Goal: Contribute content: Contribute content

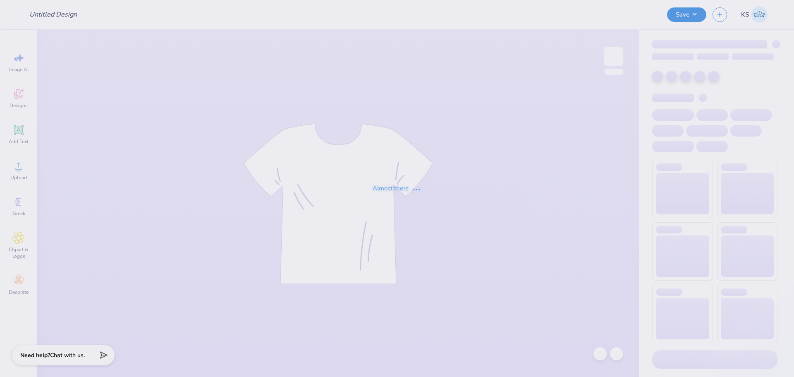
type input "Phi Psi Formal '25"
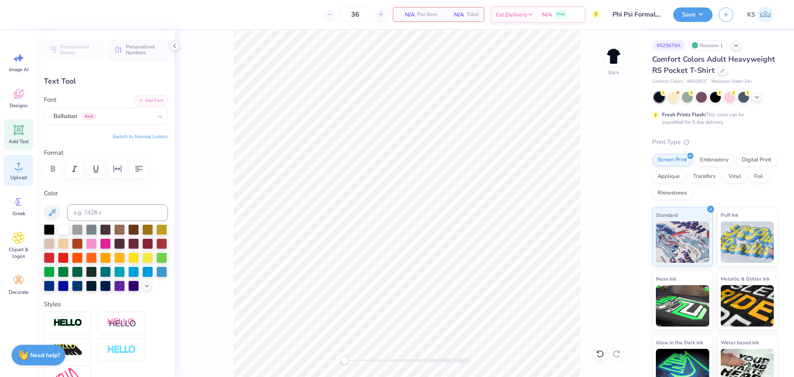
click at [31, 164] on div "Upload" at bounding box center [19, 170] width 30 height 31
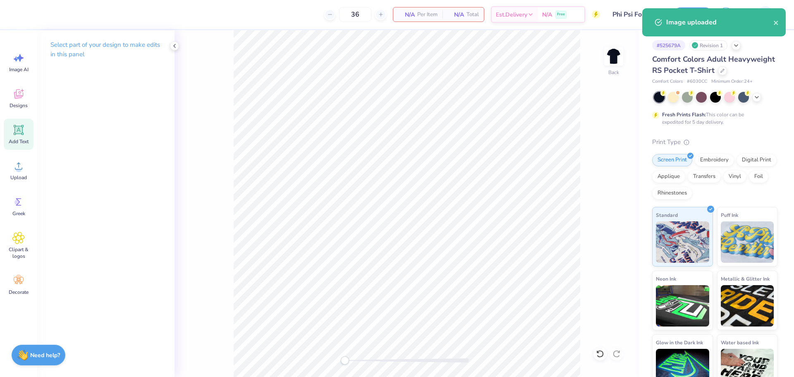
drag, startPoint x: 22, startPoint y: 138, endPoint x: 12, endPoint y: 138, distance: 10.3
click at [21, 138] on div "Add Text" at bounding box center [19, 134] width 30 height 31
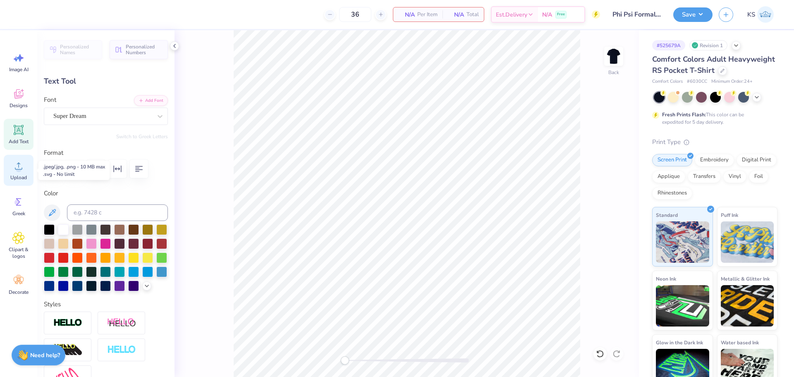
click at [18, 171] on circle at bounding box center [19, 169] width 6 height 6
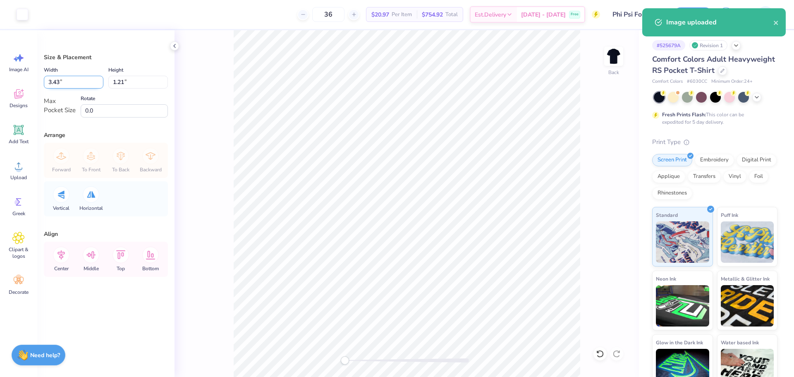
drag, startPoint x: 55, startPoint y: 84, endPoint x: 61, endPoint y: 83, distance: 5.4
click at [61, 83] on input "3.43" at bounding box center [74, 82] width 60 height 13
type input "3.50"
type input "1.23"
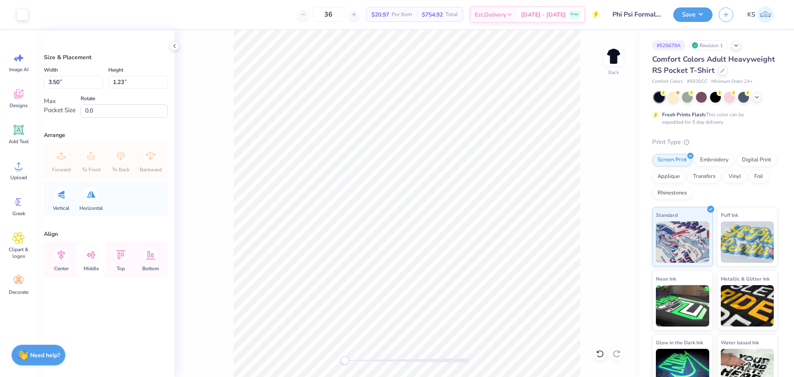
drag, startPoint x: 60, startPoint y: 258, endPoint x: 88, endPoint y: 256, distance: 28.2
click at [61, 258] on icon at bounding box center [61, 254] width 17 height 17
click at [90, 255] on icon at bounding box center [91, 254] width 10 height 7
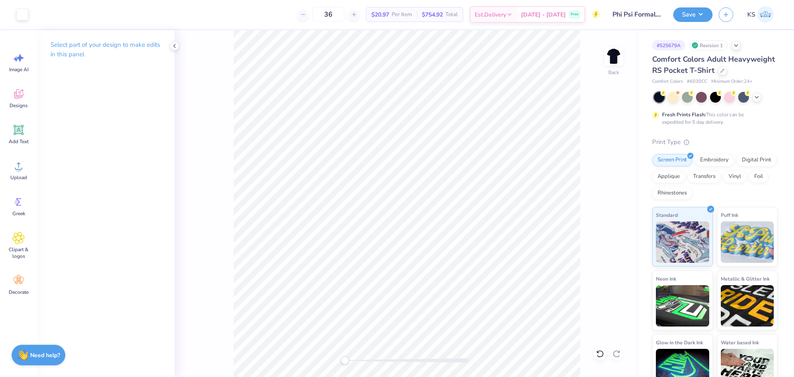
drag, startPoint x: 614, startPoint y: 55, endPoint x: 627, endPoint y: 60, distance: 14.3
click at [614, 55] on img at bounding box center [613, 56] width 17 height 17
click at [20, 165] on icon at bounding box center [18, 166] width 12 height 12
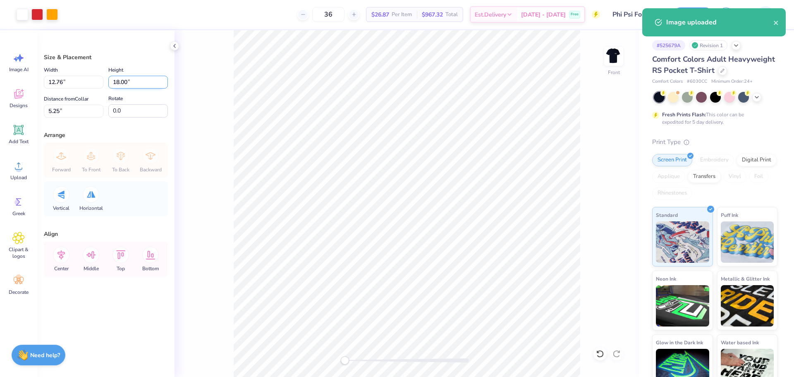
click at [122, 83] on input "18.00" at bounding box center [138, 82] width 60 height 13
type input "15"
type input "10.63"
type input "15.00"
click at [82, 114] on input "6.75" at bounding box center [74, 111] width 60 height 13
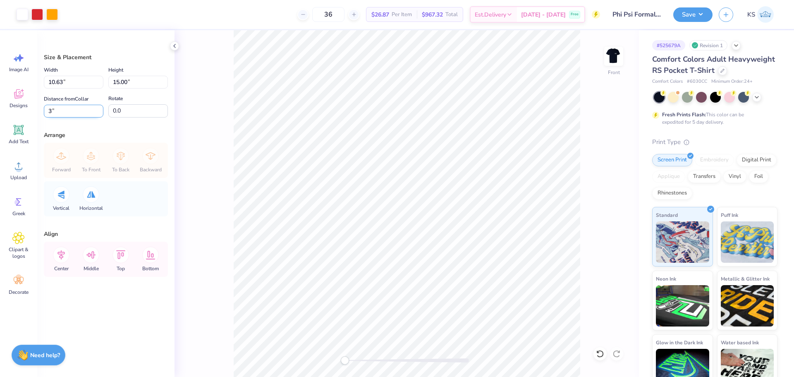
type input "3"
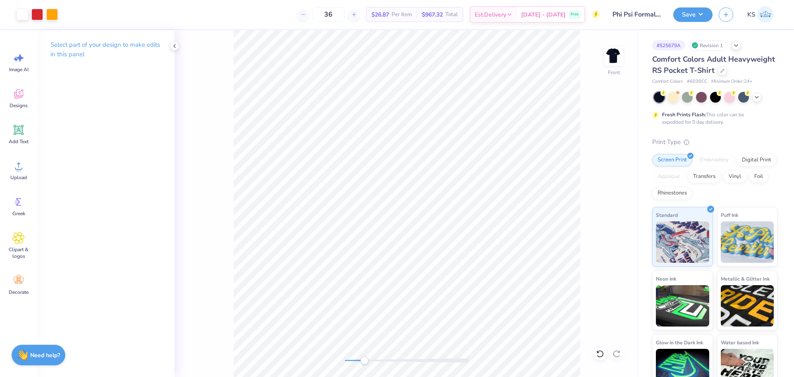
drag, startPoint x: 344, startPoint y: 361, endPoint x: 364, endPoint y: 358, distance: 20.8
click at [364, 358] on div "Accessibility label" at bounding box center [364, 360] width 8 height 8
drag, startPoint x: 365, startPoint y: 360, endPoint x: 354, endPoint y: 360, distance: 11.2
click at [354, 360] on div "Accessibility label" at bounding box center [354, 360] width 8 height 8
click at [21, 169] on circle at bounding box center [19, 169] width 6 height 6
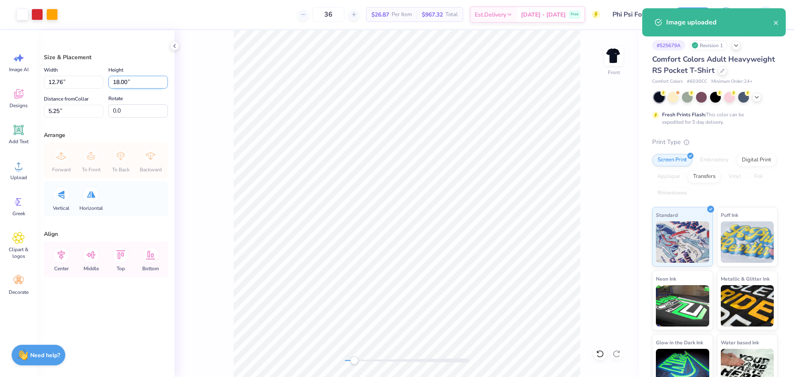
click at [118, 85] on input "18.00" at bounding box center [138, 82] width 60 height 13
type input "15"
type input "10.63"
type input "15.00"
click at [89, 115] on input "6.75" at bounding box center [74, 111] width 60 height 13
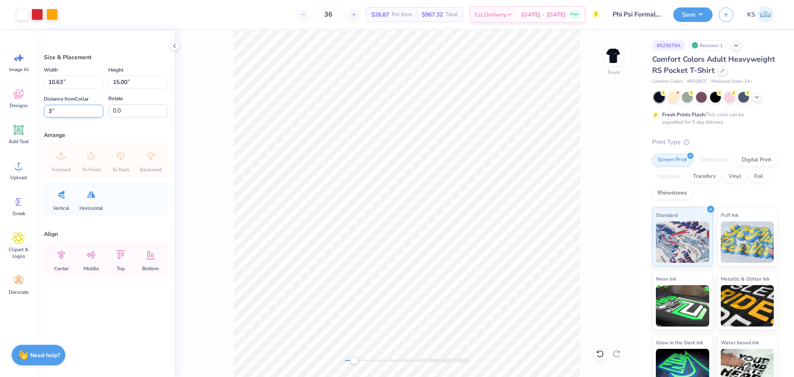
type input "3"
click at [416, 334] on div "Front" at bounding box center [406, 203] width 464 height 346
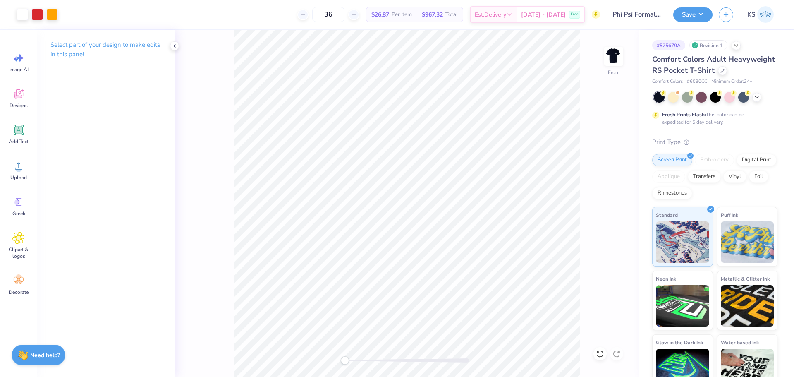
click at [284, 336] on div "Front" at bounding box center [406, 203] width 464 height 346
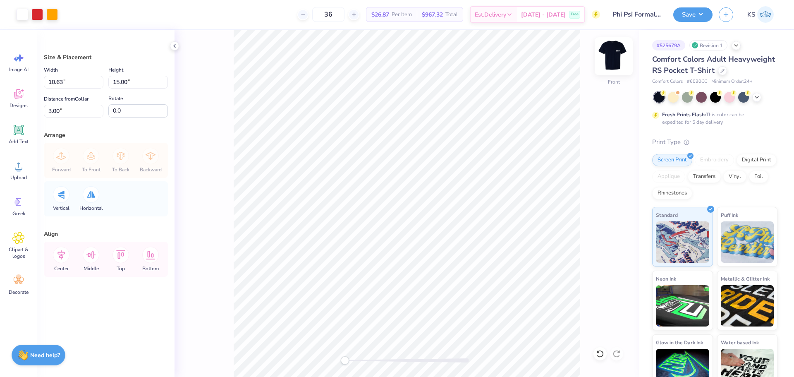
click at [607, 61] on img at bounding box center [613, 56] width 33 height 33
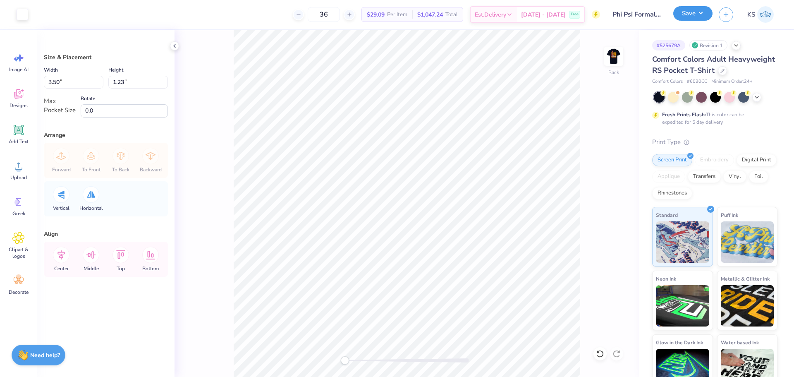
click at [703, 10] on button "Save" at bounding box center [692, 13] width 39 height 14
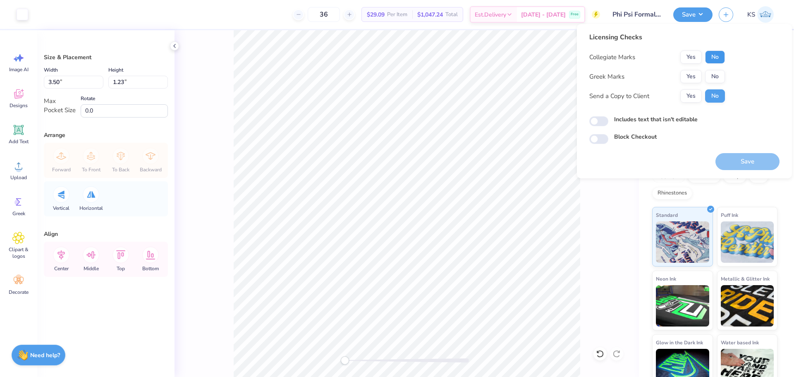
click at [708, 56] on button "No" at bounding box center [715, 56] width 20 height 13
click at [692, 74] on button "Yes" at bounding box center [690, 76] width 21 height 13
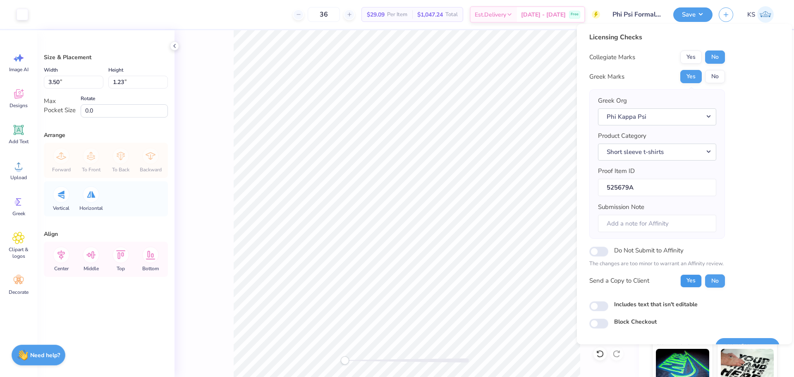
click at [691, 280] on button "Yes" at bounding box center [690, 280] width 21 height 13
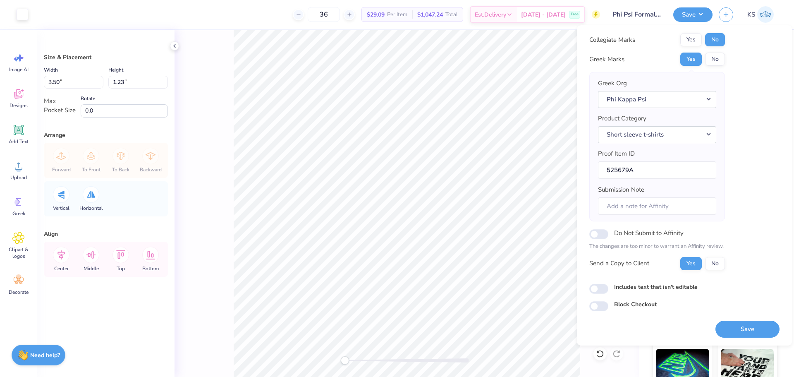
click at [739, 320] on div "Save" at bounding box center [747, 328] width 64 height 17
drag, startPoint x: 738, startPoint y: 323, endPoint x: 713, endPoint y: 310, distance: 28.3
click at [738, 323] on button "Save" at bounding box center [747, 328] width 64 height 17
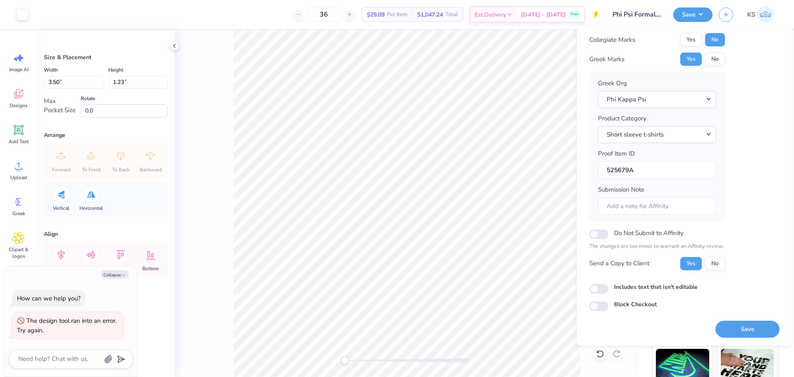
type textarea "x"
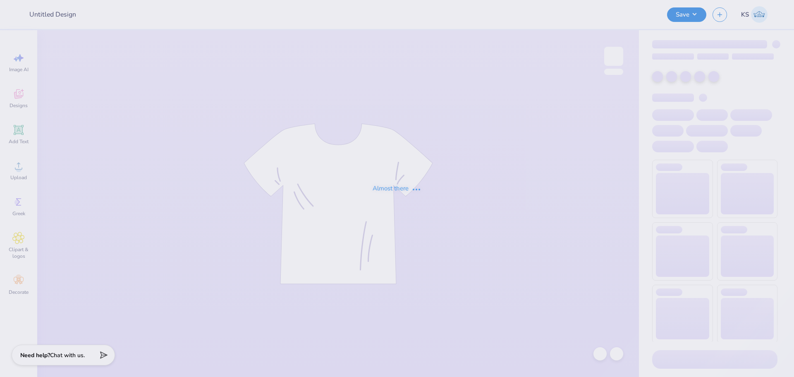
type input "Phi Psi Formal '25"
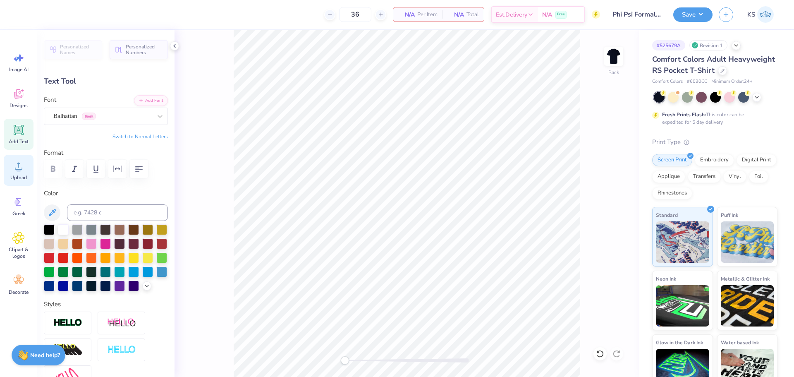
click at [20, 176] on div "Upload" at bounding box center [19, 170] width 30 height 31
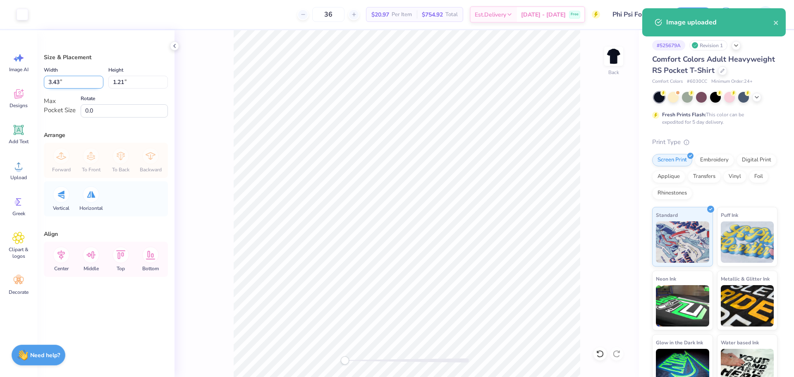
click at [66, 81] on input "3.43" at bounding box center [74, 82] width 60 height 13
type input "3.50"
type input "1.23"
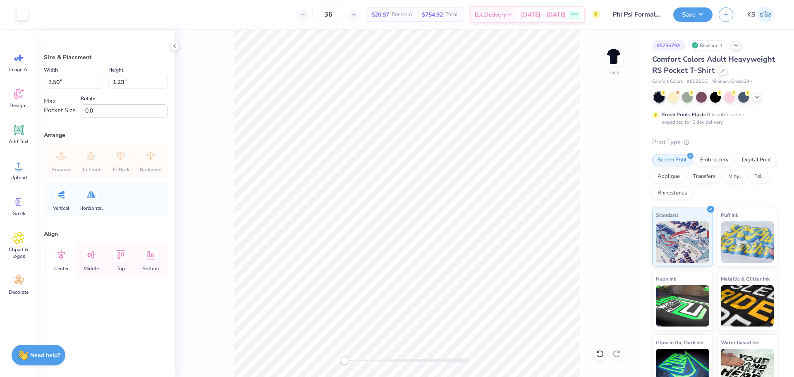
click at [62, 248] on icon at bounding box center [61, 254] width 17 height 17
click at [121, 255] on icon at bounding box center [120, 254] width 17 height 17
click at [67, 257] on icon at bounding box center [61, 254] width 17 height 17
click at [88, 256] on icon at bounding box center [91, 254] width 17 height 17
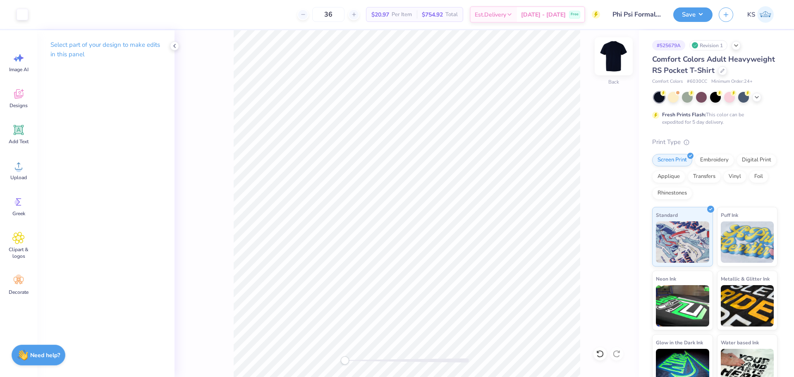
click at [615, 50] on img at bounding box center [613, 56] width 33 height 33
click at [23, 172] on div "Upload" at bounding box center [19, 170] width 30 height 31
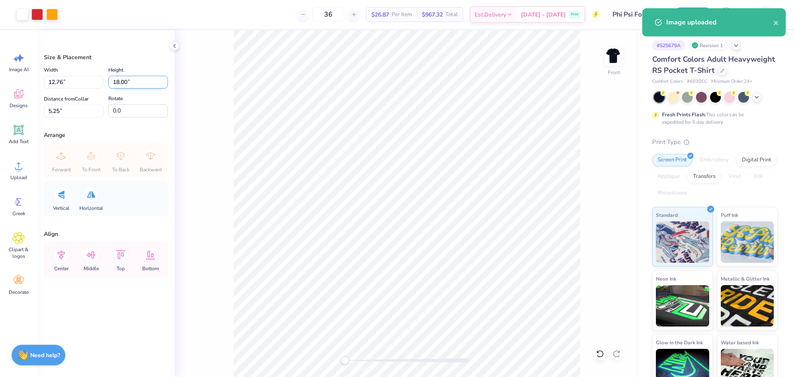
click at [136, 80] on input "18.00" at bounding box center [138, 82] width 60 height 13
type input "15"
type input "10.63"
type input "15.00"
click at [85, 110] on input "6.75" at bounding box center [74, 111] width 60 height 13
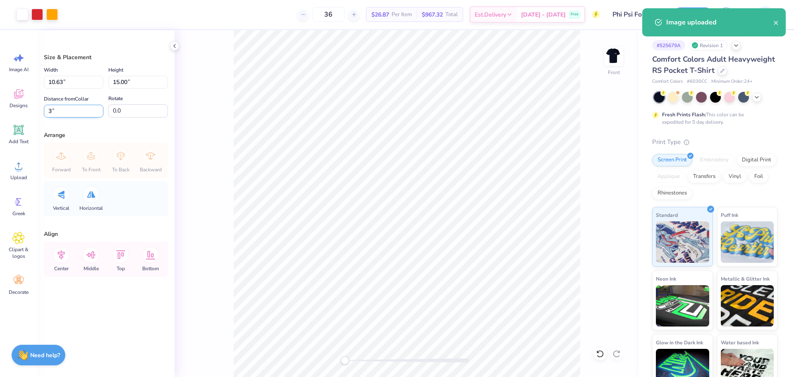
type input "3"
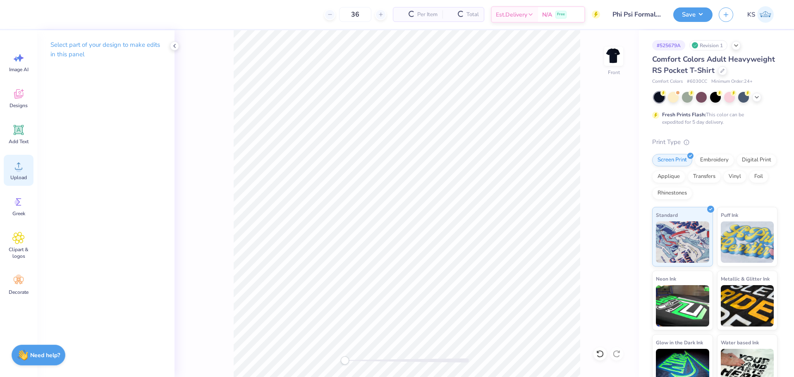
click at [20, 164] on icon at bounding box center [18, 165] width 7 height 7
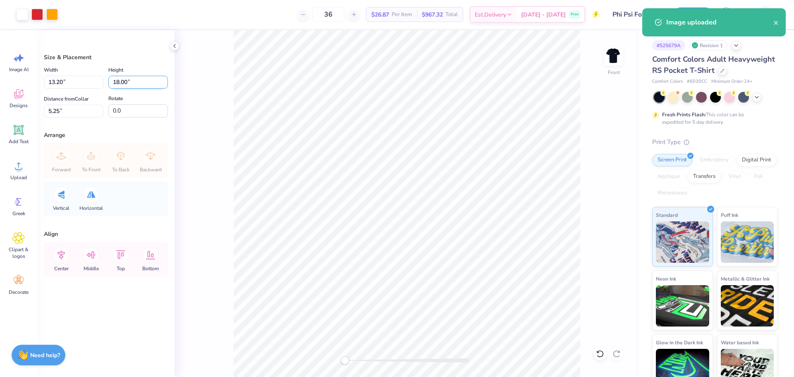
click at [124, 82] on input "18.00" at bounding box center [138, 82] width 60 height 13
type input "15"
type input "11.00"
type input "15.00"
click at [84, 112] on input "6.75" at bounding box center [74, 111] width 60 height 13
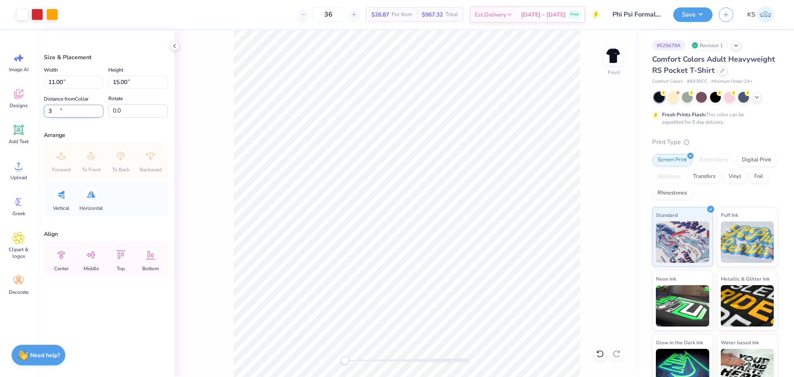
type input "3"
click at [608, 58] on img at bounding box center [613, 56] width 33 height 33
click at [613, 57] on img at bounding box center [613, 56] width 33 height 33
click at [689, 10] on button "Save" at bounding box center [692, 13] width 39 height 14
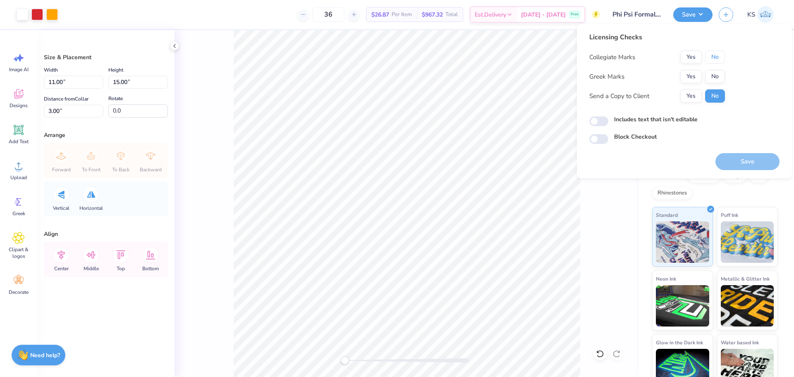
drag, startPoint x: 718, startPoint y: 60, endPoint x: 706, endPoint y: 69, distance: 14.5
click at [717, 60] on button "No" at bounding box center [715, 56] width 20 height 13
click at [691, 80] on button "Yes" at bounding box center [690, 76] width 21 height 13
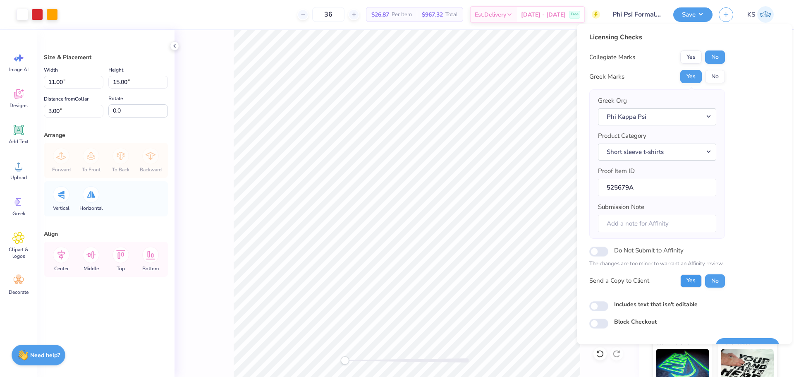
drag, startPoint x: 689, startPoint y: 284, endPoint x: 618, endPoint y: 245, distance: 81.4
click at [689, 284] on button "Yes" at bounding box center [690, 280] width 21 height 13
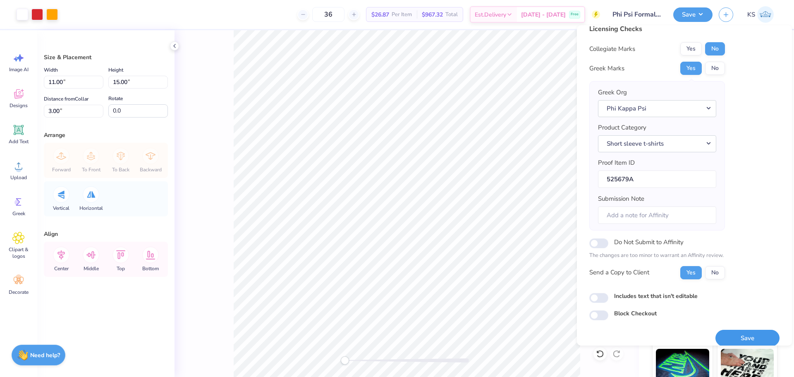
scroll to position [19, 0]
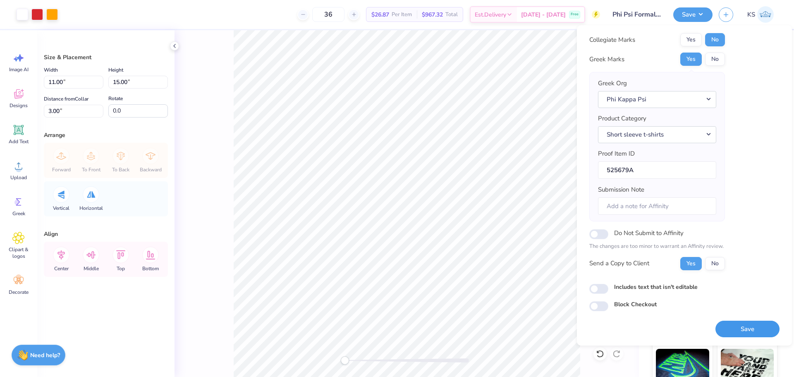
click at [760, 328] on button "Save" at bounding box center [747, 328] width 64 height 17
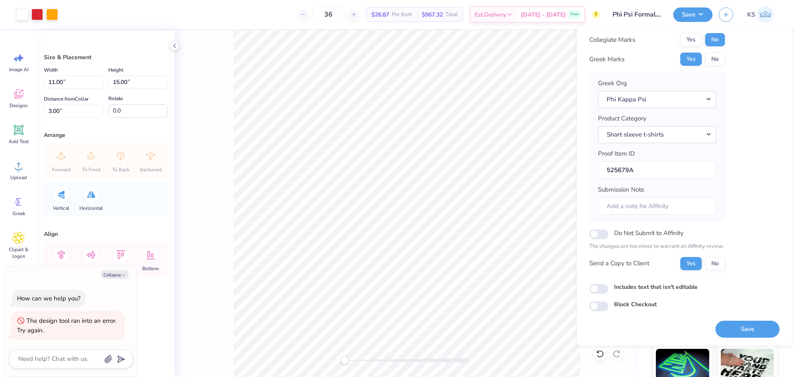
click at [752, 329] on button "Save" at bounding box center [747, 328] width 64 height 17
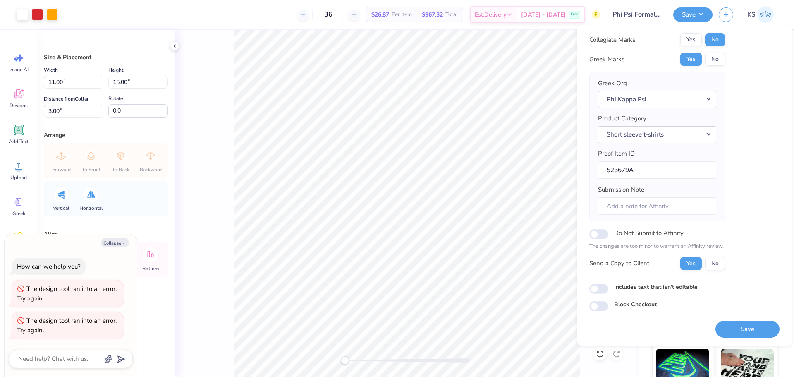
click at [743, 329] on button "Save" at bounding box center [747, 328] width 64 height 17
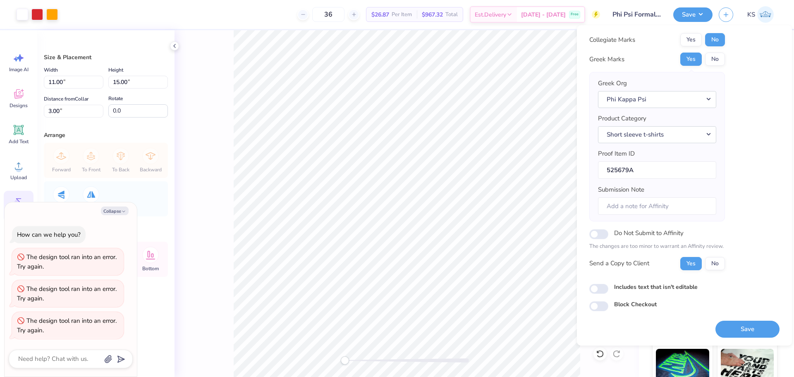
type textarea "x"
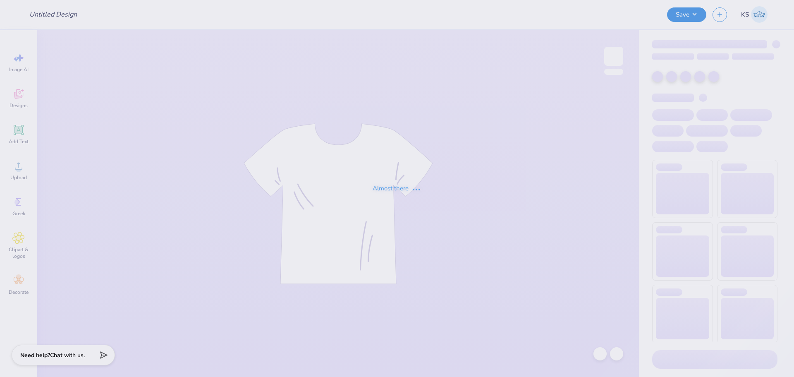
type input "Phi Psi Formal '25"
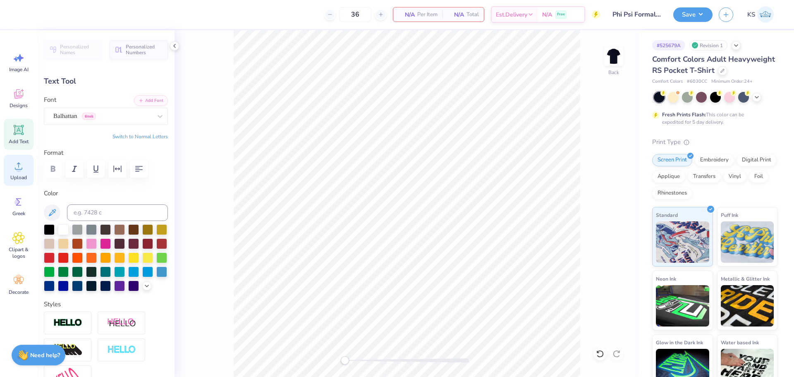
click at [10, 167] on div "Upload" at bounding box center [19, 170] width 30 height 31
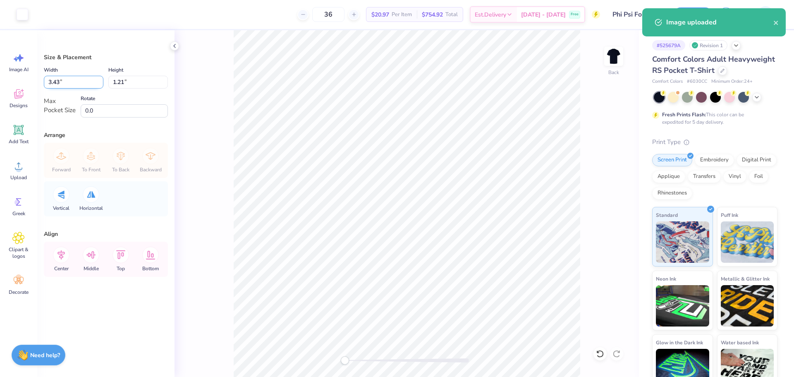
drag, startPoint x: 54, startPoint y: 82, endPoint x: 52, endPoint y: 75, distance: 7.5
click at [61, 82] on input "3.43" at bounding box center [74, 82] width 60 height 13
type input "3.50"
type input "1.23"
click at [65, 261] on icon at bounding box center [61, 254] width 17 height 17
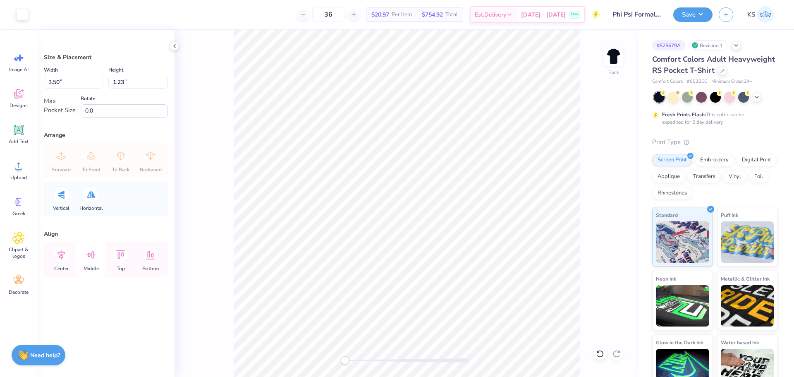
click at [91, 255] on icon at bounding box center [91, 254] width 10 height 7
click at [618, 48] on img at bounding box center [613, 56] width 33 height 33
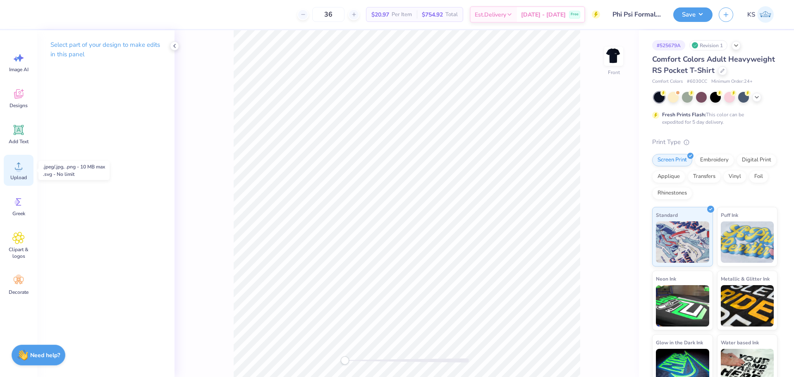
click at [17, 177] on span "Upload" at bounding box center [18, 177] width 17 height 7
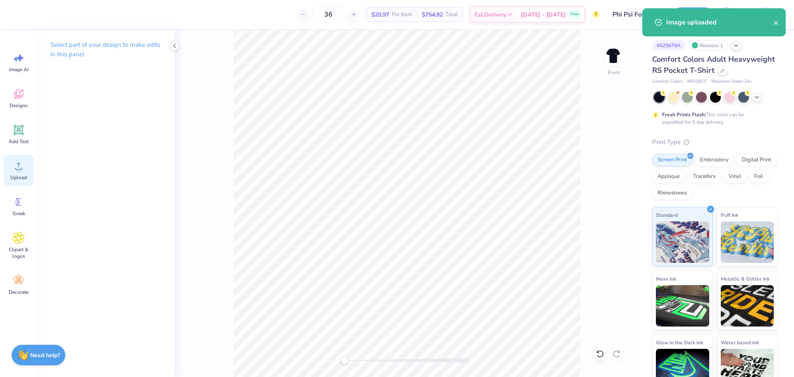
click at [13, 176] on div "Upload" at bounding box center [19, 170] width 30 height 31
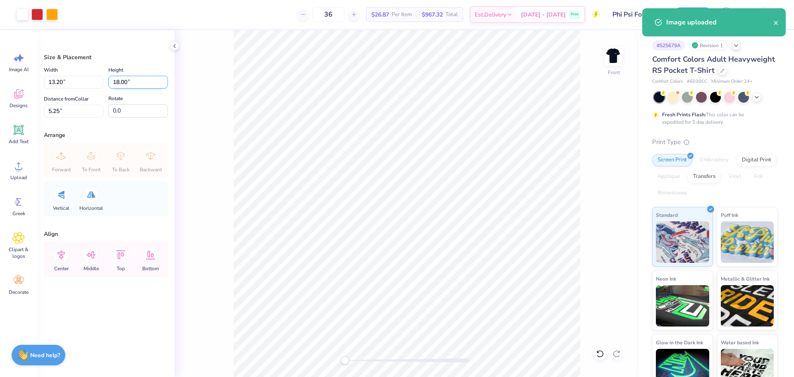
click at [128, 86] on input "18.00" at bounding box center [138, 82] width 60 height 13
type input "15"
type input "11.00"
type input "15.00"
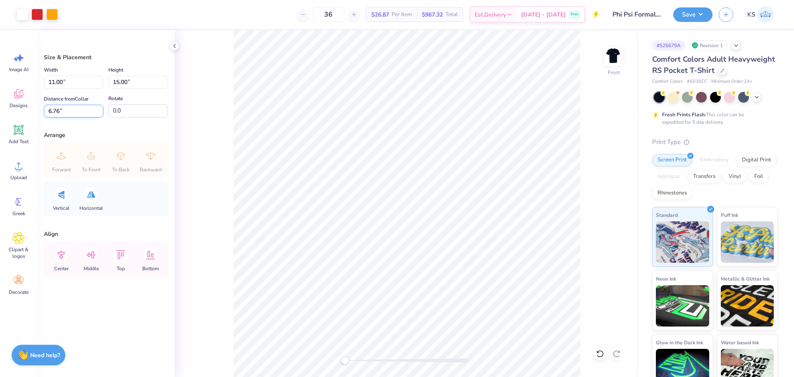
click at [97, 110] on input "6.76" at bounding box center [74, 111] width 60 height 13
click at [81, 112] on input "6.76" at bounding box center [74, 111] width 60 height 13
type input "3"
click at [697, 21] on button "Save" at bounding box center [692, 13] width 39 height 14
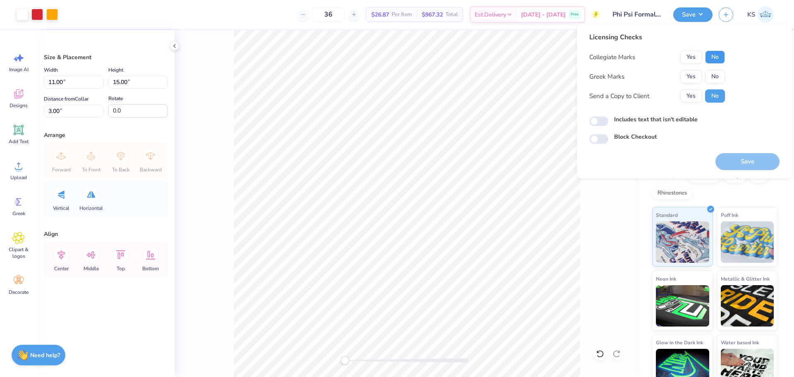
click at [714, 57] on button "No" at bounding box center [715, 56] width 20 height 13
click at [698, 70] on button "Yes" at bounding box center [690, 76] width 21 height 13
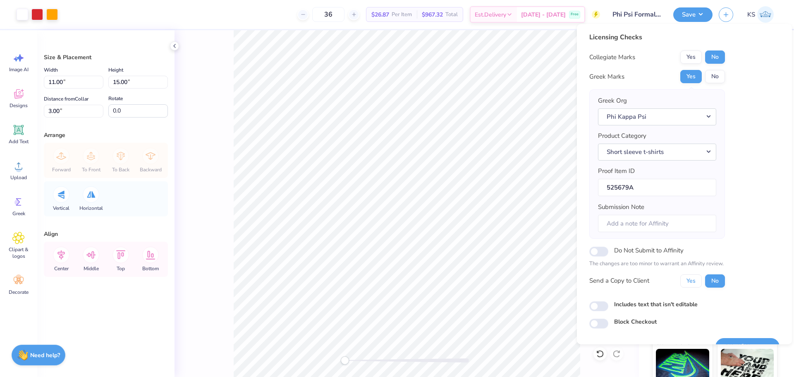
drag, startPoint x: 689, startPoint y: 281, endPoint x: 762, endPoint y: 227, distance: 90.4
click at [691, 281] on button "Yes" at bounding box center [690, 280] width 21 height 13
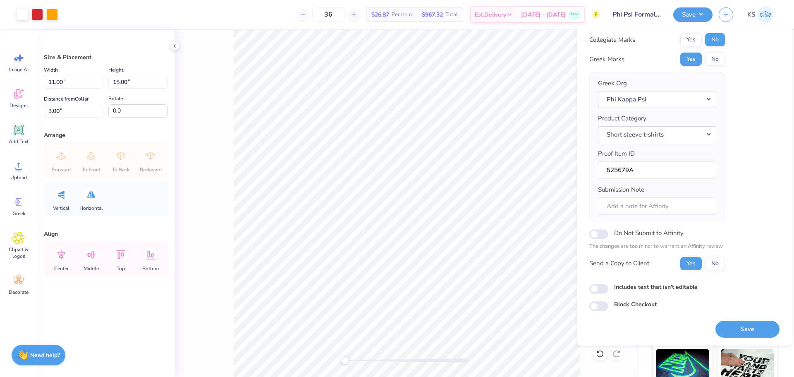
click at [737, 331] on button "Save" at bounding box center [747, 328] width 64 height 17
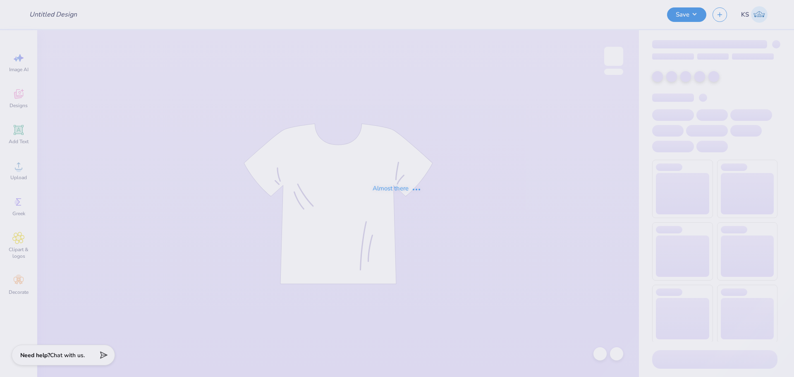
type input "Zayna Mahmood : Georgia State University"
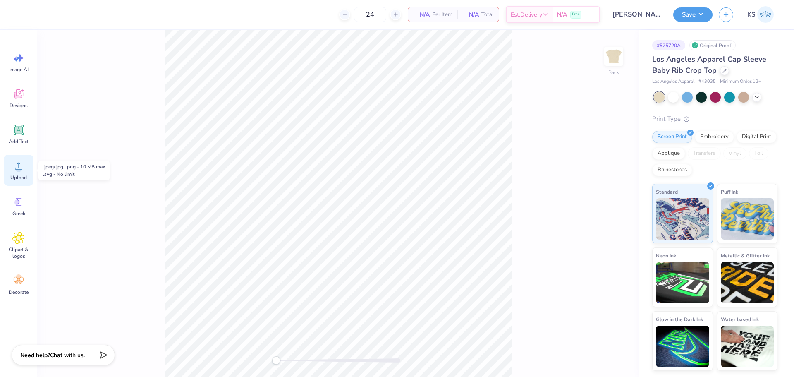
click at [18, 175] on span "Upload" at bounding box center [18, 177] width 17 height 7
click at [22, 95] on icon at bounding box center [18, 94] width 12 height 12
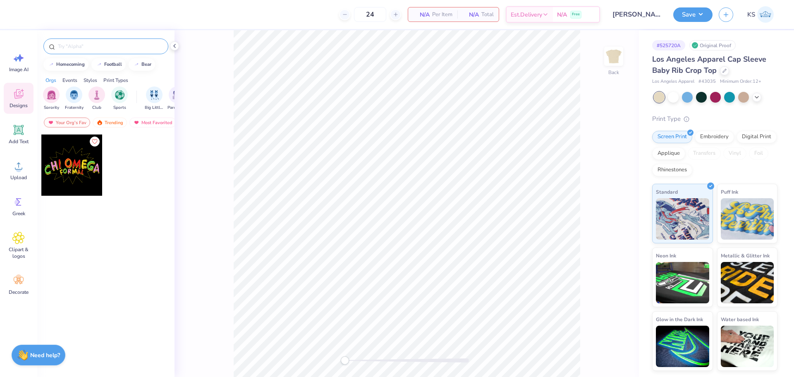
click at [73, 45] on input "text" at bounding box center [110, 46] width 106 height 8
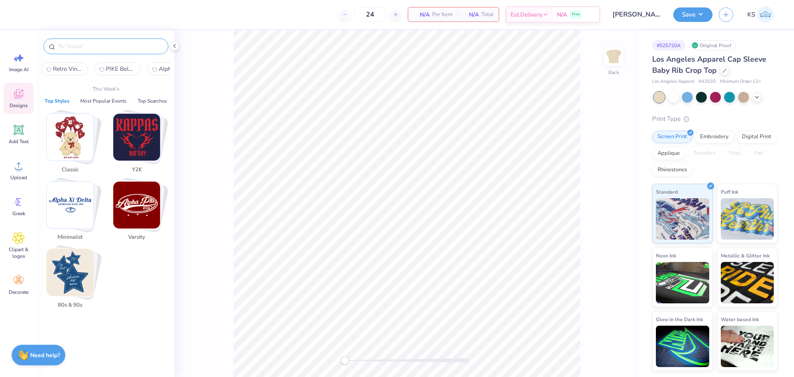
paste input "Gamma Phi Beta Fireworks and Stars in the City in Gray Homecoming Crop Top"
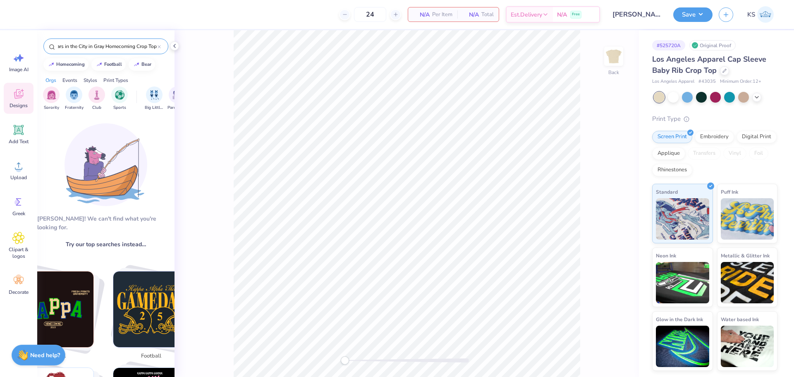
click at [93, 48] on input "Gamma Phi Beta Fireworks and Stars in the City in Gray Homecoming Crop Top" at bounding box center [107, 46] width 100 height 8
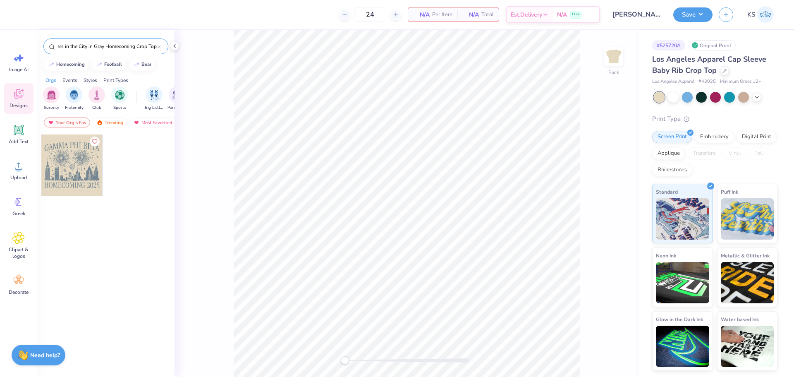
type input "Gamma Phi Beta Fireworks and Stars in the City in Gray Homecoming Crop Top"
click at [73, 160] on div at bounding box center [71, 164] width 61 height 61
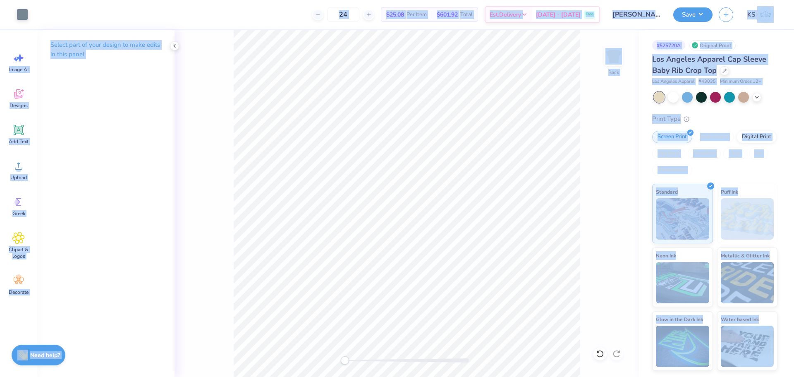
click at [673, 116] on div "Print Type" at bounding box center [714, 119] width 125 height 10
click at [663, 120] on div "Print Type" at bounding box center [714, 119] width 125 height 10
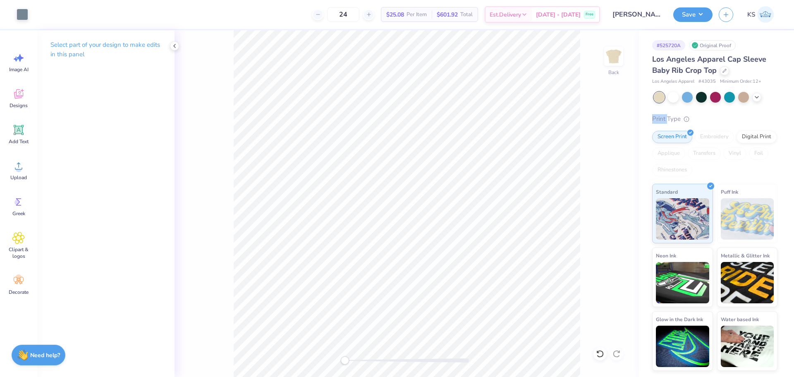
click at [663, 120] on div "Print Type" at bounding box center [714, 119] width 125 height 10
click at [666, 121] on div "Print Type" at bounding box center [714, 119] width 125 height 10
click at [14, 170] on icon at bounding box center [18, 166] width 12 height 12
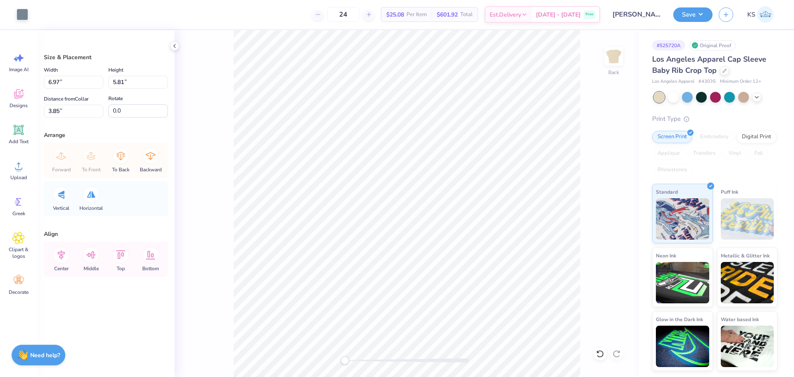
click at [20, 7] on div "Art colors" at bounding box center [14, 14] width 28 height 29
click at [24, 13] on div at bounding box center [23, 14] width 12 height 12
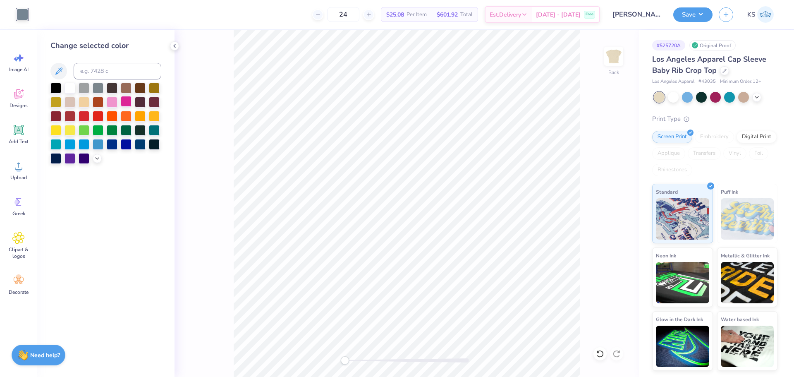
click at [126, 103] on div at bounding box center [126, 101] width 11 height 11
click at [427, 366] on li "Send to Back" at bounding box center [433, 366] width 65 height 16
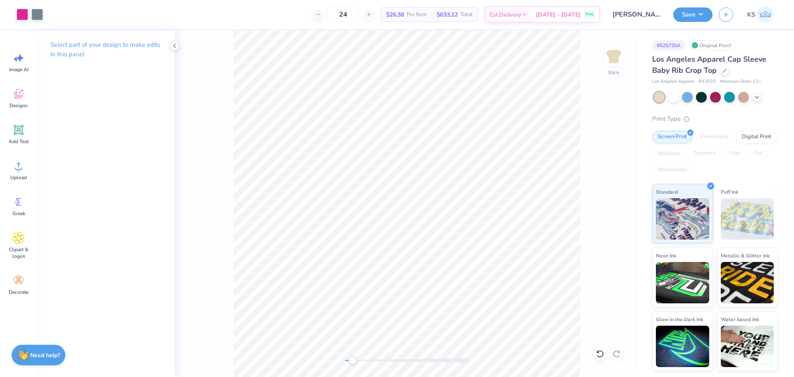
click at [351, 359] on div at bounding box center [407, 360] width 124 height 4
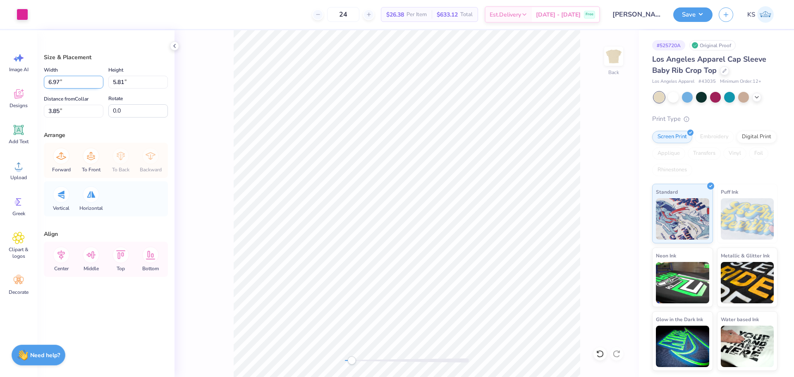
click at [62, 80] on input "6.97" at bounding box center [74, 82] width 60 height 13
type input "7.00"
type input "5.83"
type input "3.84"
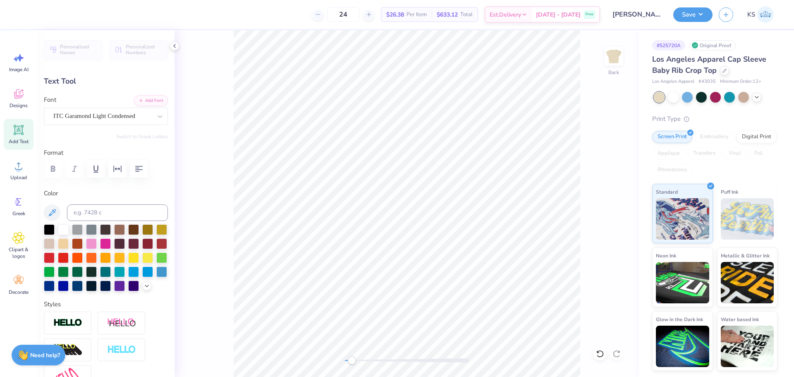
paste textarea "ALPHA OMICRON PI"
type textarea "ALPHA OMICRON PI"
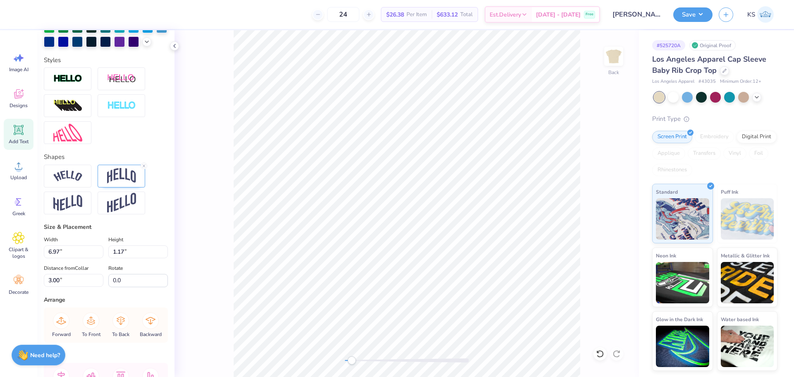
scroll to position [320, 0]
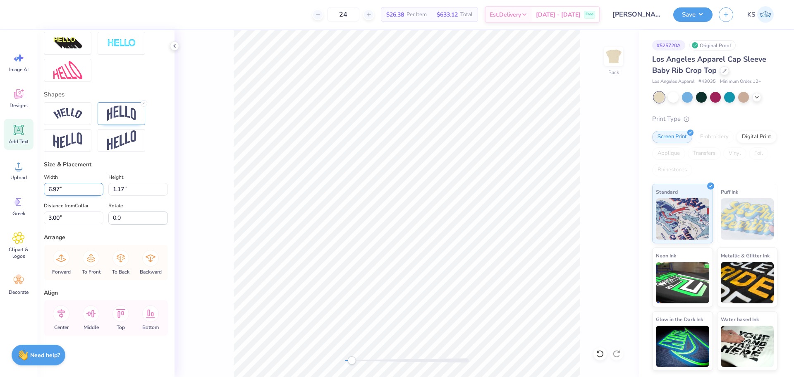
click at [70, 193] on input "6.97" at bounding box center [74, 189] width 60 height 13
type input "7.00"
type input "1.09"
type input "3.04"
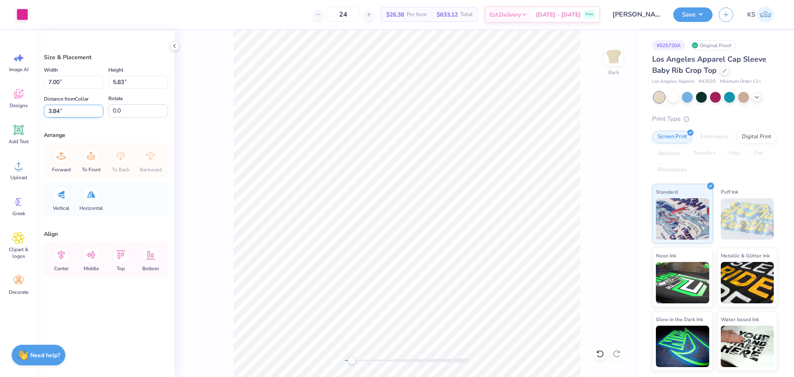
click at [75, 111] on input "3.84" at bounding box center [74, 111] width 60 height 13
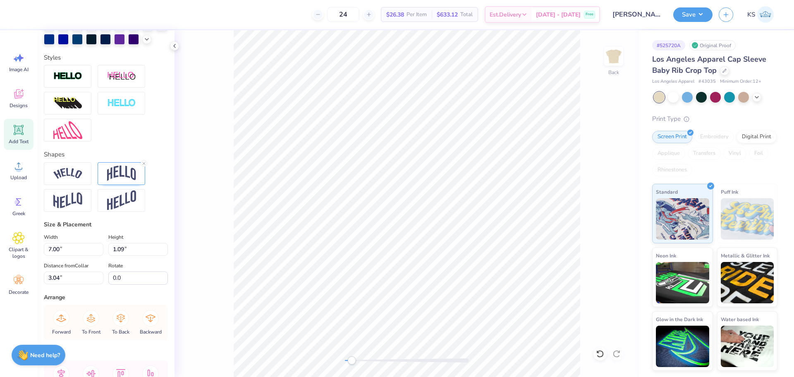
scroll to position [248, 0]
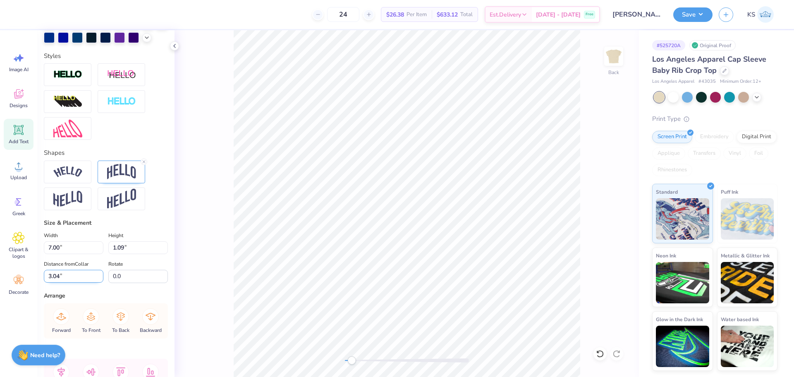
click at [73, 282] on input "3.04" at bounding box center [74, 276] width 60 height 13
paste input "8"
type input "3.84"
click at [216, 197] on div "Back" at bounding box center [406, 203] width 464 height 346
click at [360, 360] on div at bounding box center [407, 360] width 124 height 4
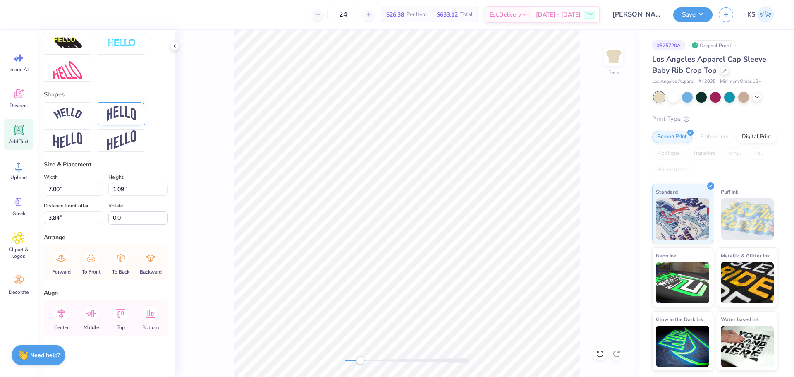
scroll to position [320, 0]
click at [113, 105] on img at bounding box center [121, 113] width 29 height 16
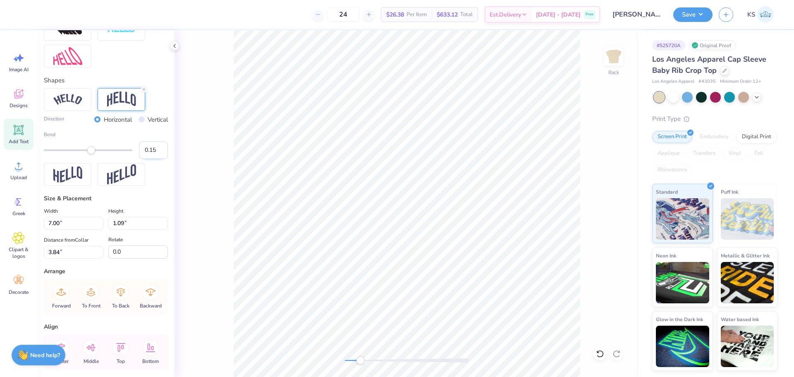
click at [148, 159] on input "0.15" at bounding box center [153, 149] width 29 height 17
click at [154, 159] on input "0.16" at bounding box center [153, 149] width 29 height 17
type input "0.17"
click at [154, 159] on input "0.17" at bounding box center [153, 149] width 29 height 17
click at [159, 138] on label "Bend" at bounding box center [106, 134] width 124 height 7
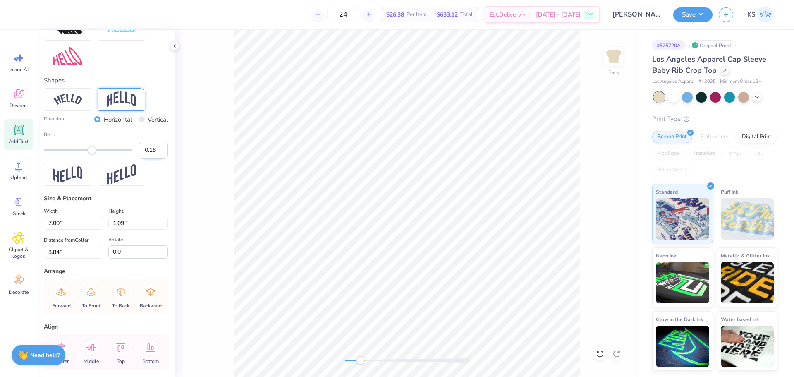
type input "0.18"
click at [155, 159] on input "0.18" at bounding box center [153, 149] width 29 height 17
click at [158, 138] on label "Bend" at bounding box center [106, 134] width 124 height 7
click at [149, 159] on input "0.18" at bounding box center [153, 149] width 29 height 17
type input "0.14"
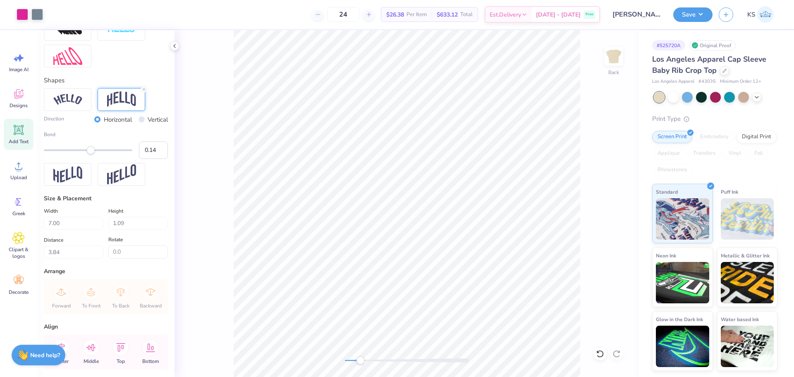
type input "6.97"
type input "1.06"
type input "3.86"
click at [154, 159] on input "0.13" at bounding box center [153, 149] width 29 height 17
type input "0.12"
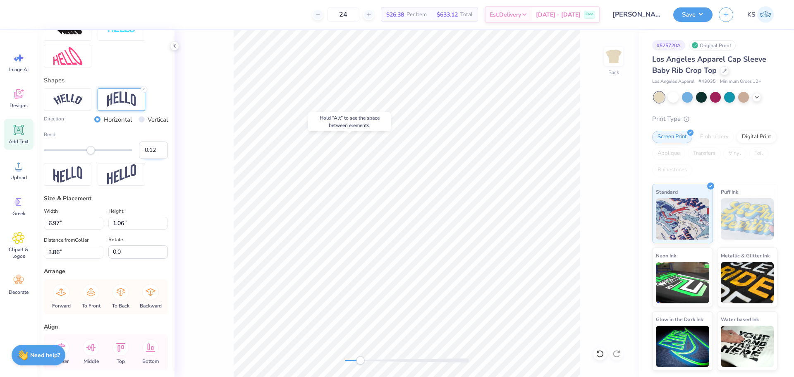
click at [154, 159] on input "0.12" at bounding box center [153, 149] width 29 height 17
click at [160, 138] on label "Bend" at bounding box center [106, 134] width 124 height 7
click at [153, 159] on input "0.11" at bounding box center [153, 149] width 29 height 17
click at [153, 159] on input "0.1" at bounding box center [153, 149] width 29 height 17
click at [153, 159] on input "0.09" at bounding box center [153, 149] width 29 height 17
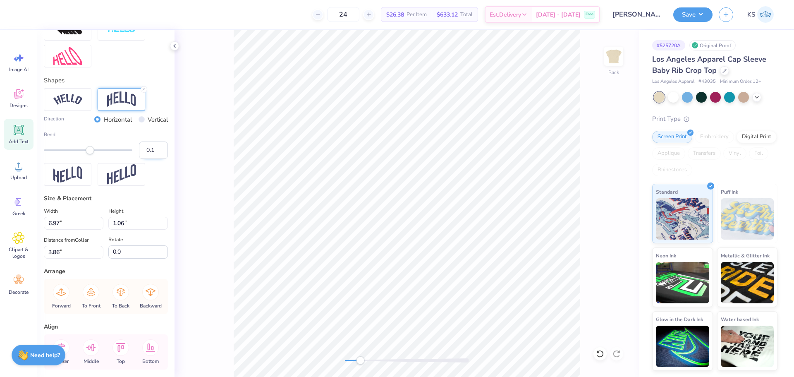
type input "0.1"
click at [154, 159] on input "0.1" at bounding box center [153, 149] width 29 height 17
click at [155, 144] on div "Direction Horizontal Vertical Bend 0.1" at bounding box center [106, 137] width 124 height 44
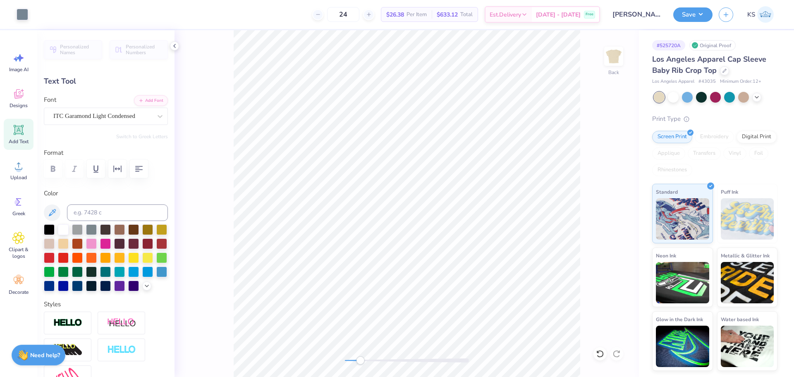
type input "0.76"
type input "8.13"
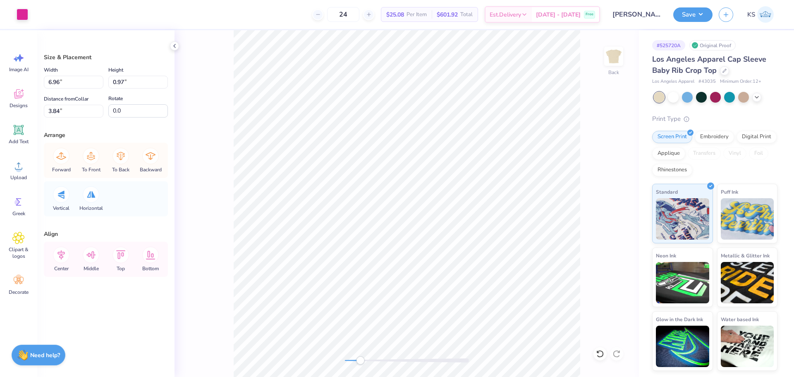
type input "7.00"
type input "5.83"
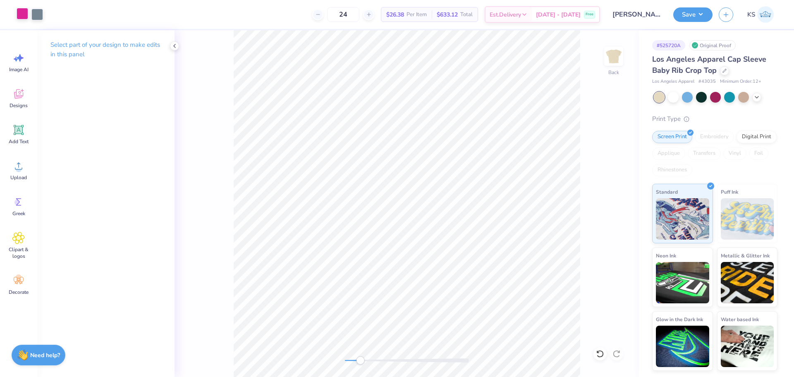
click at [24, 12] on div at bounding box center [23, 14] width 12 height 12
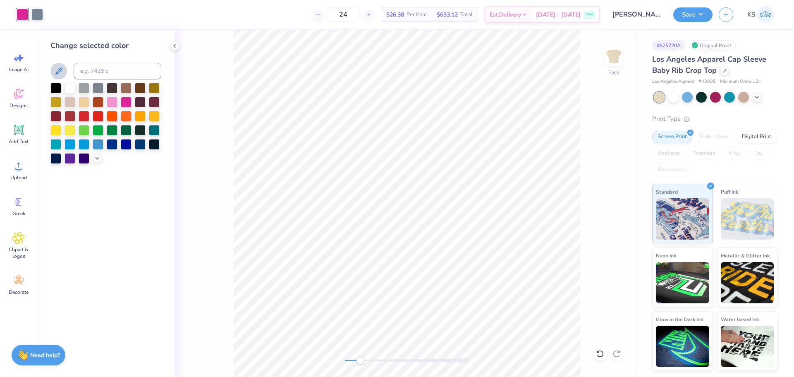
click at [60, 67] on icon at bounding box center [59, 71] width 10 height 10
click at [327, 356] on div "Back" at bounding box center [406, 203] width 464 height 346
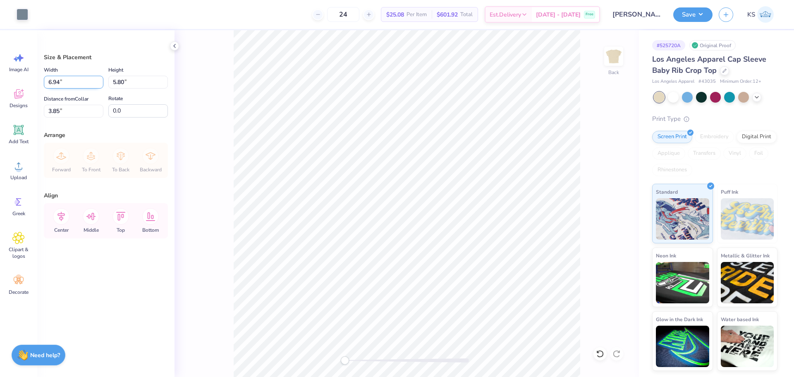
click at [79, 82] on input "6.94" at bounding box center [74, 82] width 60 height 13
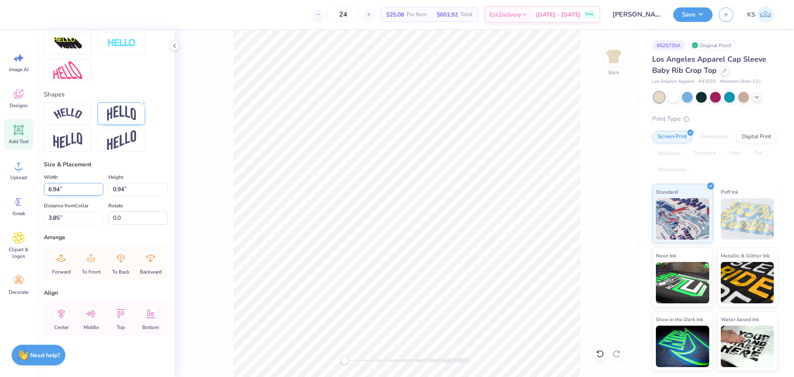
click at [63, 190] on input "6.94" at bounding box center [74, 189] width 60 height 13
type input "7.00"
type input "0.95"
type input "3.84"
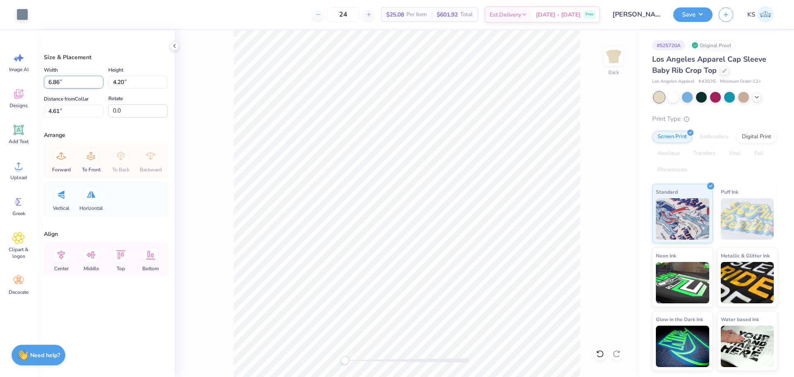
click at [69, 79] on input "6.86" at bounding box center [74, 82] width 60 height 13
type input "7.00"
type input "4.28"
type input "4.57"
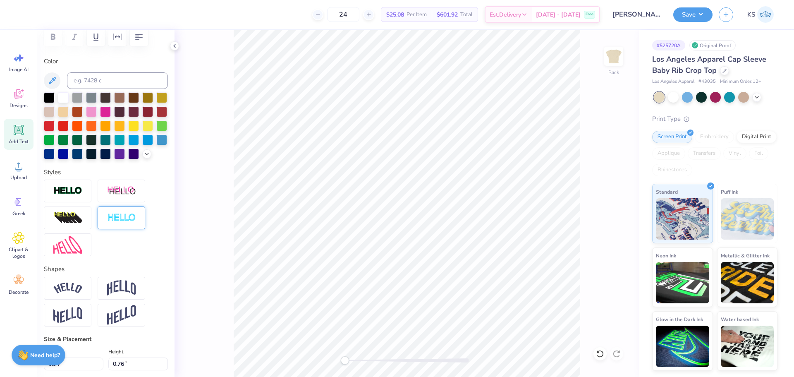
scroll to position [207, 0]
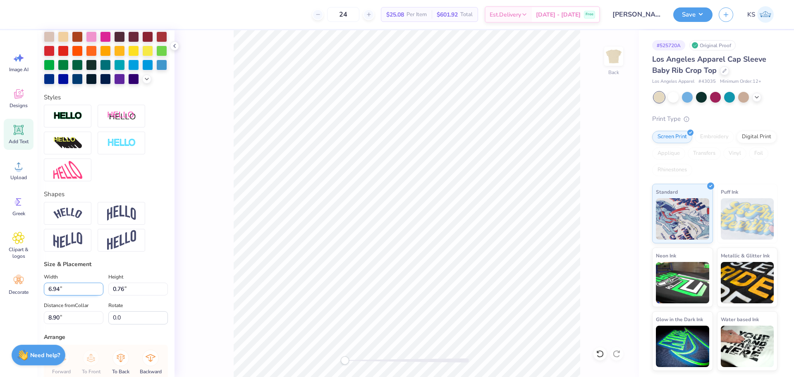
click at [74, 295] on input "6.94" at bounding box center [74, 288] width 60 height 13
click at [601, 354] on icon at bounding box center [600, 353] width 8 height 8
click at [602, 353] on icon at bounding box center [600, 353] width 8 height 8
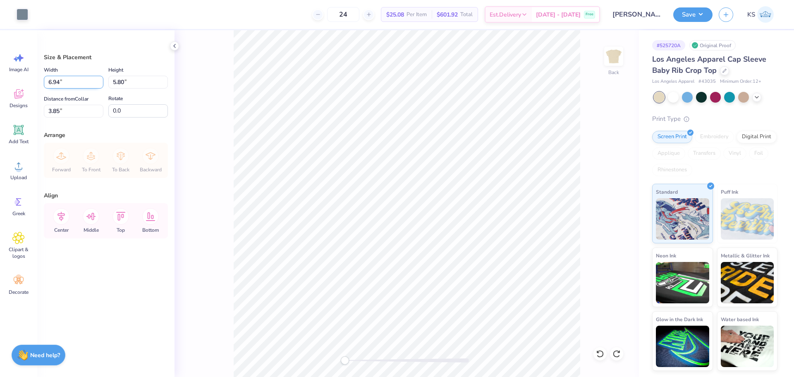
click at [62, 81] on input "6.94" at bounding box center [74, 82] width 60 height 13
type input "7.00"
type input "5.85"
type input "3.82"
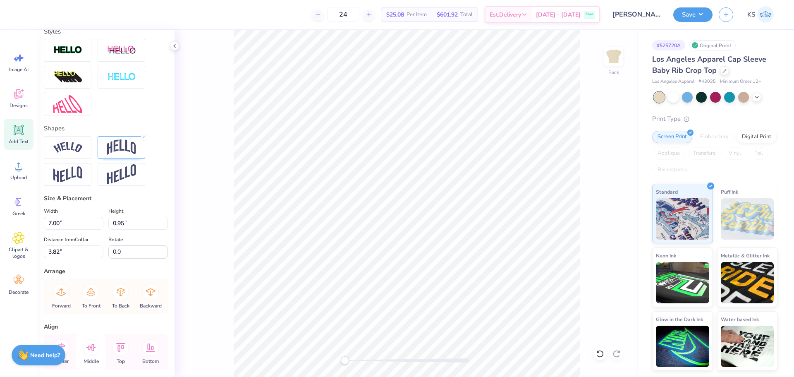
scroll to position [320, 0]
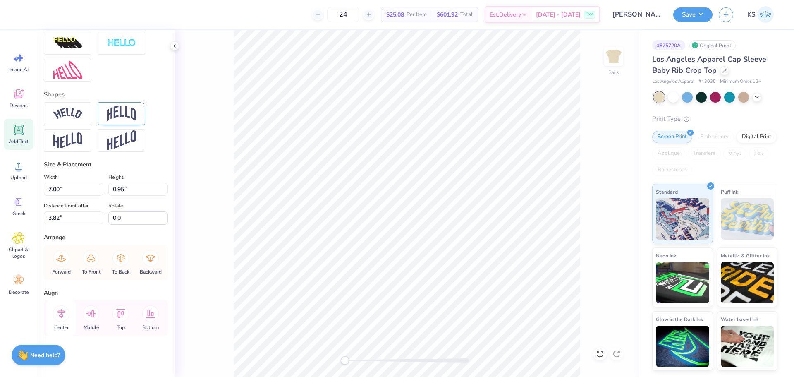
click at [62, 311] on icon at bounding box center [61, 313] width 17 height 17
type input "0.76"
type input "8.91"
click at [60, 313] on icon at bounding box center [61, 313] width 17 height 17
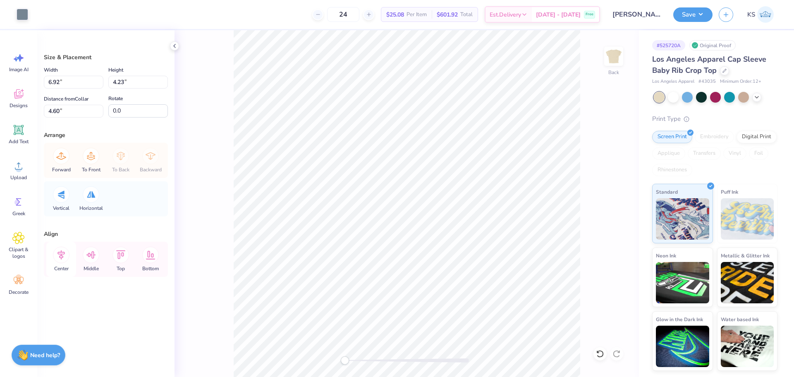
click at [62, 254] on icon at bounding box center [60, 255] width 7 height 10
click at [68, 85] on input "6.92" at bounding box center [74, 82] width 60 height 13
type input "7.00"
type input "4.28"
type input "4.57"
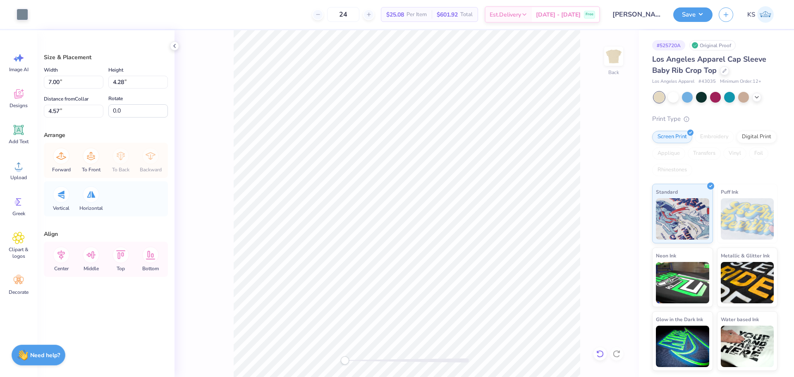
click at [601, 351] on icon at bounding box center [599, 353] width 7 height 7
type input "6.92"
type input "4.23"
type input "4.60"
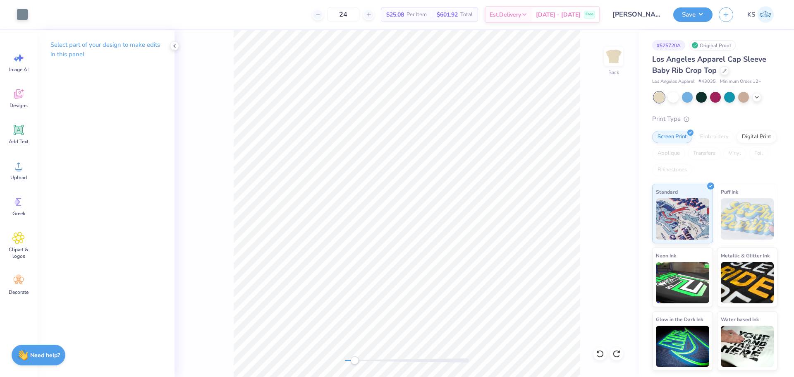
drag, startPoint x: 350, startPoint y: 358, endPoint x: 354, endPoint y: 357, distance: 4.3
click at [354, 358] on div at bounding box center [407, 360] width 124 height 4
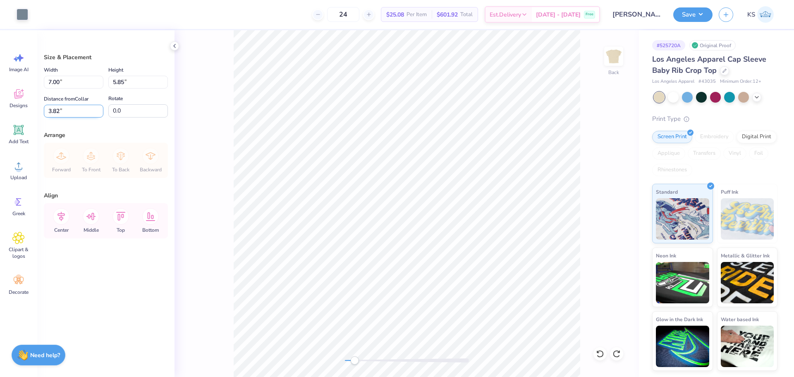
click at [69, 115] on input "3.82" at bounding box center [74, 111] width 60 height 13
type input "2.00"
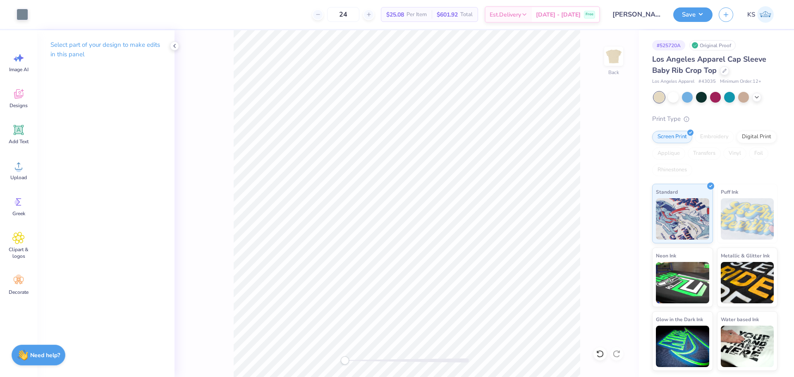
click at [313, 343] on div "Back" at bounding box center [406, 203] width 464 height 346
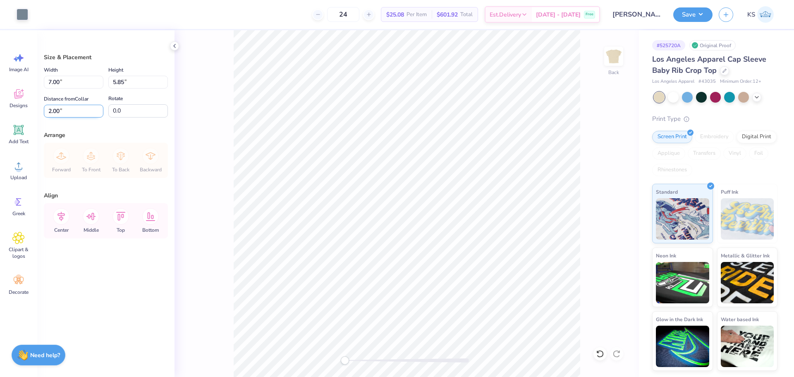
click at [75, 115] on input "2.00" at bounding box center [74, 111] width 60 height 13
type input "1.50"
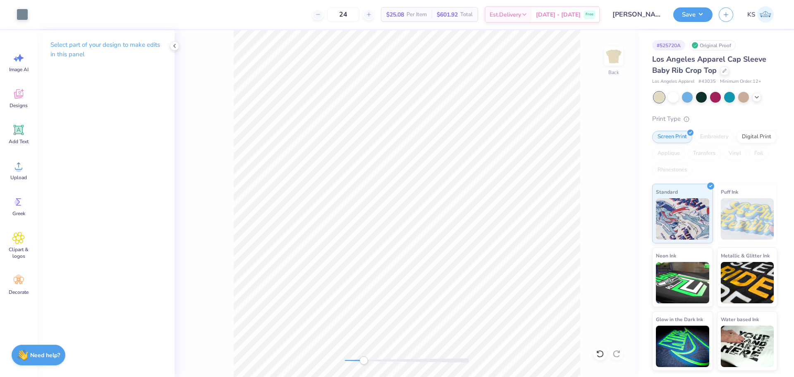
drag, startPoint x: 349, startPoint y: 363, endPoint x: 363, endPoint y: 360, distance: 14.8
click at [363, 360] on div at bounding box center [407, 360] width 124 height 8
click at [322, 361] on div "Back" at bounding box center [406, 203] width 464 height 346
click at [704, 17] on button "Save" at bounding box center [692, 13] width 39 height 14
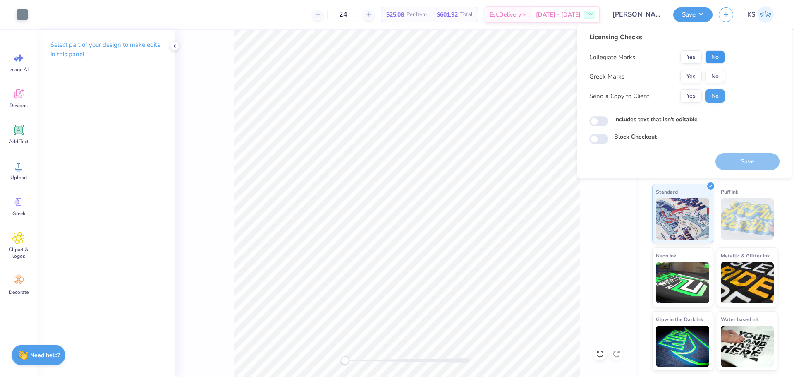
click at [716, 55] on button "No" at bounding box center [715, 56] width 20 height 13
click at [689, 76] on button "Yes" at bounding box center [690, 76] width 21 height 13
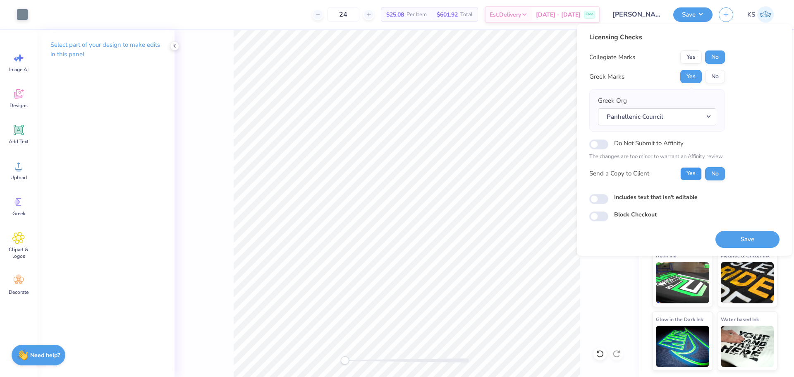
click at [690, 167] on button "Yes" at bounding box center [690, 173] width 21 height 13
click at [674, 121] on button "Panhellenic Council" at bounding box center [657, 116] width 118 height 17
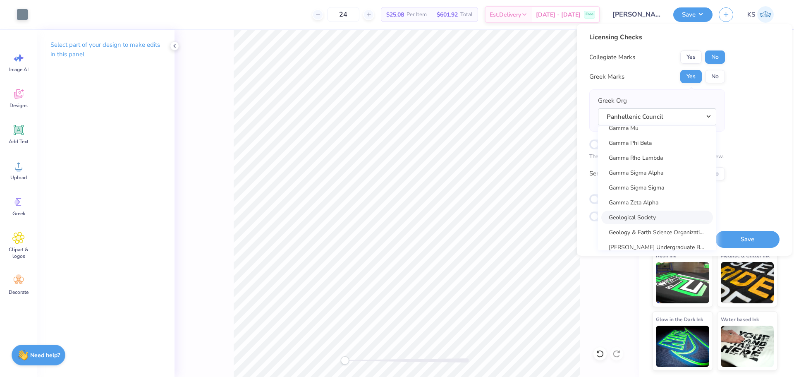
scroll to position [2612, 0]
click at [676, 149] on link "Gamma Phi Beta" at bounding box center [657, 143] width 112 height 14
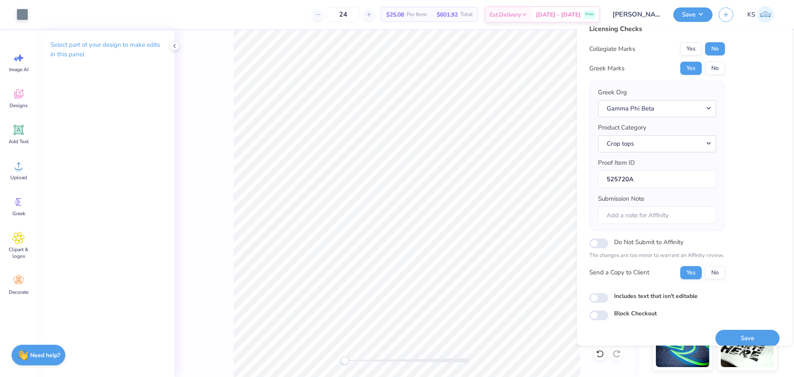
scroll to position [19, 0]
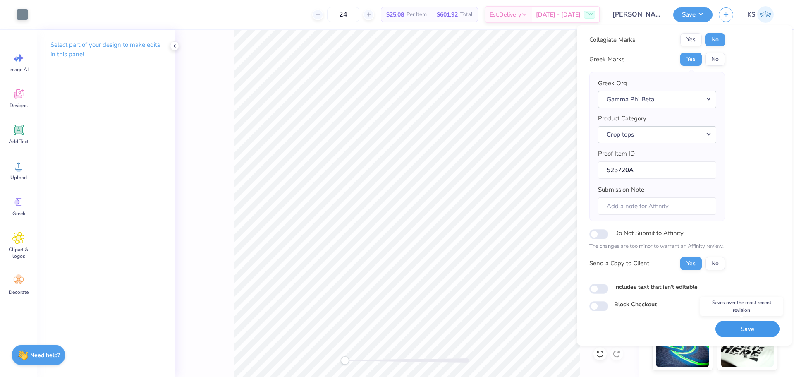
click at [741, 332] on button "Save" at bounding box center [747, 328] width 64 height 17
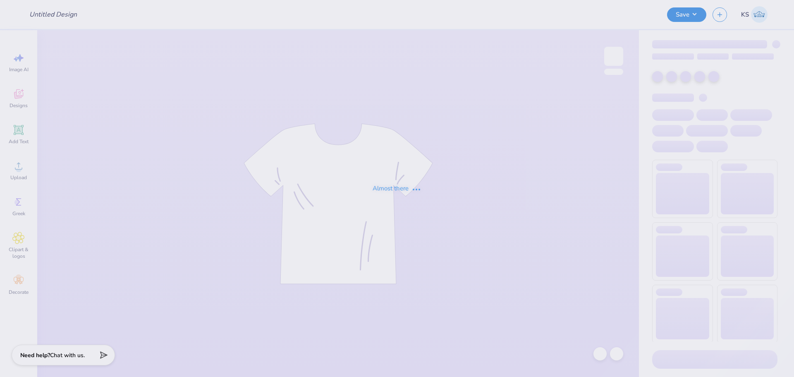
type input "[PERSON_NAME] : [GEOGRAPHIC_DATA]"
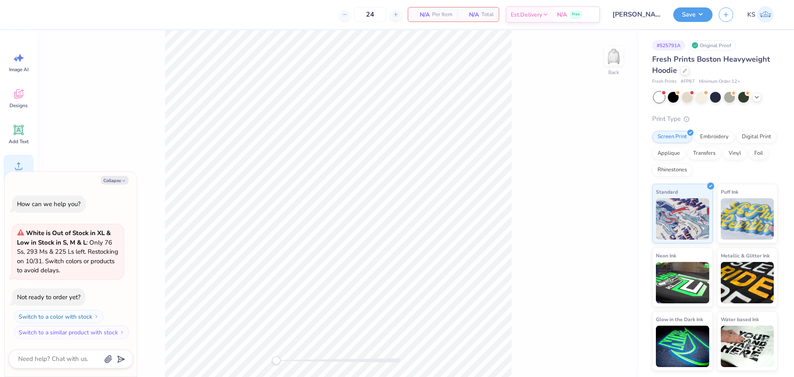
click at [16, 156] on div "Upload" at bounding box center [19, 170] width 30 height 31
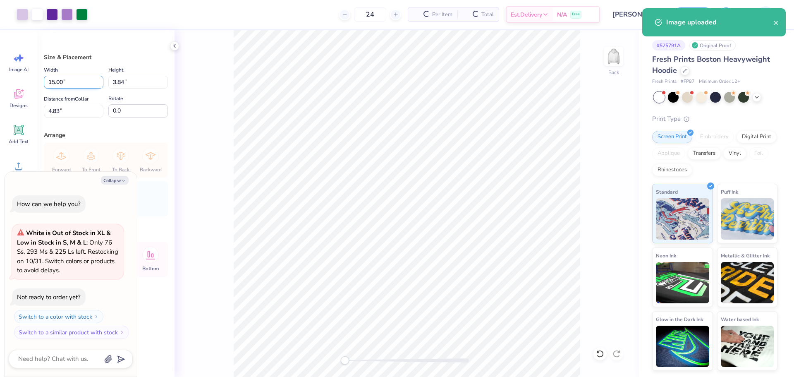
click at [69, 86] on input "15.00" at bounding box center [74, 82] width 60 height 13
type textarea "x"
type input "12.5"
type textarea "x"
type input "12.50"
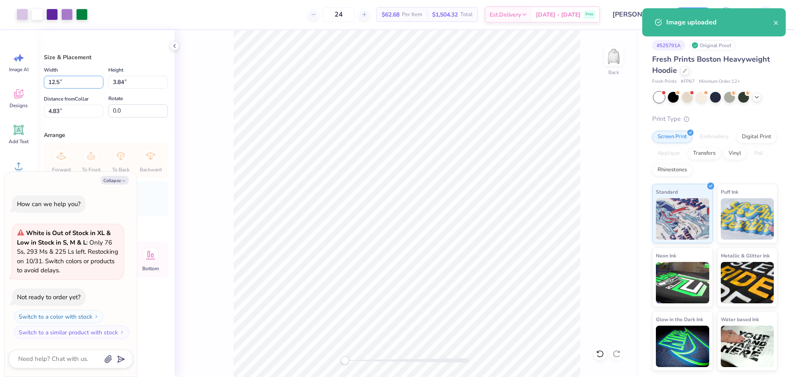
type input "3.20"
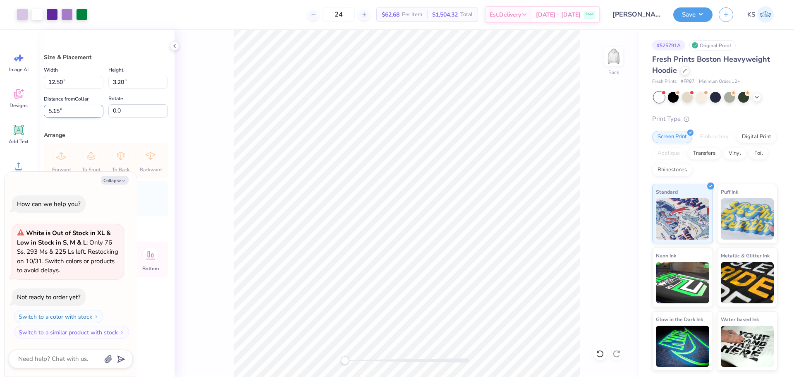
click at [56, 107] on input "5.15" at bounding box center [74, 111] width 60 height 13
type input "3"
click at [106, 179] on button "Collapse" at bounding box center [115, 180] width 28 height 9
type textarea "x"
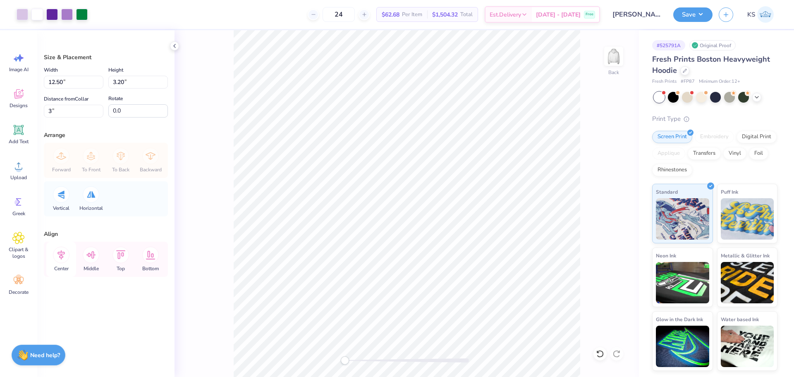
click at [63, 253] on icon at bounding box center [60, 255] width 7 height 10
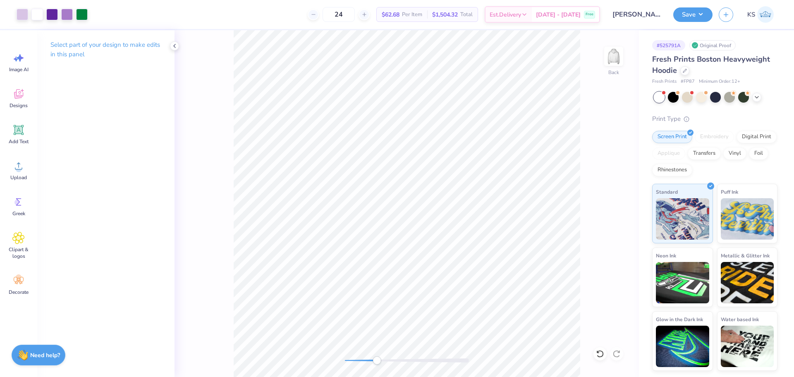
click at [377, 355] on div "Back" at bounding box center [406, 203] width 464 height 346
click at [313, 353] on div "Back" at bounding box center [406, 203] width 464 height 346
drag, startPoint x: 351, startPoint y: 360, endPoint x: 374, endPoint y: 357, distance: 23.3
click at [376, 359] on div "Accessibility label" at bounding box center [378, 360] width 8 height 8
click at [268, 345] on div "Back" at bounding box center [406, 203] width 464 height 346
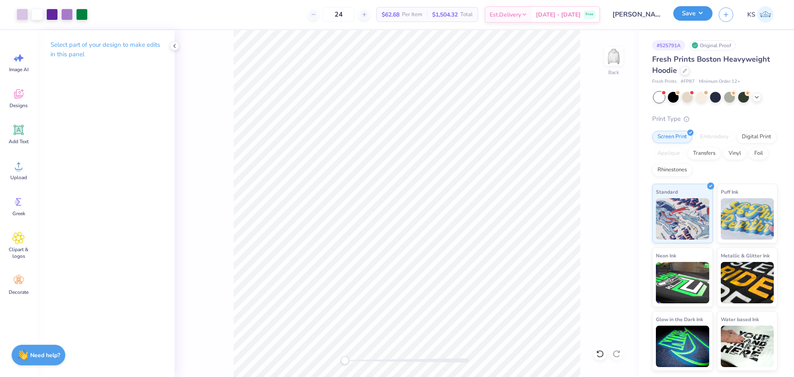
click at [684, 18] on button "Save" at bounding box center [692, 13] width 39 height 14
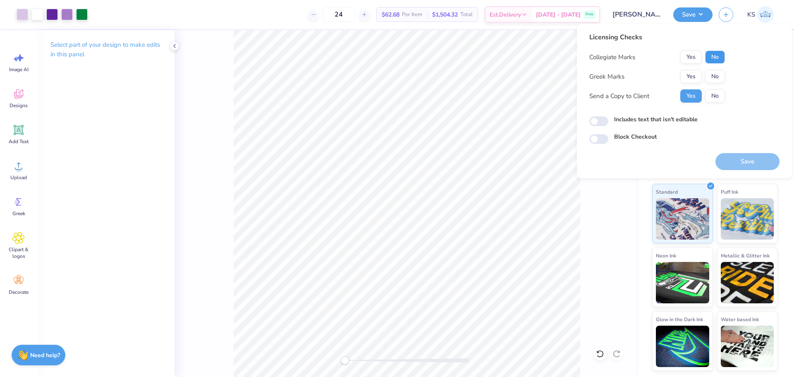
click at [714, 61] on button "No" at bounding box center [715, 56] width 20 height 13
click at [712, 77] on button "No" at bounding box center [715, 76] width 20 height 13
click at [722, 160] on button "Save" at bounding box center [747, 161] width 64 height 17
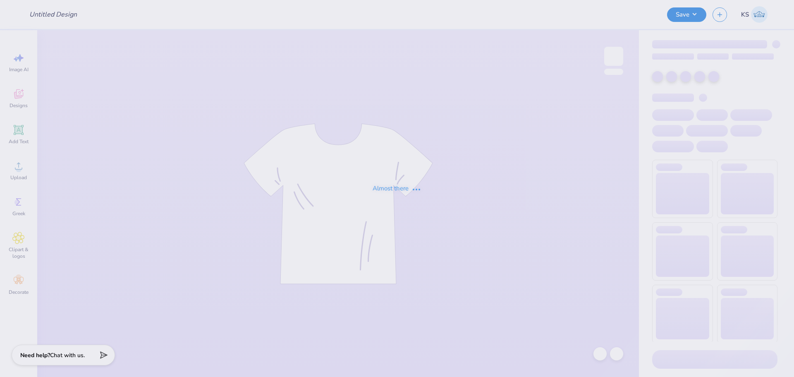
type input "[MEDICAL_DATA] Walk Design"
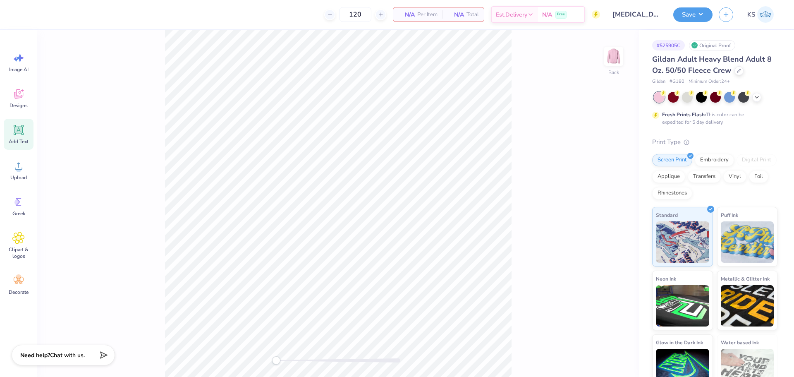
click at [19, 134] on icon at bounding box center [19, 130] width 10 height 10
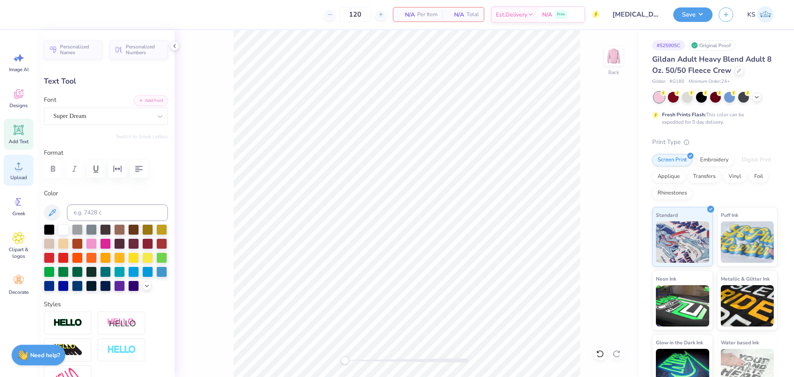
click at [20, 167] on icon at bounding box center [18, 166] width 12 height 12
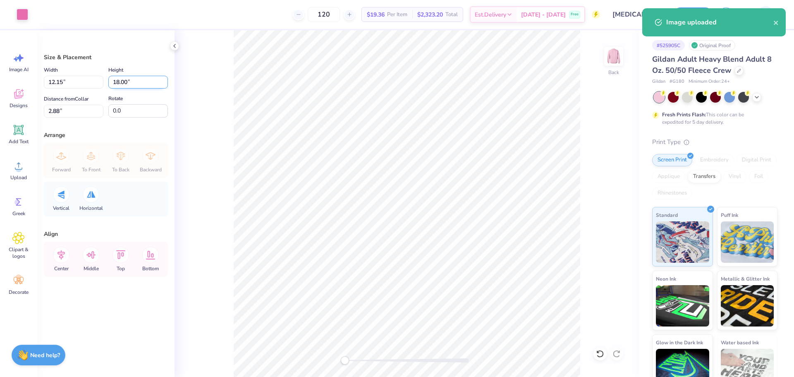
click at [123, 82] on input "18.00" at bounding box center [138, 82] width 60 height 13
type input "4"
type input "2.70"
type input "4.00"
type input "9.88"
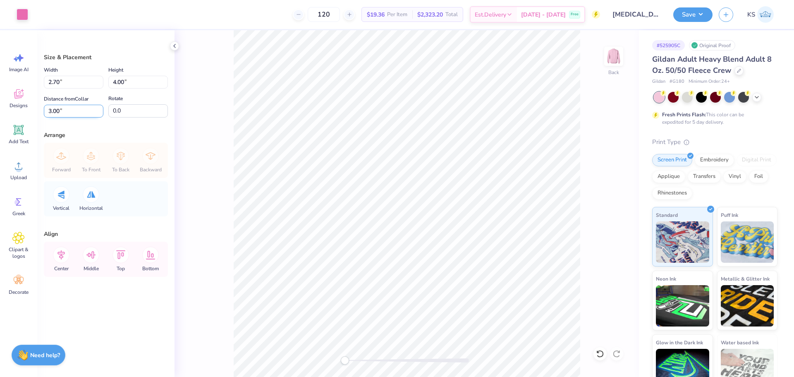
click at [64, 107] on input "3.00" at bounding box center [74, 111] width 60 height 13
type input "2"
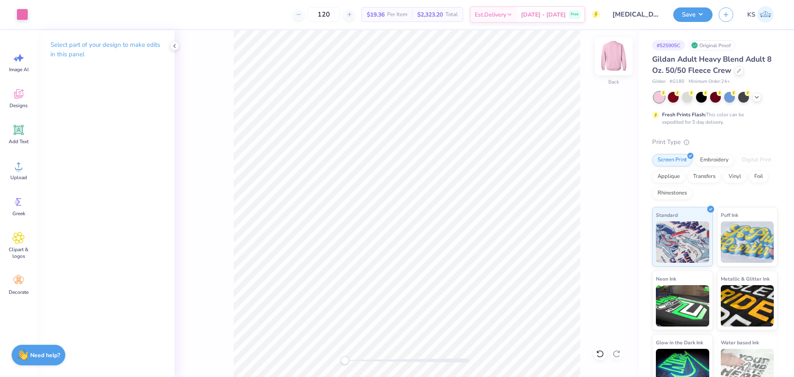
click at [621, 60] on img at bounding box center [613, 56] width 33 height 33
click at [18, 169] on circle at bounding box center [19, 169] width 6 height 6
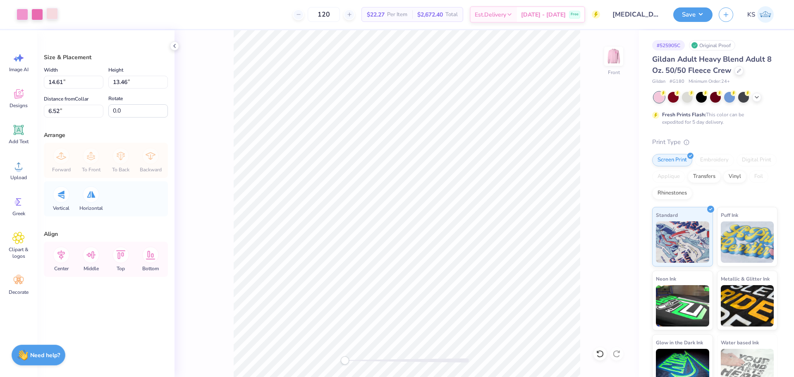
click at [51, 17] on div at bounding box center [52, 14] width 12 height 12
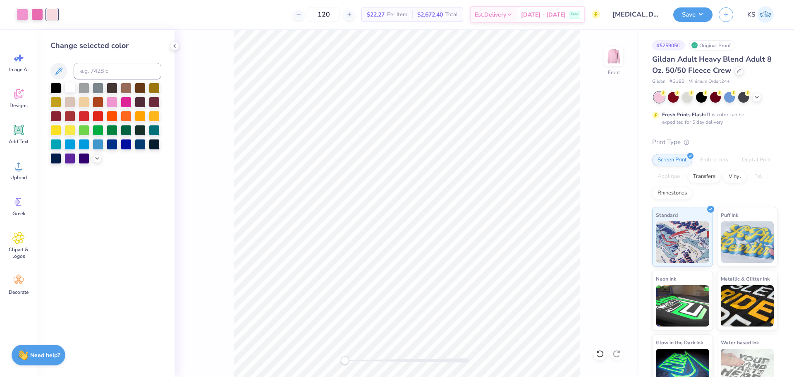
click at [67, 87] on div at bounding box center [69, 87] width 11 height 11
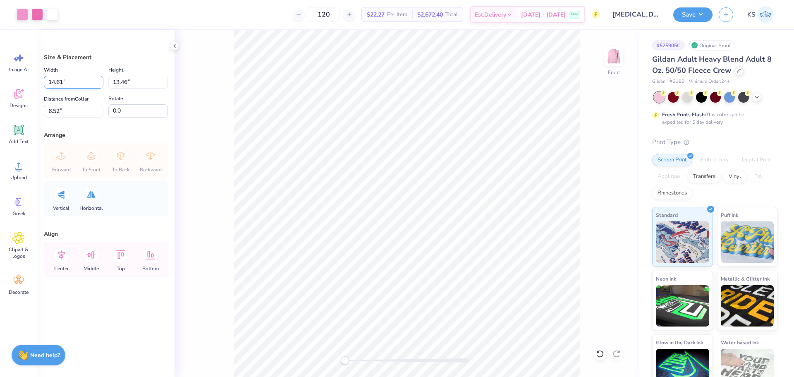
click at [70, 76] on input "14.61" at bounding box center [74, 82] width 60 height 13
type input "12.50"
type input "11.52"
click at [85, 110] on input "7.49" at bounding box center [74, 111] width 60 height 13
type input "3"
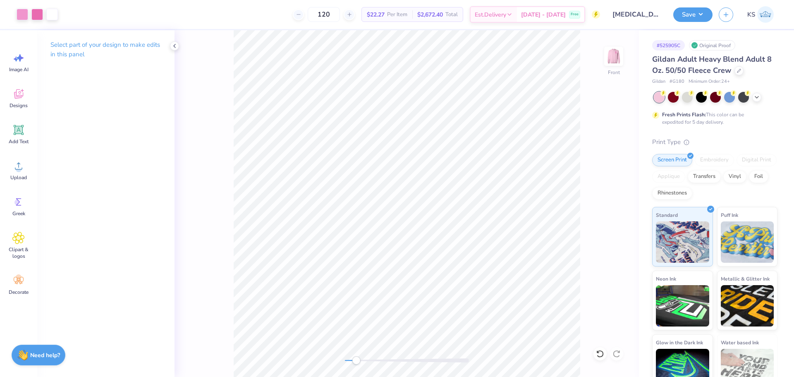
click at [356, 359] on div at bounding box center [407, 360] width 124 height 4
click at [22, 16] on div at bounding box center [23, 14] width 12 height 12
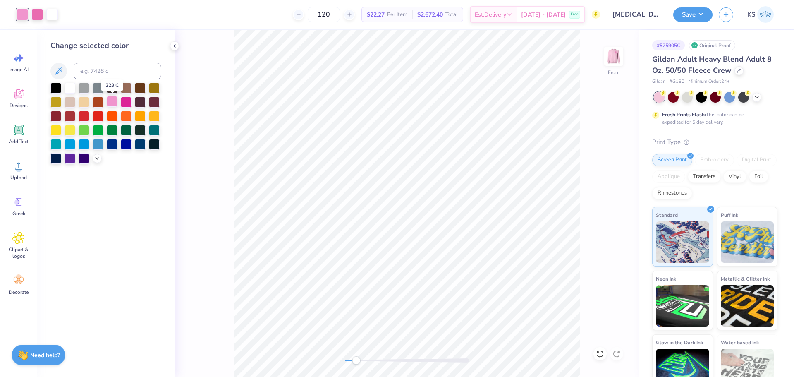
click at [112, 104] on div at bounding box center [112, 101] width 11 height 11
click at [95, 158] on icon at bounding box center [97, 157] width 7 height 7
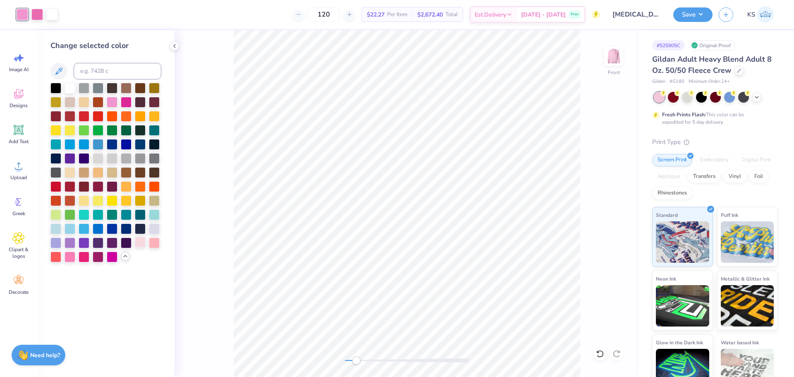
click at [143, 241] on div at bounding box center [140, 241] width 11 height 11
click at [602, 354] on icon at bounding box center [600, 353] width 8 height 8
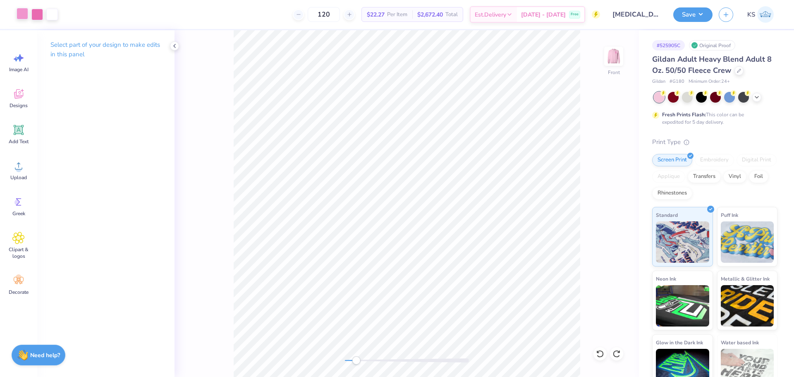
click at [24, 19] on div at bounding box center [23, 14] width 12 height 12
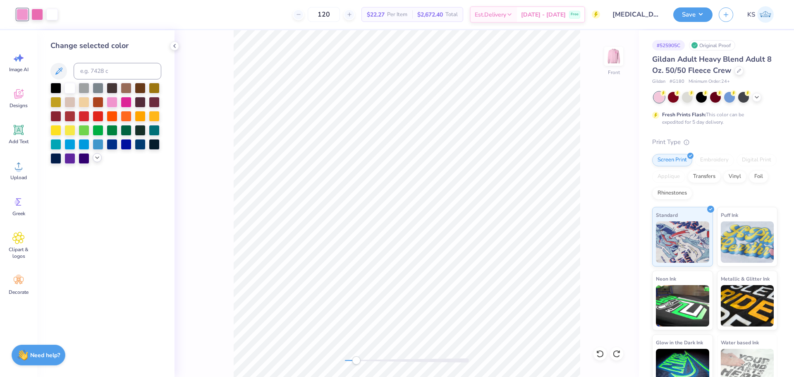
drag, startPoint x: 96, startPoint y: 156, endPoint x: 104, endPoint y: 156, distance: 8.3
click at [96, 156] on icon at bounding box center [97, 157] width 7 height 7
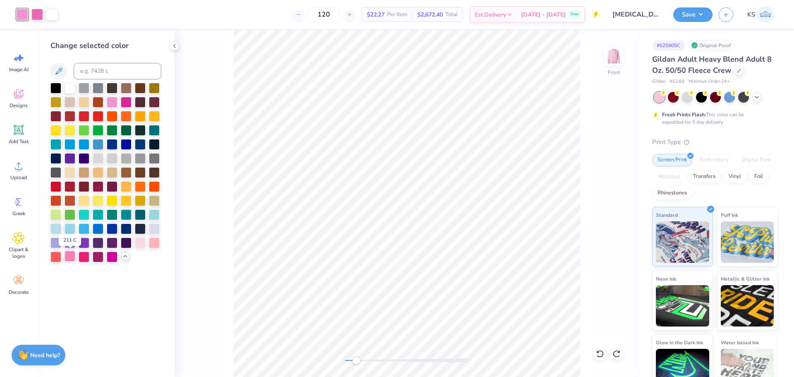
click at [74, 255] on div at bounding box center [69, 256] width 11 height 11
click at [598, 353] on icon at bounding box center [600, 353] width 8 height 8
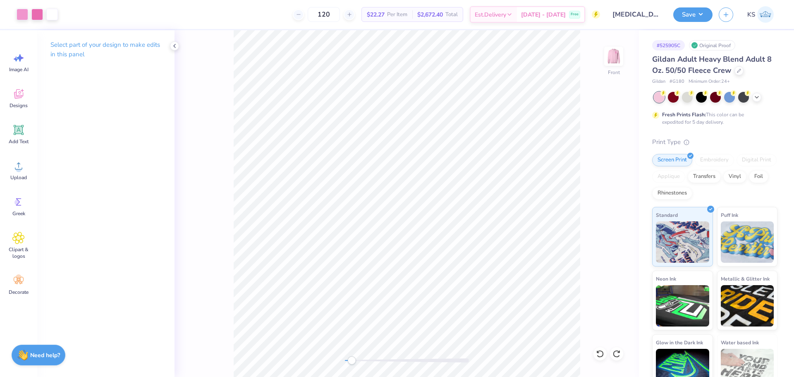
click at [352, 362] on div "Accessibility label" at bounding box center [351, 360] width 8 height 8
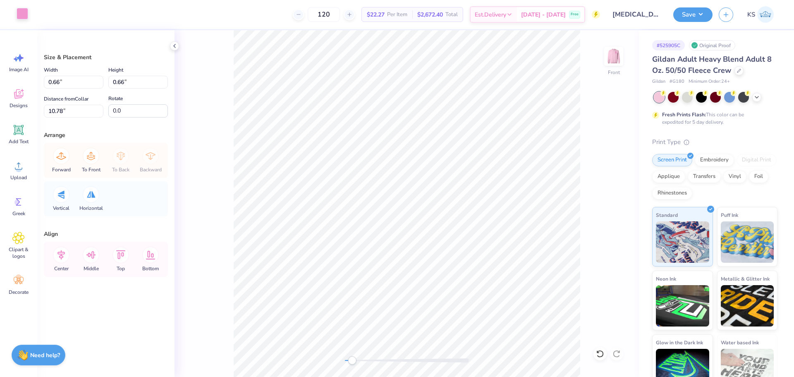
click at [20, 12] on div at bounding box center [23, 14] width 12 height 12
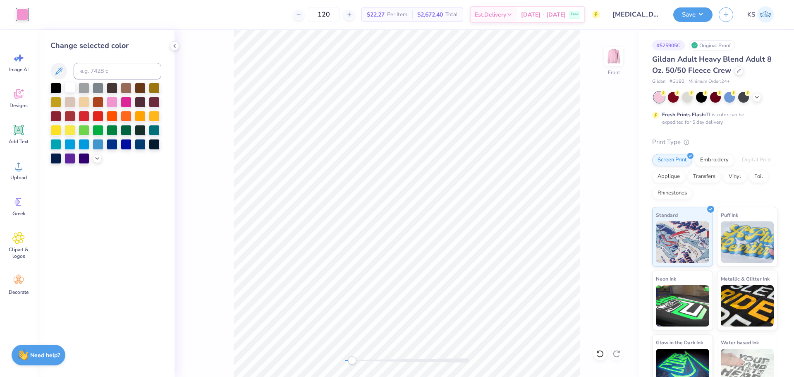
click at [69, 86] on div at bounding box center [69, 87] width 11 height 11
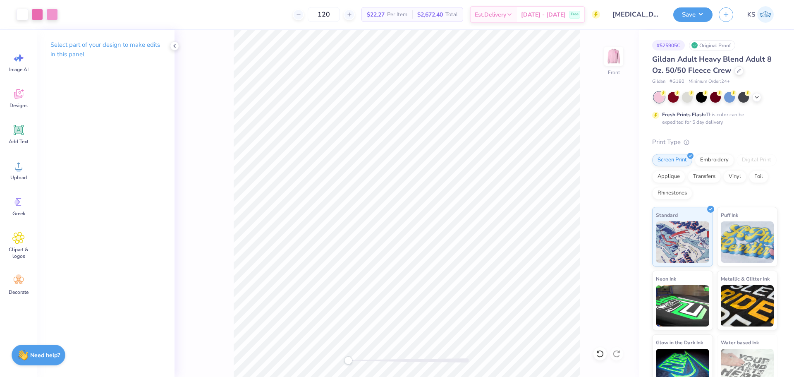
drag, startPoint x: 354, startPoint y: 362, endPoint x: 349, endPoint y: 356, distance: 8.2
click at [348, 363] on div "Accessibility label" at bounding box center [348, 360] width 8 height 8
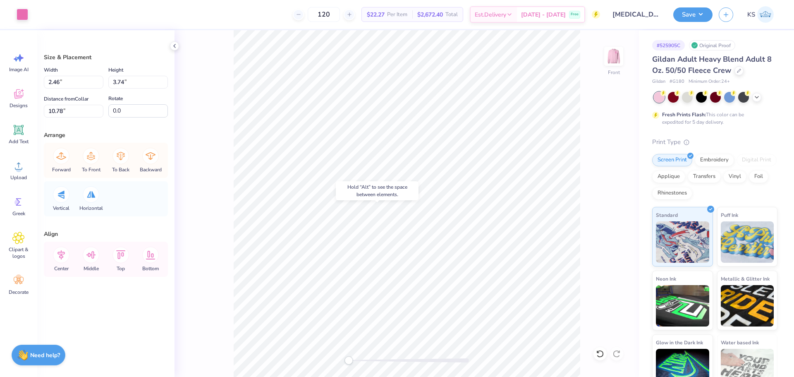
type input "2.66"
type input "3.78"
type input "9.73"
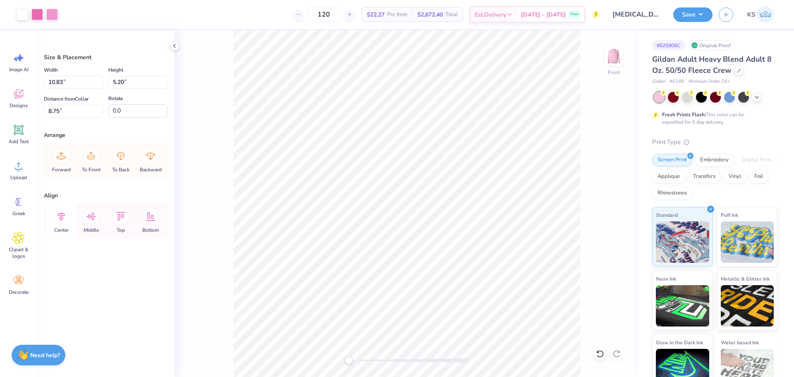
click at [60, 217] on icon at bounding box center [60, 217] width 7 height 10
click at [55, 218] on icon at bounding box center [61, 216] width 17 height 17
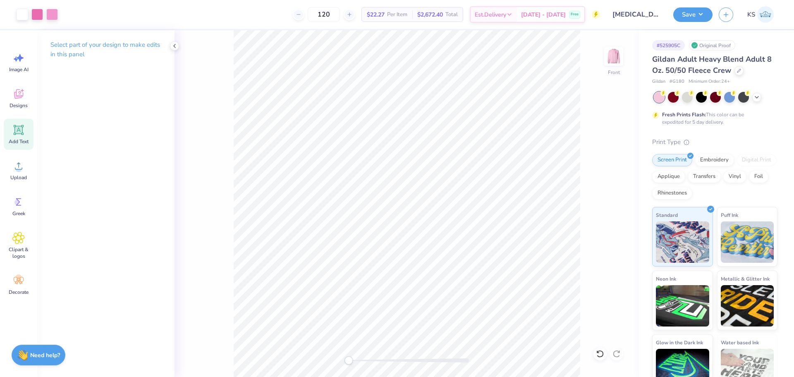
click at [23, 137] on div "Add Text" at bounding box center [19, 134] width 30 height 31
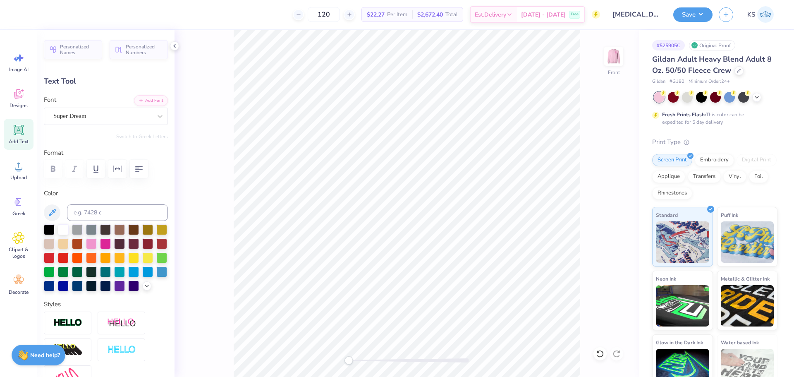
type textarea "T"
click at [138, 100] on icon "button" at bounding box center [140, 99] width 5 height 5
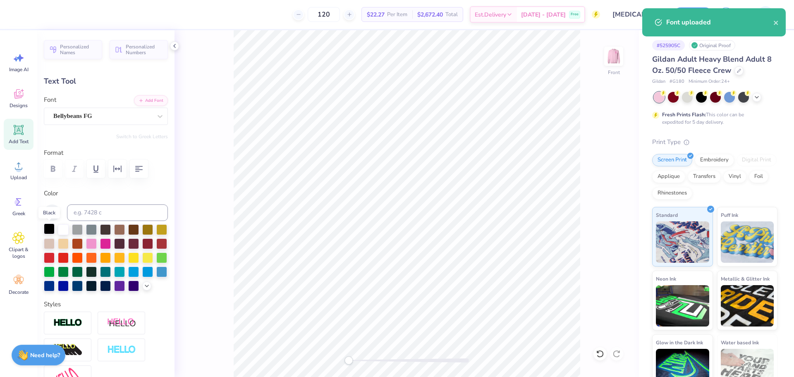
click at [46, 227] on div at bounding box center [49, 228] width 11 height 11
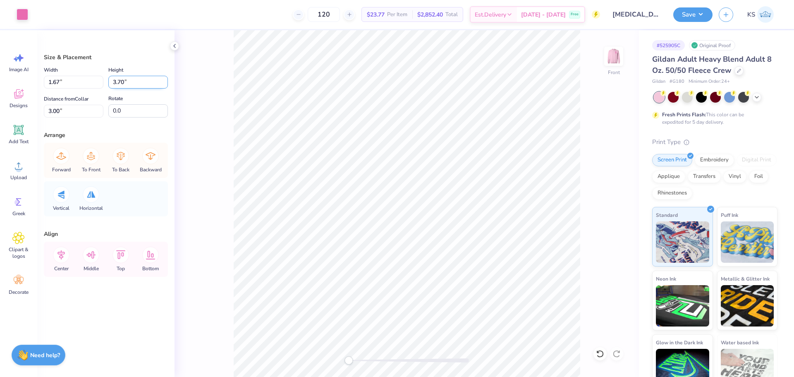
drag, startPoint x: 125, startPoint y: 84, endPoint x: 138, endPoint y: 86, distance: 13.4
click at [126, 84] on input "3.70" at bounding box center [138, 82] width 60 height 13
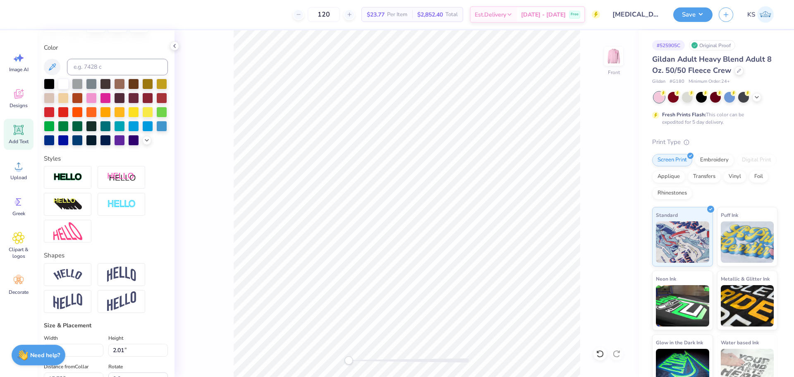
scroll to position [320, 0]
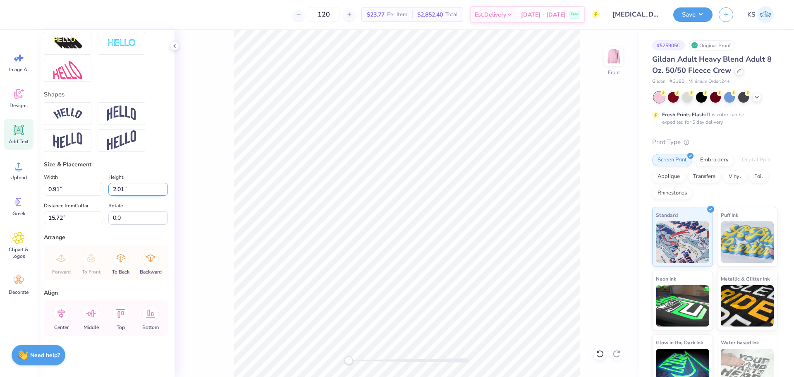
click at [130, 191] on input "2.01" at bounding box center [138, 189] width 60 height 13
paste input "3.70"
type input "3.70"
type input "1.67"
type input "14.87"
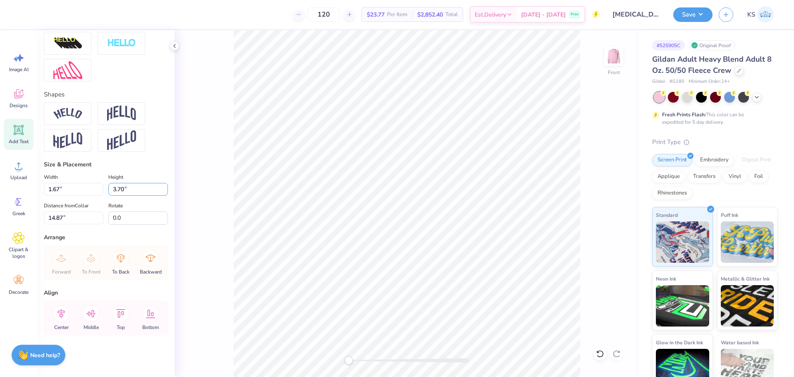
type input "3.70"
type input "3.00"
type textarea "H"
type input "2.82"
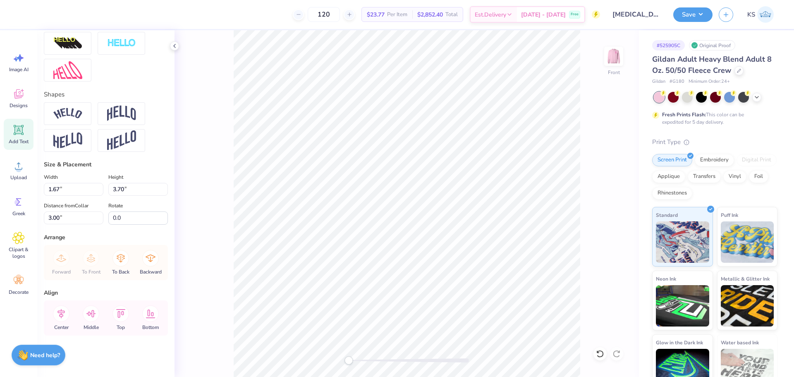
type input "4.50"
type textarea "I"
drag, startPoint x: 360, startPoint y: 362, endPoint x: 364, endPoint y: 360, distance: 4.6
click at [364, 360] on div at bounding box center [407, 360] width 124 height 8
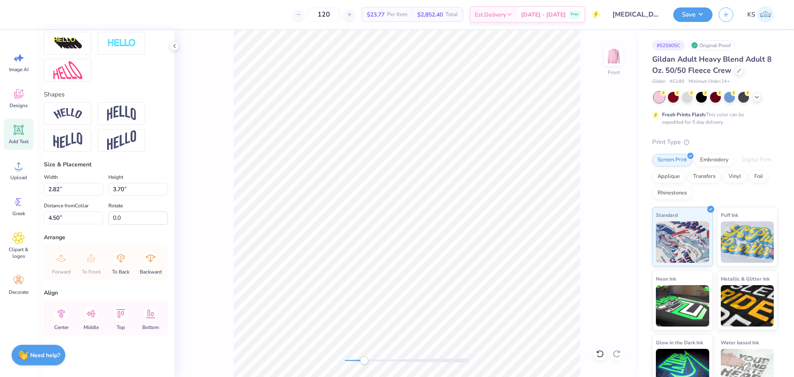
type input "1.51"
type input "3.28"
type textarea "N"
type input "2.66"
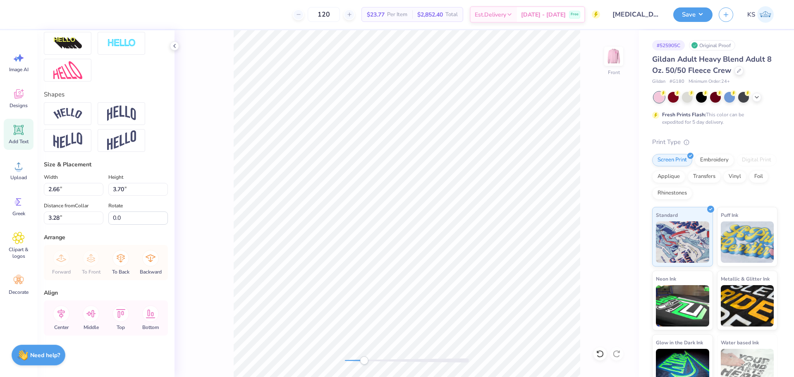
type input "3.78"
type input "4.78"
type textarea "K"
drag, startPoint x: 365, startPoint y: 361, endPoint x: 357, endPoint y: 361, distance: 7.4
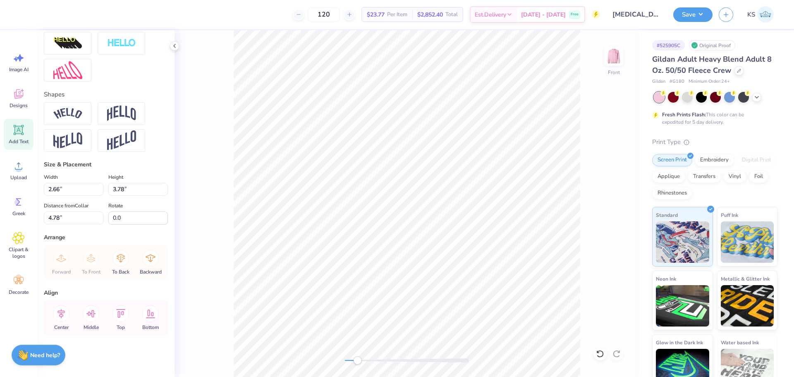
click at [357, 361] on div "Accessibility label" at bounding box center [357, 360] width 8 height 8
type input "2.45"
type input "3.74"
type input "3.70"
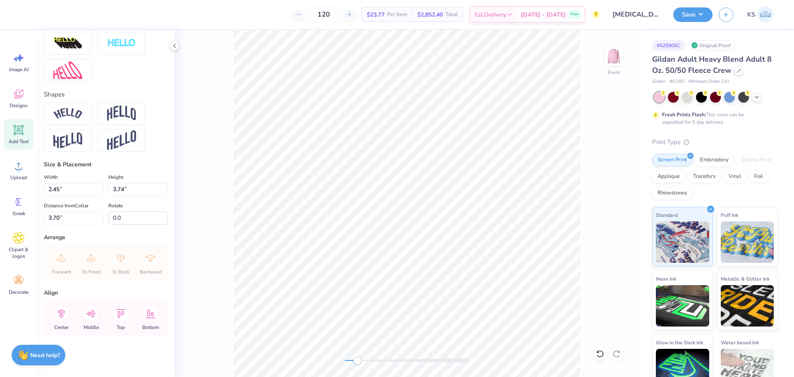
type textarea "P"
type input "1.87"
type input "3.81"
type input "8.75"
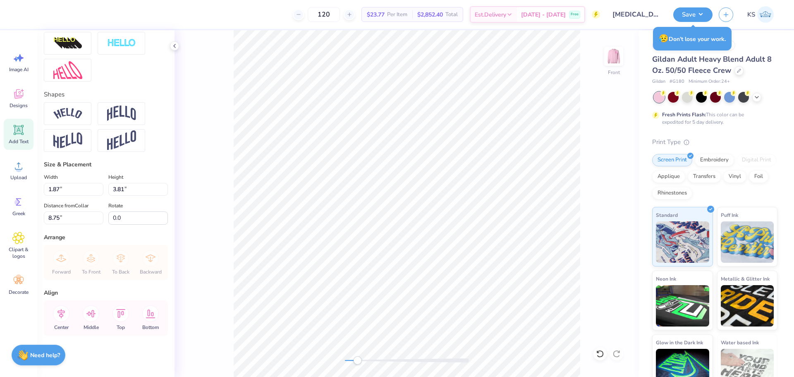
type textarea "N"
type input "2.66"
type input "3.78"
type input "9.22"
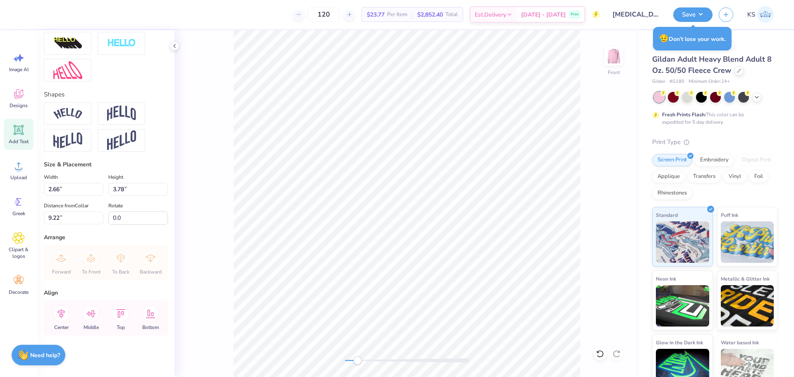
type textarea "K"
drag, startPoint x: 360, startPoint y: 360, endPoint x: 352, endPoint y: 357, distance: 7.8
click at [352, 358] on div "Accessibility label" at bounding box center [350, 360] width 8 height 8
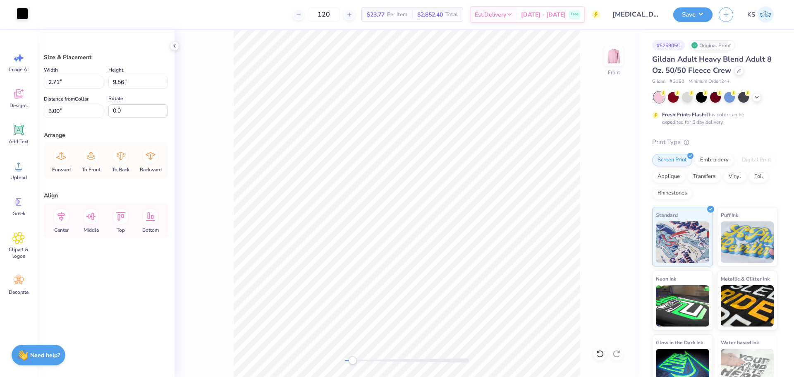
click at [24, 13] on div at bounding box center [23, 14] width 12 height 12
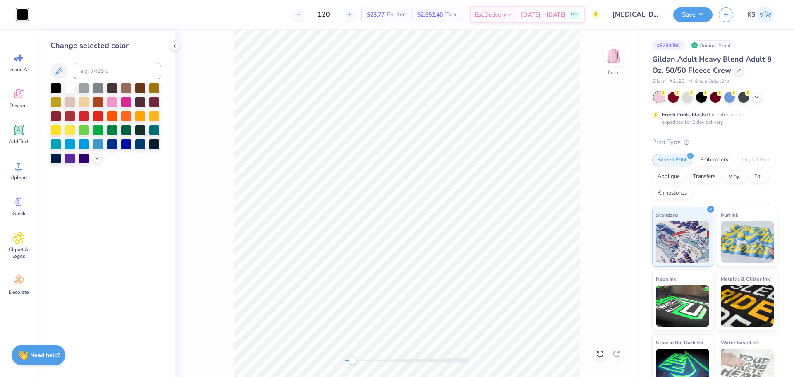
drag, startPoint x: 57, startPoint y: 69, endPoint x: 119, endPoint y: 93, distance: 66.2
click at [60, 69] on icon at bounding box center [59, 71] width 10 height 10
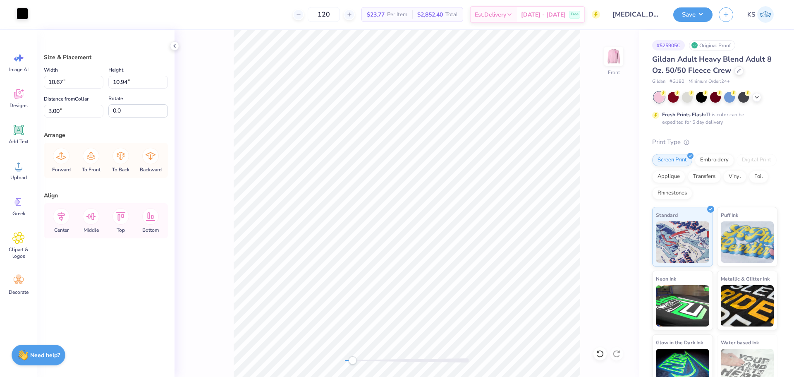
click at [21, 12] on div at bounding box center [23, 14] width 12 height 12
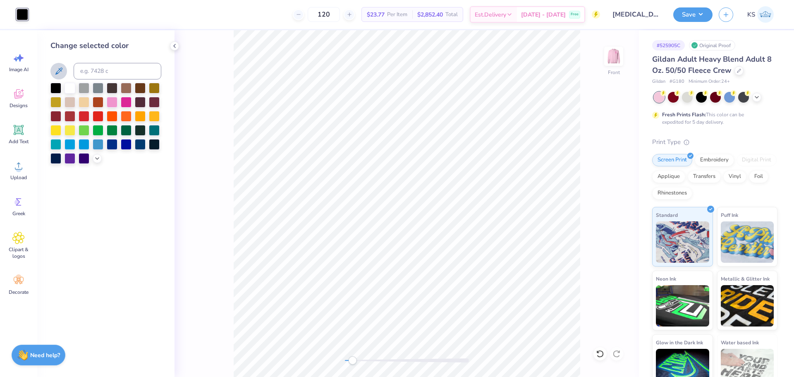
click at [62, 68] on icon at bounding box center [59, 71] width 10 height 10
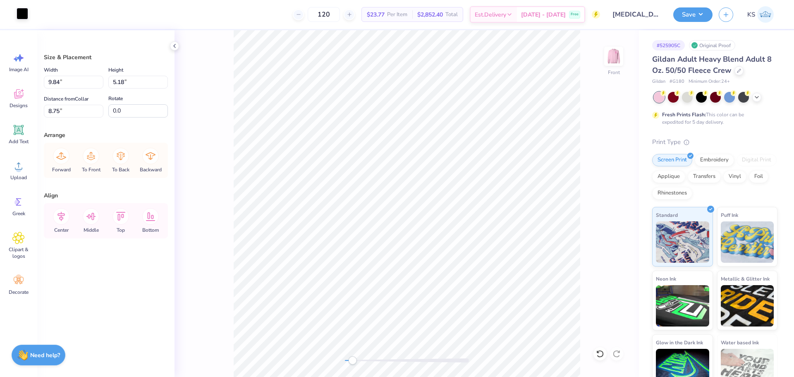
click at [24, 14] on div at bounding box center [23, 14] width 12 height 12
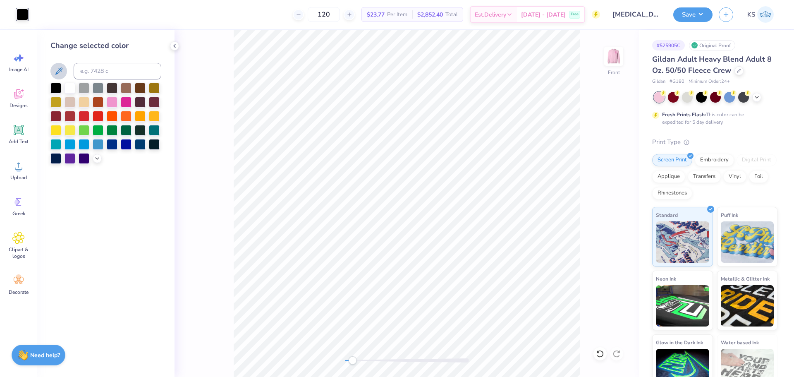
click at [54, 67] on icon at bounding box center [59, 71] width 10 height 10
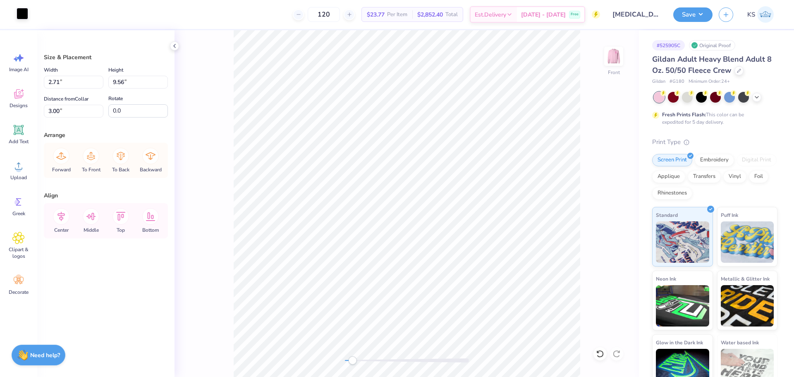
click at [17, 9] on div at bounding box center [23, 14] width 12 height 12
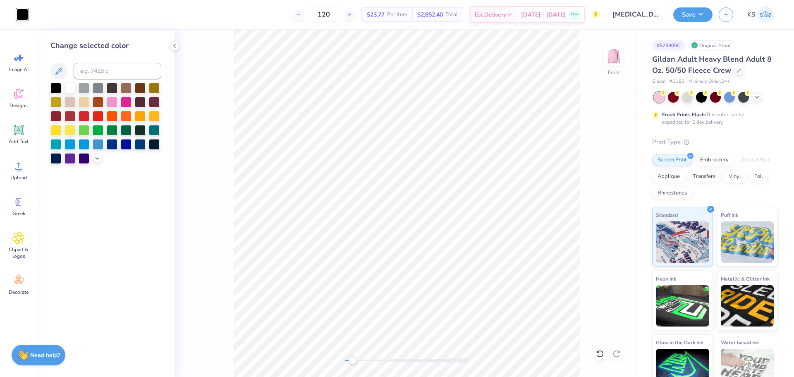
click at [98, 79] on div "Change selected color" at bounding box center [105, 102] width 111 height 124
click at [100, 75] on input at bounding box center [118, 71] width 88 height 17
type input "218"
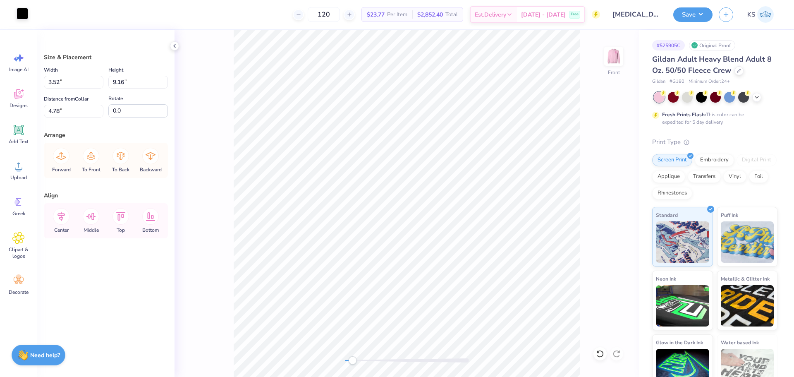
click at [24, 19] on div at bounding box center [23, 14] width 12 height 12
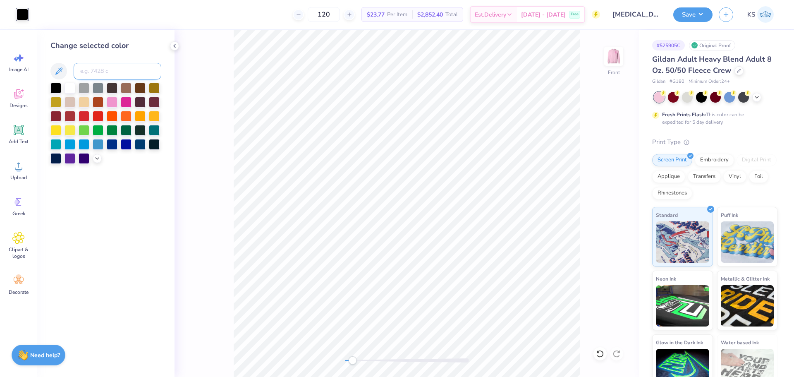
click at [101, 71] on input at bounding box center [118, 71] width 88 height 17
type input "218"
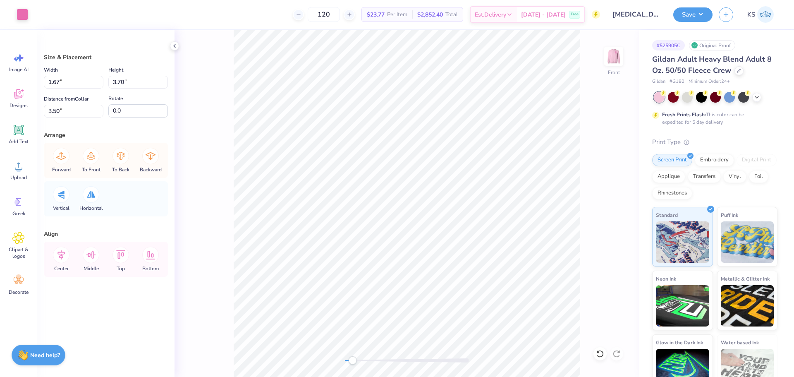
type input "2.71"
type input "9.57"
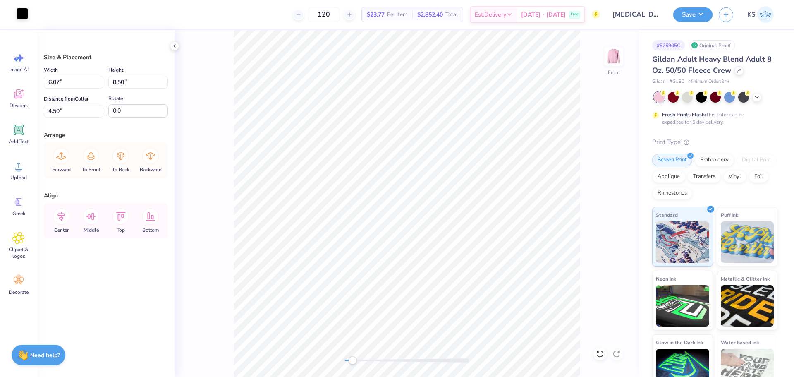
drag, startPoint x: 22, startPoint y: 13, endPoint x: 37, endPoint y: 26, distance: 20.0
click at [23, 13] on div at bounding box center [23, 14] width 12 height 12
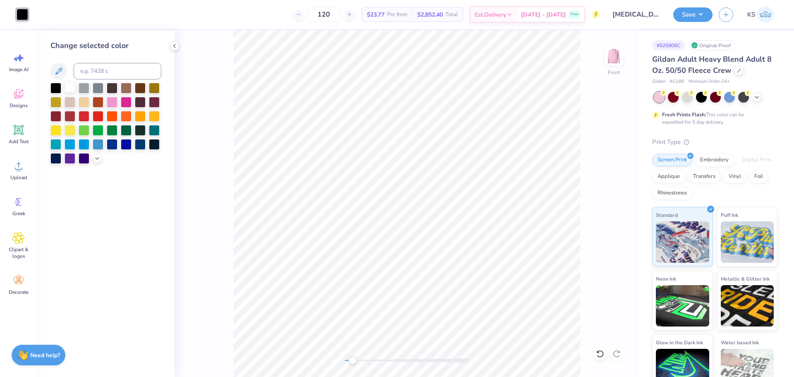
click at [72, 84] on div at bounding box center [69, 87] width 11 height 11
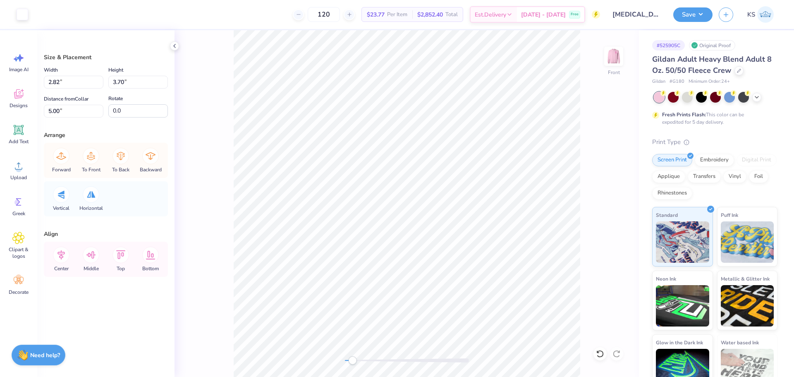
type input "6.07"
type input "8.50"
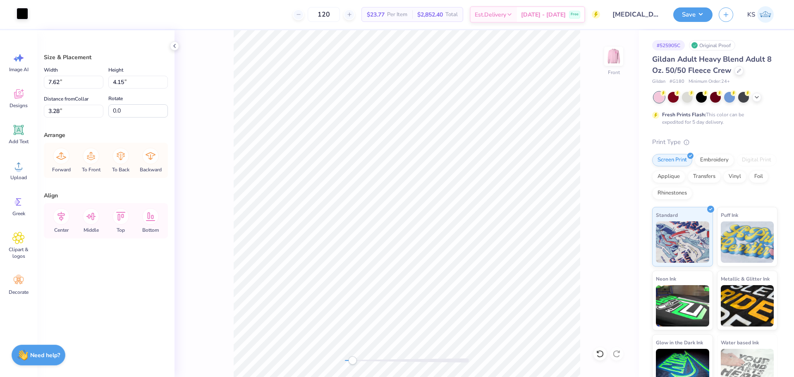
click at [20, 14] on div at bounding box center [23, 14] width 12 height 12
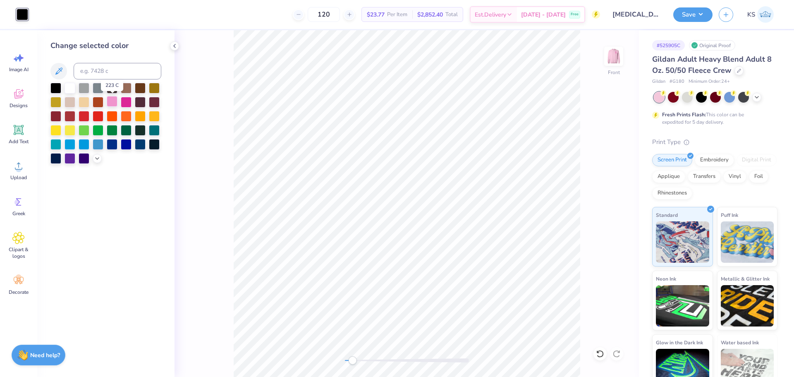
click at [111, 97] on div at bounding box center [112, 101] width 11 height 11
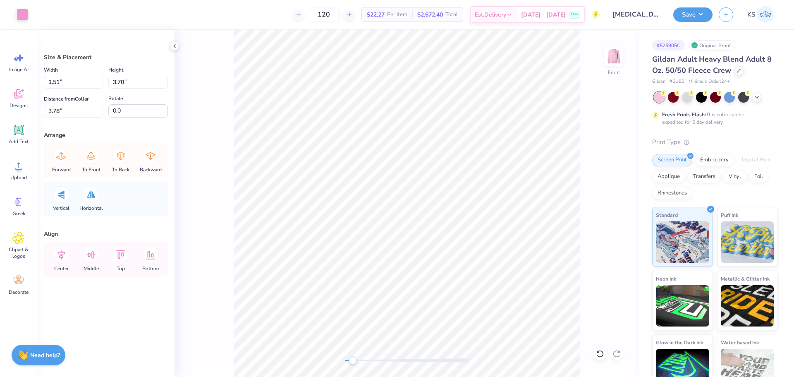
type input "7.63"
type input "4.16"
click at [20, 14] on div at bounding box center [23, 14] width 12 height 12
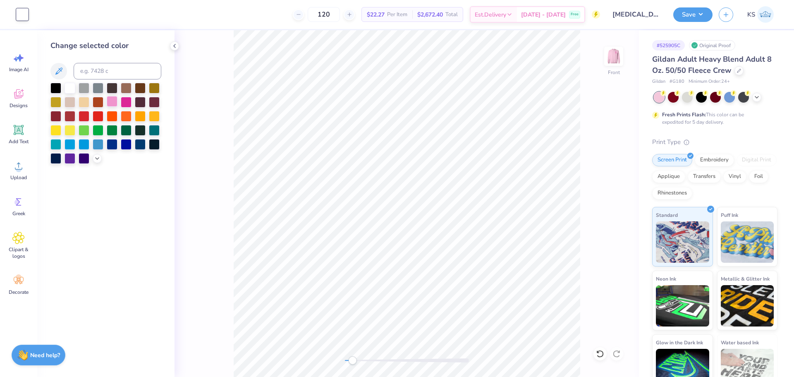
click at [115, 101] on div at bounding box center [112, 101] width 11 height 11
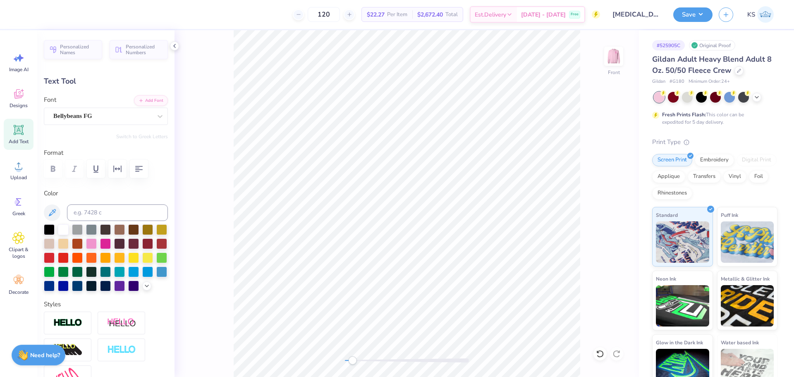
type input "2.45"
type input "3.74"
type input "3.70"
type input "1.51"
type input "3.70"
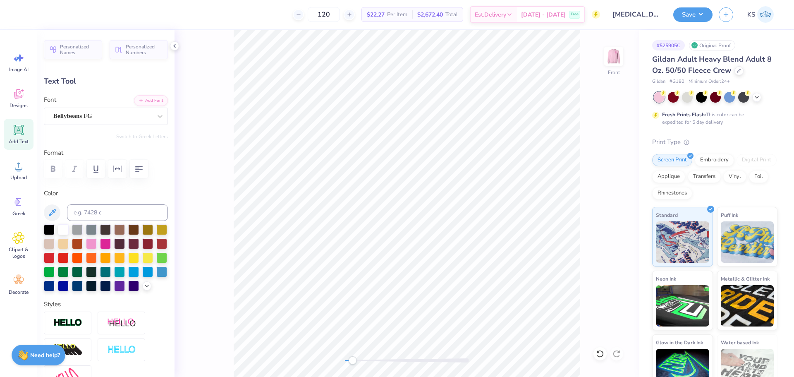
type input "3.28"
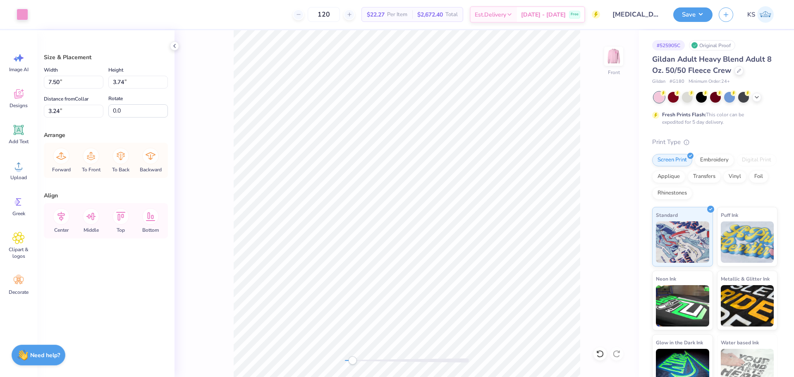
type input "3.00"
click at [65, 215] on icon at bounding box center [61, 216] width 17 height 17
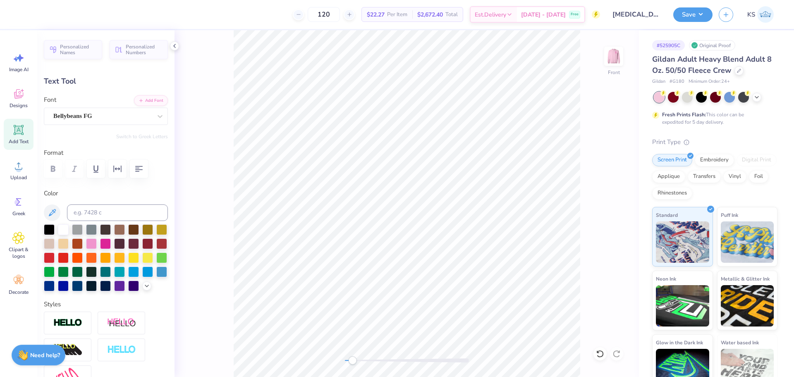
type input "2.45"
type input "3.74"
type input "10.02"
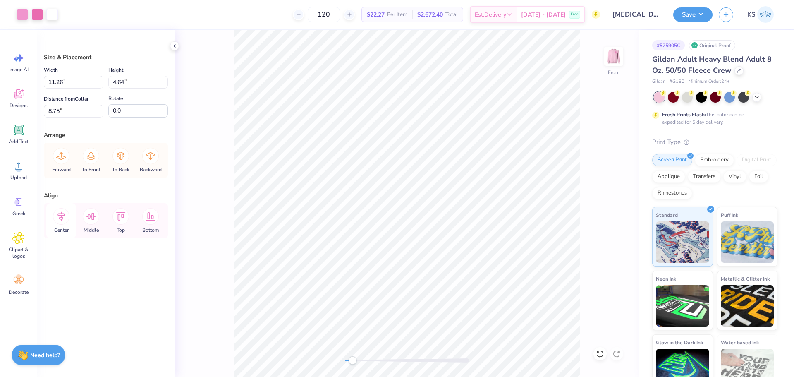
click at [62, 221] on icon at bounding box center [61, 216] width 17 height 17
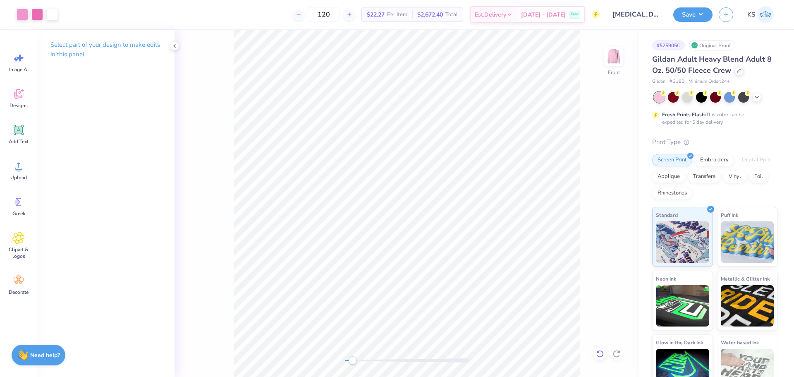
click at [601, 352] on icon at bounding box center [600, 353] width 8 height 8
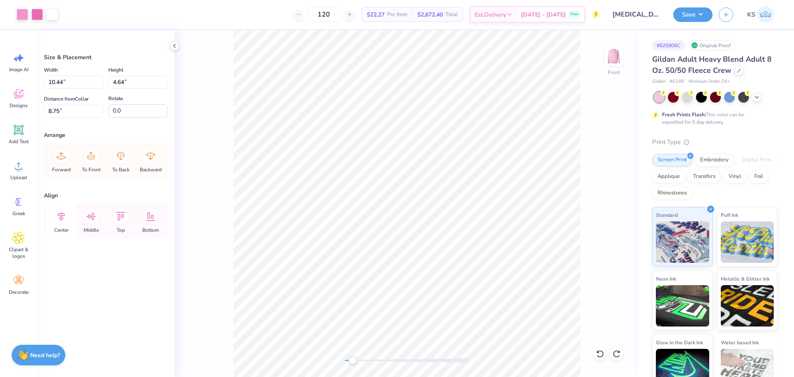
click at [63, 218] on icon at bounding box center [60, 217] width 7 height 10
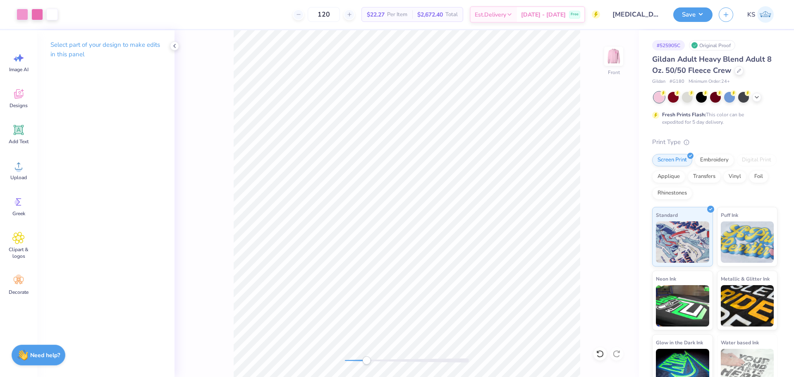
drag, startPoint x: 354, startPoint y: 360, endPoint x: 372, endPoint y: 356, distance: 18.7
click at [369, 358] on div "Accessibility label" at bounding box center [366, 360] width 8 height 8
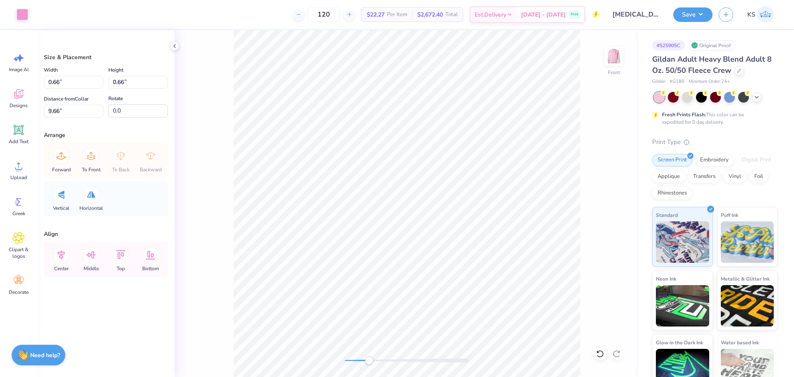
type input "0.43"
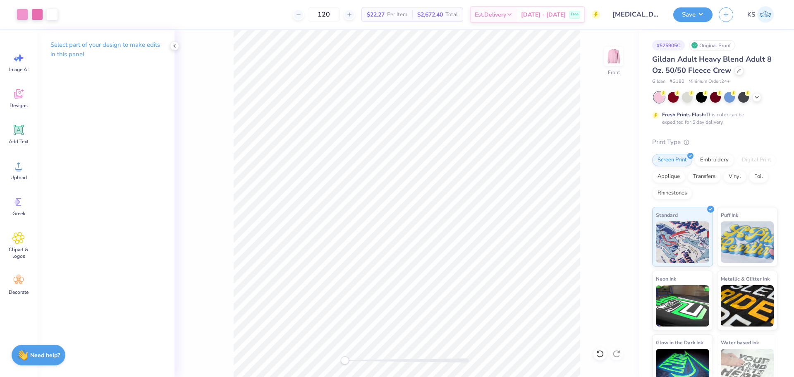
click at [287, 356] on div "Front" at bounding box center [406, 203] width 464 height 346
click at [613, 60] on img at bounding box center [613, 56] width 33 height 33
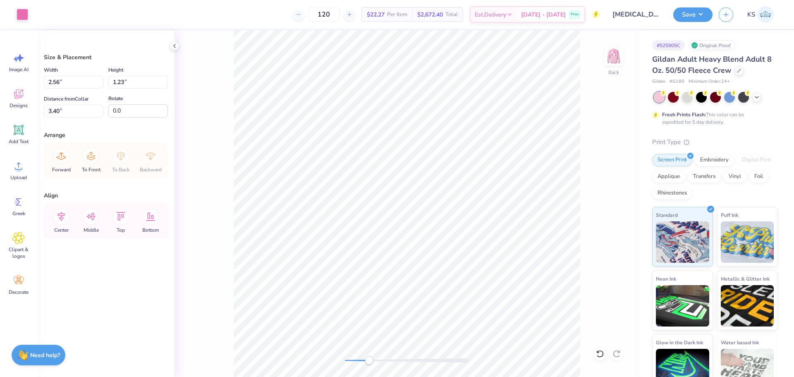
drag, startPoint x: 353, startPoint y: 360, endPoint x: 370, endPoint y: 356, distance: 17.9
click at [369, 362] on div at bounding box center [407, 360] width 124 height 4
type input "4.78"
click at [119, 82] on input "4.03" at bounding box center [138, 82] width 60 height 13
type input "4"
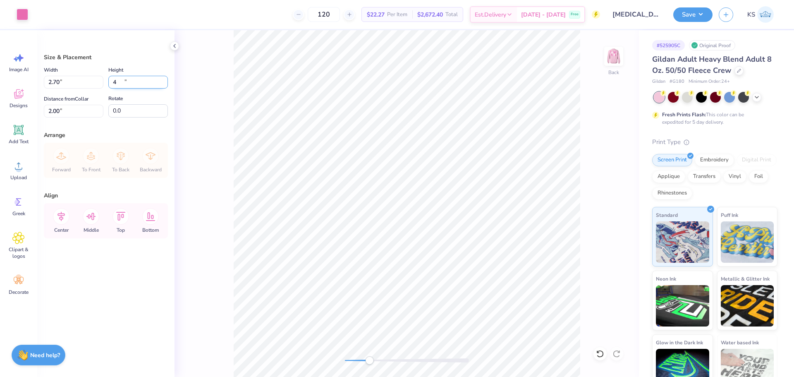
type input "2.68"
type input "4.00"
click at [61, 113] on input "2.01" at bounding box center [74, 111] width 60 height 13
type input "2.00"
click at [367, 359] on div "Accessibility label" at bounding box center [367, 360] width 8 height 8
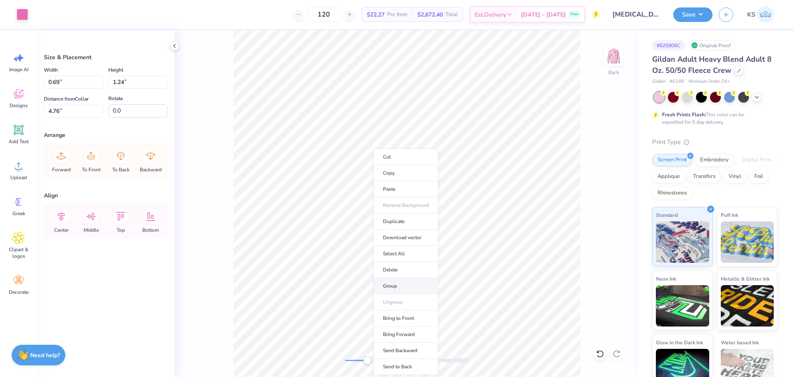
click at [407, 286] on li "Group" at bounding box center [405, 286] width 65 height 16
click at [305, 350] on div "Back" at bounding box center [406, 203] width 464 height 346
type input "2.68"
type input "4.00"
type input "2.00"
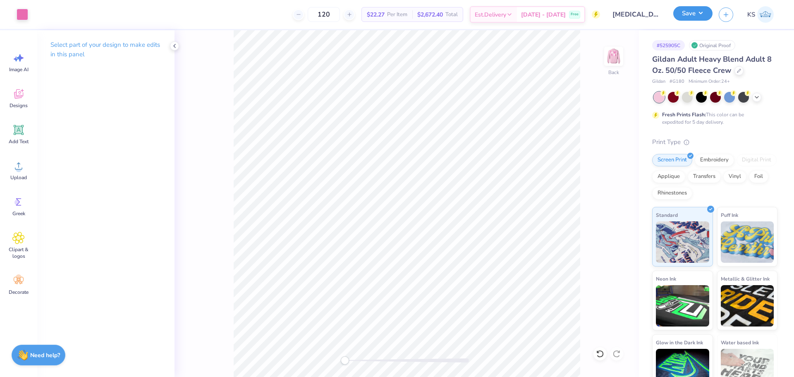
click at [698, 15] on button "Save" at bounding box center [692, 13] width 39 height 14
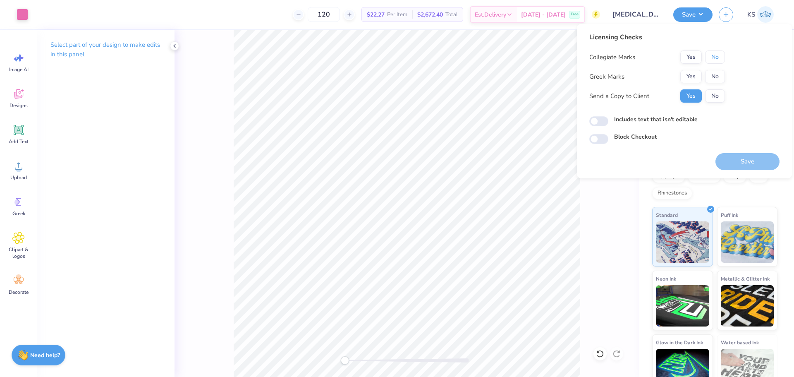
drag, startPoint x: 714, startPoint y: 61, endPoint x: 704, endPoint y: 69, distance: 13.6
click at [713, 62] on button "No" at bounding box center [715, 56] width 20 height 13
click at [697, 74] on button "Yes" at bounding box center [690, 76] width 21 height 13
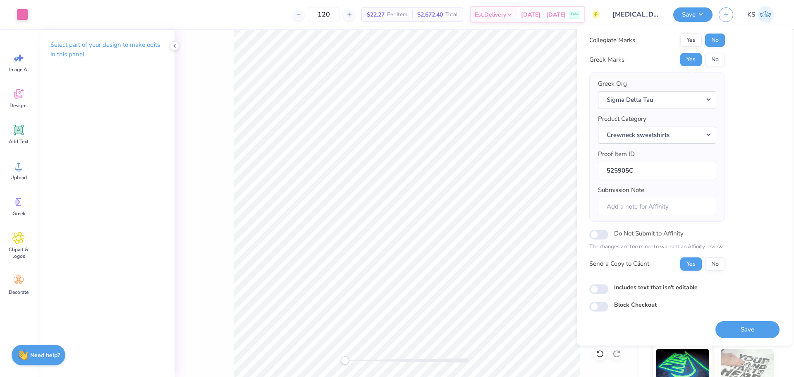
scroll to position [19, 0]
click at [749, 329] on button "Save" at bounding box center [747, 328] width 64 height 17
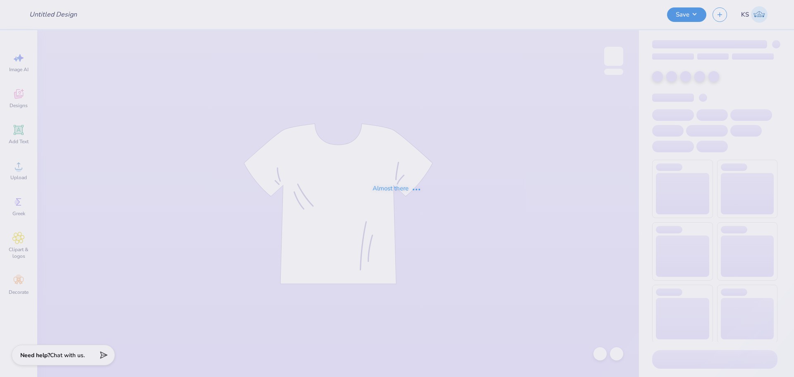
type input "[MEDICAL_DATA] Walk Design"
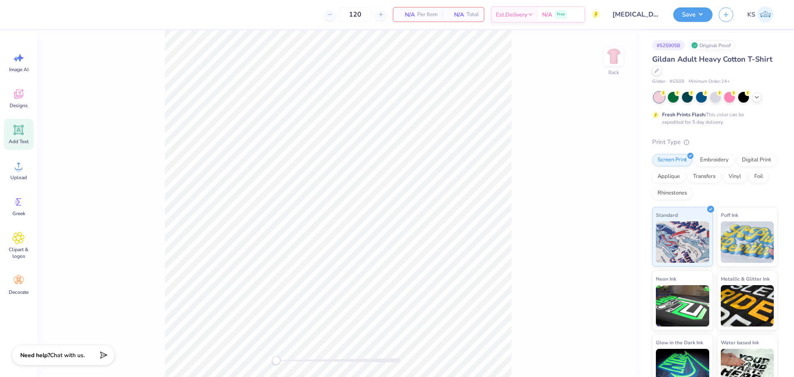
click at [18, 132] on icon at bounding box center [19, 130] width 8 height 8
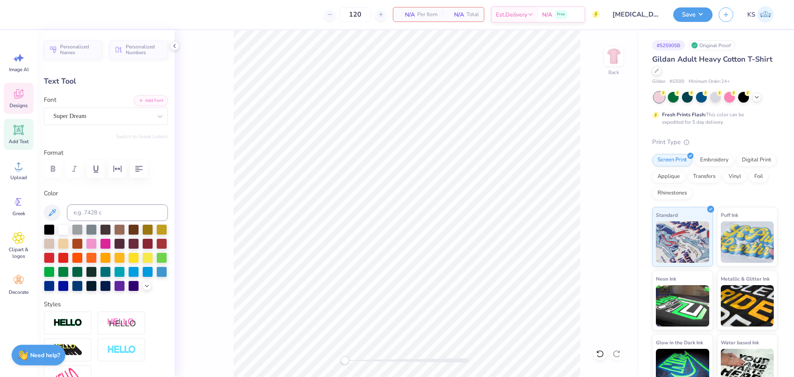
drag, startPoint x: 11, startPoint y: 91, endPoint x: 17, endPoint y: 86, distance: 7.6
click at [12, 91] on div "Designs" at bounding box center [19, 98] width 30 height 31
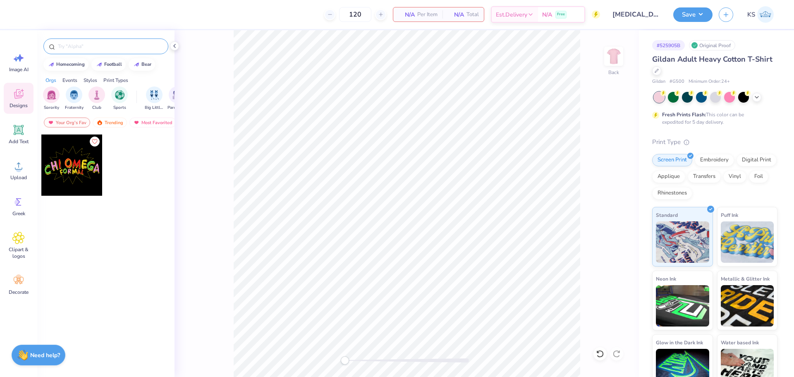
click at [123, 45] on input "text" at bounding box center [110, 46] width 106 height 8
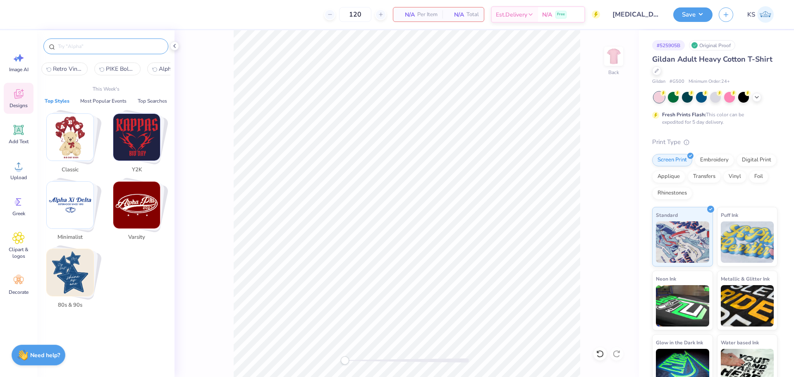
paste input "Elegant Font With Simple Ribbon In Gray PR Shirt"
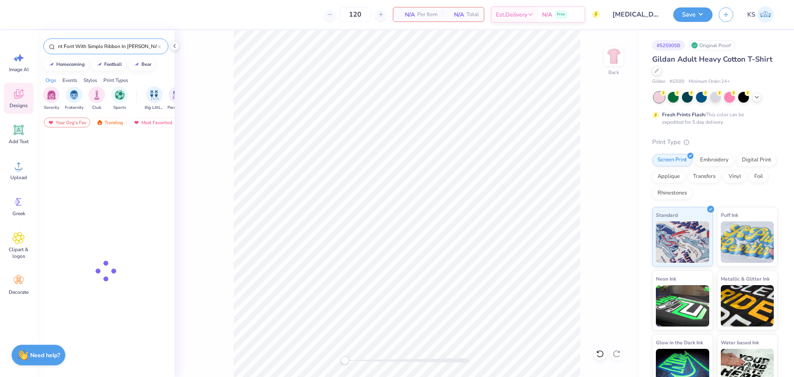
click at [146, 45] on input "Elegant Font With Simple Ribbon In Gray PR Shirt" at bounding box center [107, 46] width 100 height 8
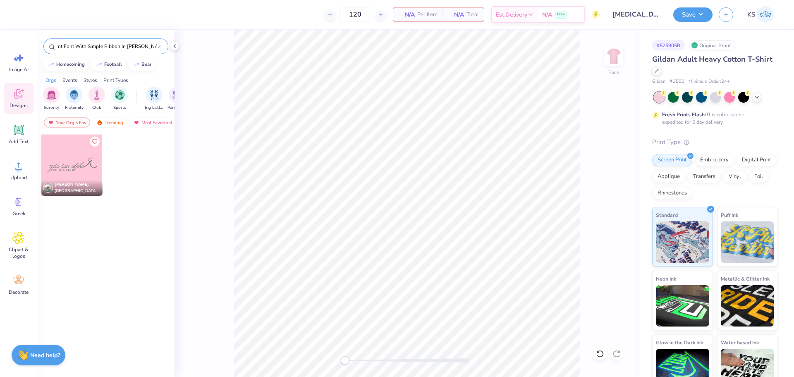
type input "Elegant Font With Simple Ribbon In Gray PR Shirt"
click at [60, 174] on div at bounding box center [71, 164] width 61 height 61
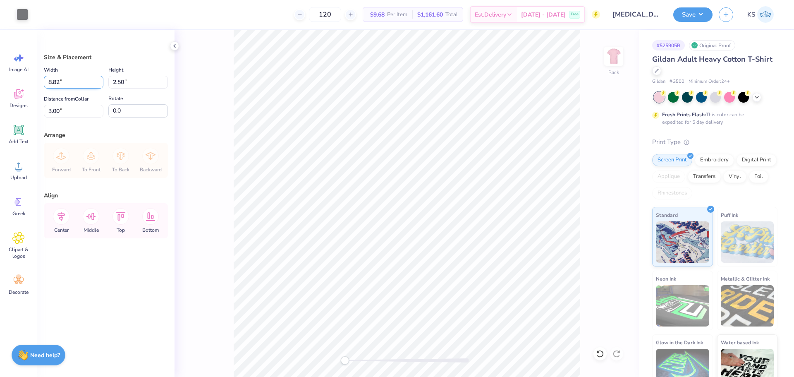
click at [81, 84] on input "8.82" at bounding box center [74, 82] width 60 height 13
type input "12.00"
type input "3.41"
type input "2.55"
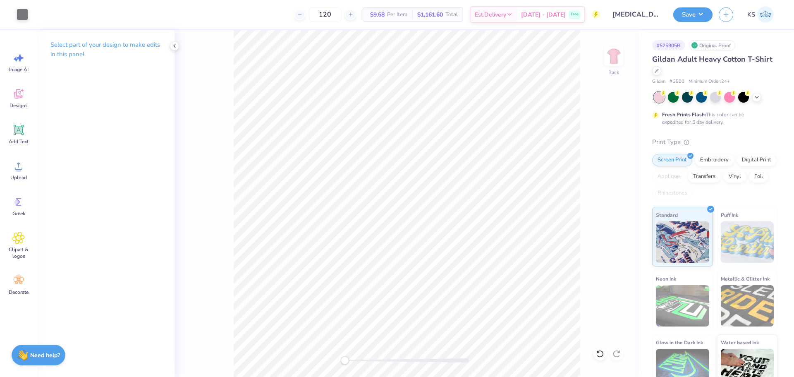
click at [14, 13] on div "Art colors" at bounding box center [14, 14] width 28 height 29
click at [20, 14] on div at bounding box center [23, 14] width 12 height 12
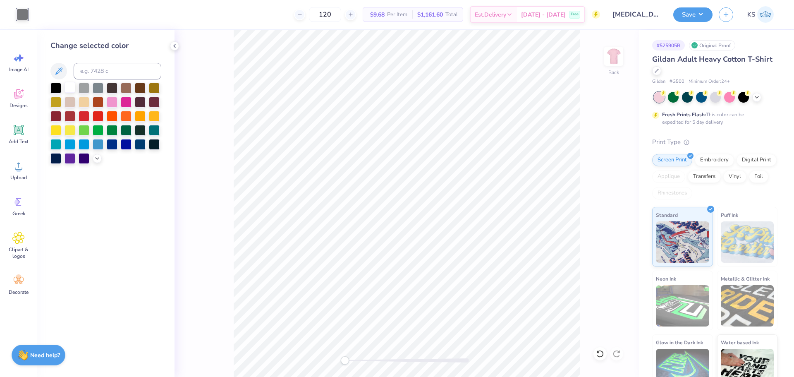
click at [72, 91] on div at bounding box center [69, 87] width 11 height 11
drag, startPoint x: 355, startPoint y: 362, endPoint x: 366, endPoint y: 362, distance: 11.2
click at [366, 362] on div at bounding box center [407, 360] width 124 height 4
click at [360, 360] on div "Accessibility label" at bounding box center [360, 360] width 8 height 8
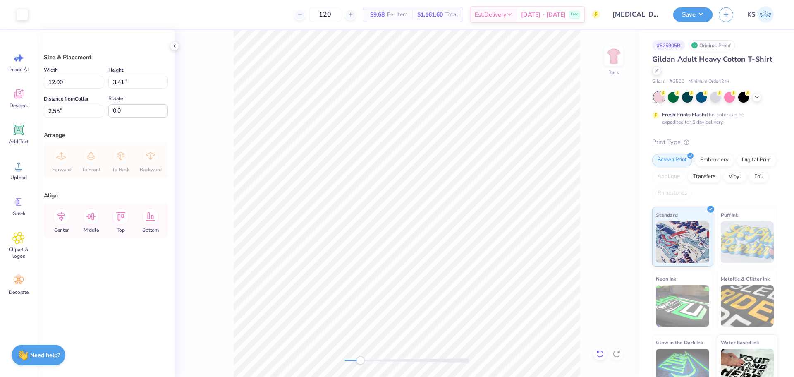
click at [601, 354] on icon at bounding box center [600, 353] width 8 height 8
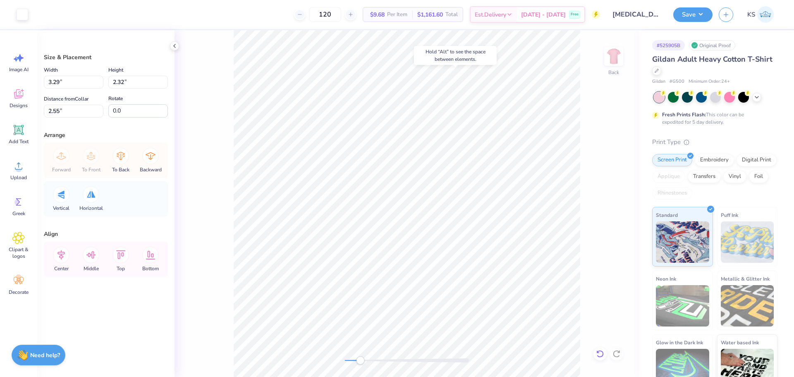
click at [599, 355] on icon at bounding box center [600, 353] width 8 height 8
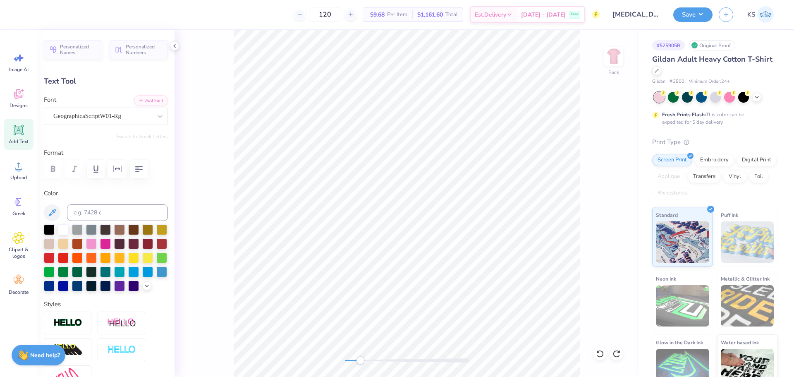
scroll to position [7, 2]
type textarea "Breast Cacer"
type textarea "Breast Cancer"
type input "5.29"
type input "0.49"
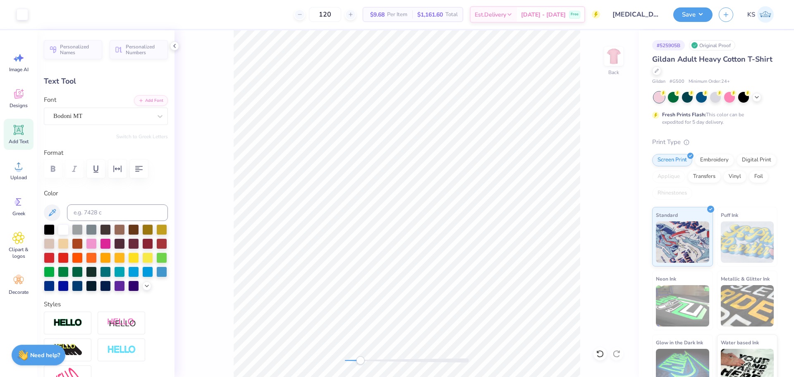
type input "5.13"
type textarea "AWARENESS"
type input "4.37"
drag, startPoint x: 365, startPoint y: 358, endPoint x: 400, endPoint y: 360, distance: 35.2
click at [400, 360] on div "Accessibility label" at bounding box center [400, 360] width 8 height 8
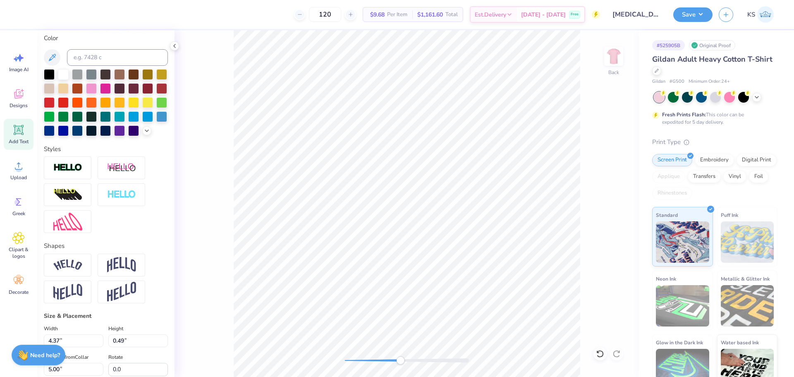
scroll to position [320, 0]
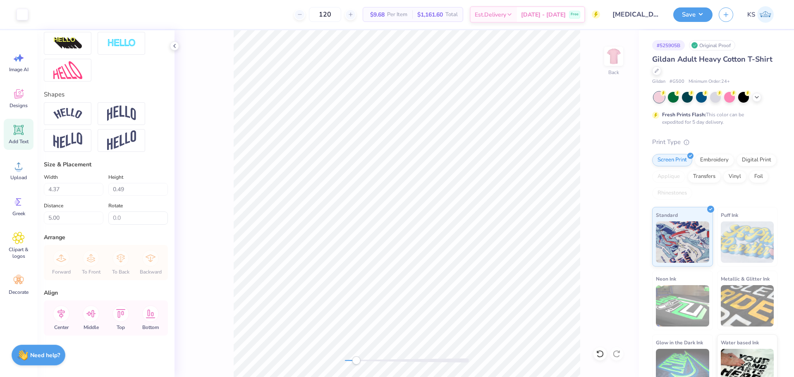
drag, startPoint x: 381, startPoint y: 363, endPoint x: 356, endPoint y: 361, distance: 24.4
click at [356, 361] on div "Accessibility label" at bounding box center [356, 360] width 8 height 8
type input "4.98"
click at [324, 353] on div "Back" at bounding box center [406, 203] width 464 height 346
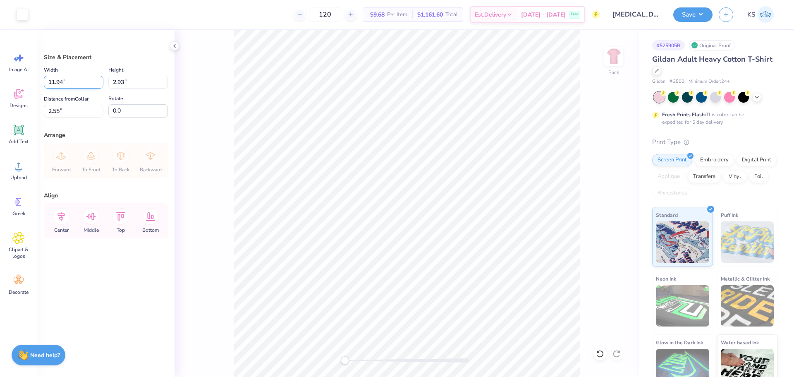
click at [79, 86] on input "11.94" at bounding box center [74, 82] width 60 height 13
type input "12.50"
type input "3.06"
click at [85, 115] on input "2.48" at bounding box center [74, 111] width 60 height 13
click at [63, 112] on input "2.00" at bounding box center [74, 111] width 60 height 13
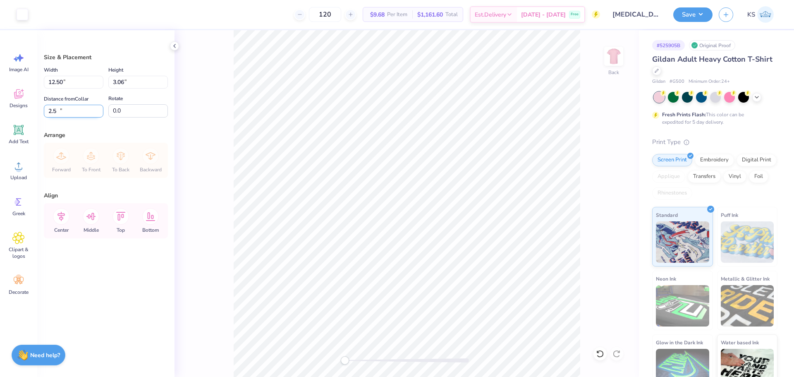
type input "2.50"
click at [65, 217] on icon at bounding box center [61, 216] width 17 height 17
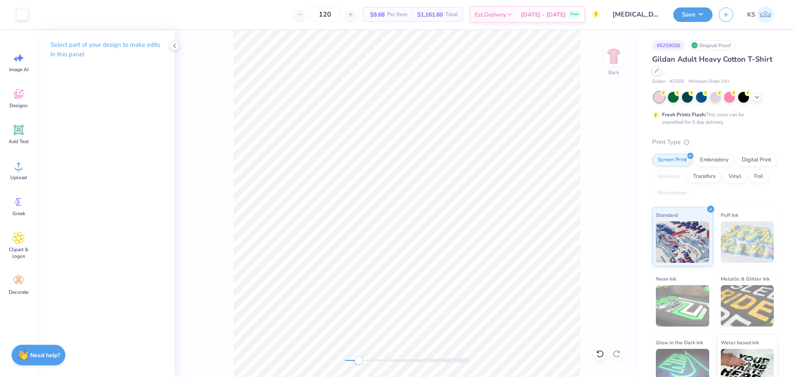
click at [358, 356] on div at bounding box center [407, 360] width 124 height 8
click at [618, 60] on img at bounding box center [613, 56] width 33 height 33
click at [330, 356] on div "Front" at bounding box center [406, 203] width 464 height 346
click at [16, 138] on span "Add Text" at bounding box center [19, 141] width 20 height 7
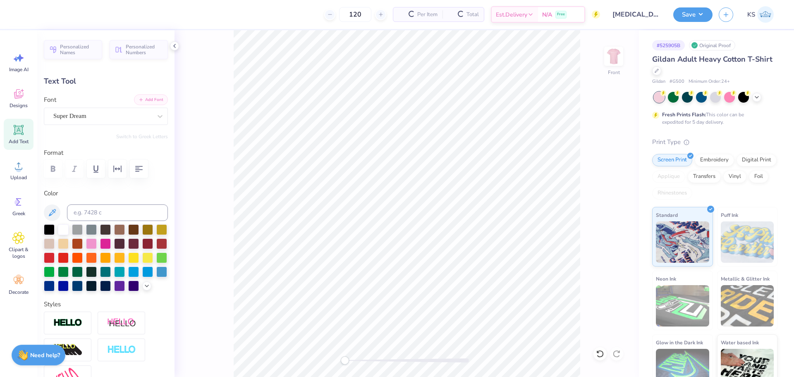
click at [138, 98] on icon "button" at bounding box center [140, 99] width 5 height 5
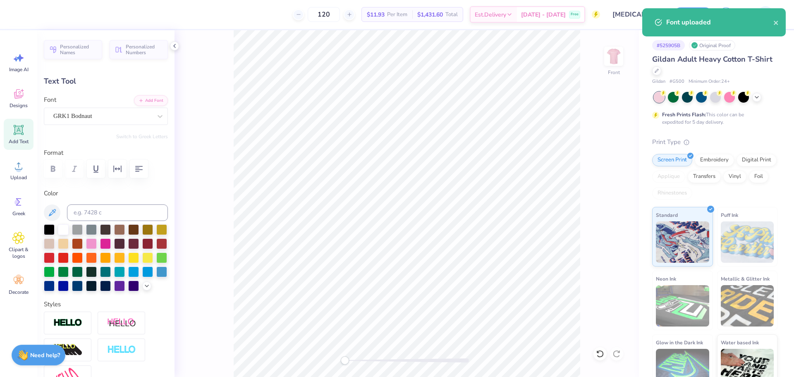
paste textarea "SDT ASA QFA"
type textarea "SDT ASA QFA"
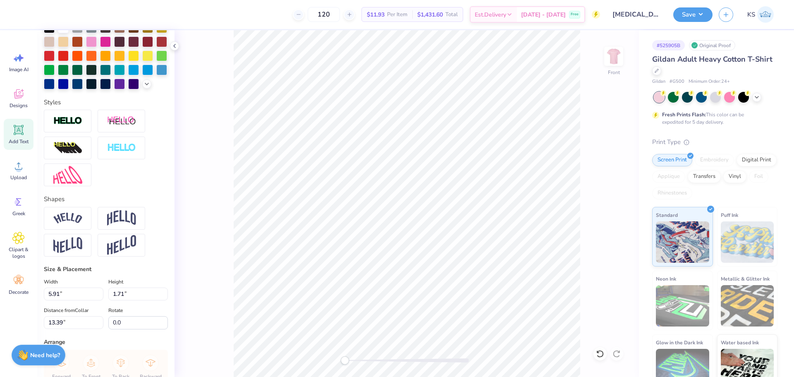
scroll to position [207, 0]
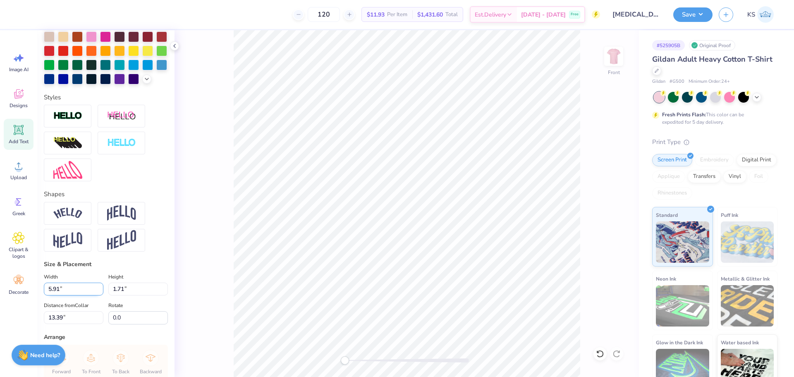
click at [74, 295] on input "5.91" at bounding box center [74, 288] width 60 height 13
type input "14.65"
type input "1.26"
type input "13.62"
click at [81, 295] on input "14.65" at bounding box center [74, 288] width 60 height 13
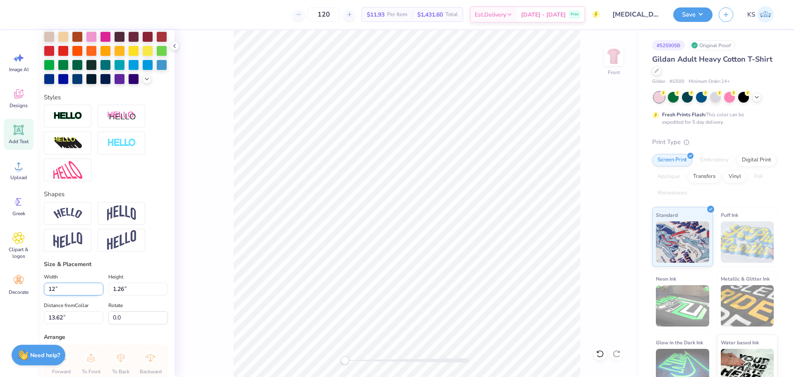
type input "12.00"
type input "1.03"
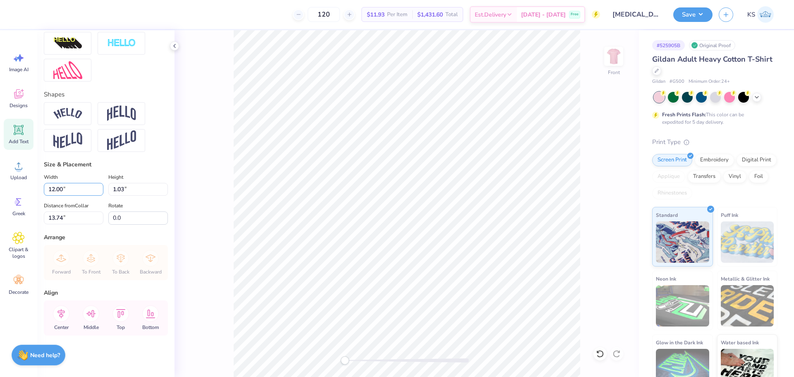
scroll to position [320, 0]
click at [74, 218] on input "13.74" at bounding box center [74, 217] width 60 height 13
click at [328, 360] on div "Front" at bounding box center [406, 203] width 464 height 346
click at [331, 355] on div "Front" at bounding box center [406, 203] width 464 height 346
type input "3.00"
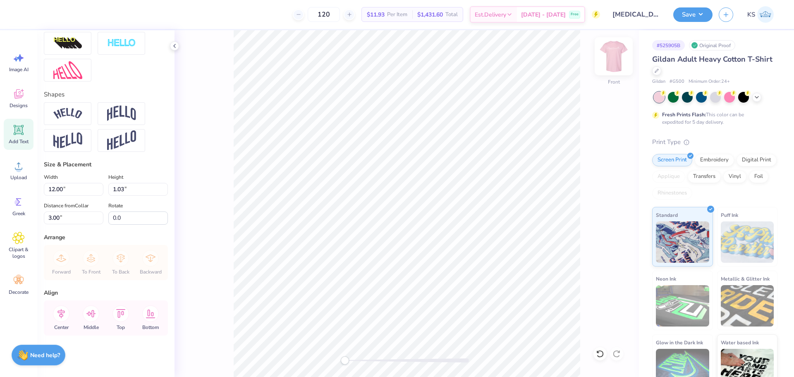
click at [614, 53] on img at bounding box center [613, 56] width 33 height 33
type input "12.20"
type input "1.05"
type input "1.21"
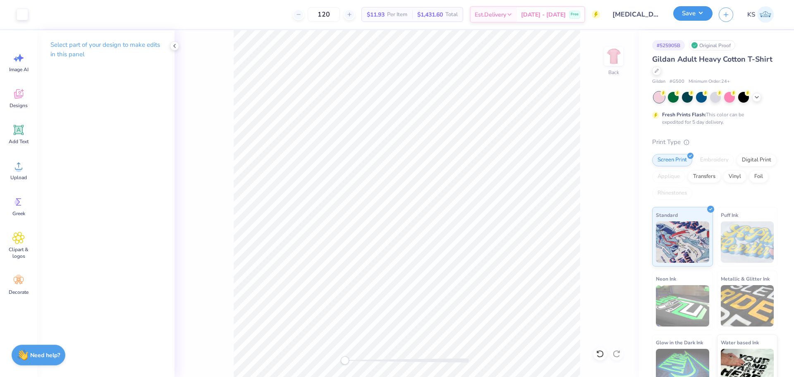
click at [699, 14] on button "Save" at bounding box center [692, 13] width 39 height 14
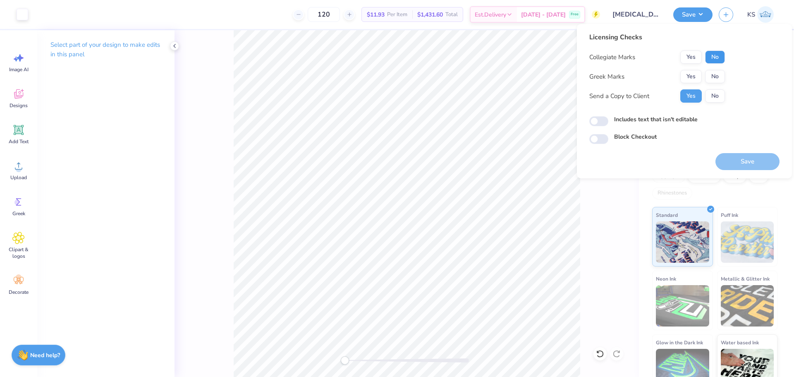
click at [712, 56] on button "No" at bounding box center [715, 56] width 20 height 13
click at [696, 73] on button "Yes" at bounding box center [690, 76] width 21 height 13
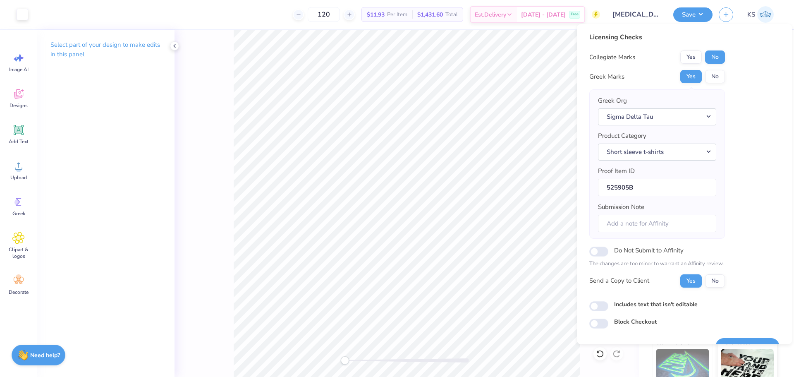
scroll to position [19, 0]
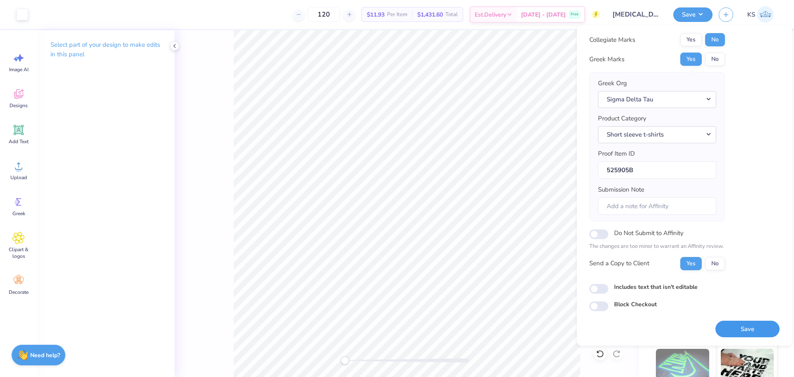
click at [730, 327] on button "Save" at bounding box center [747, 328] width 64 height 17
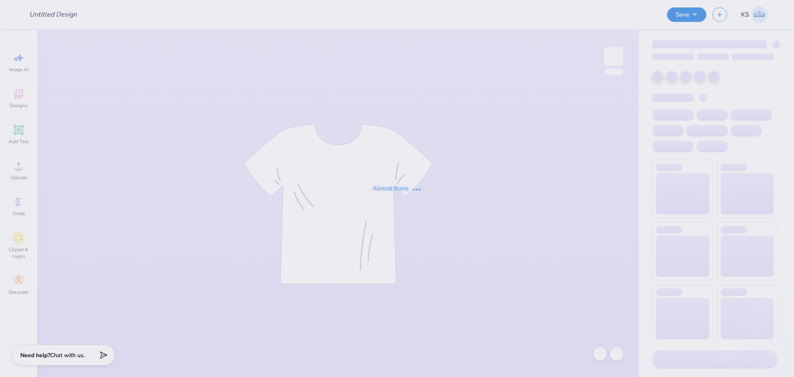
type input "[PERSON_NAME] : [US_STATE][GEOGRAPHIC_DATA]"
